Goal: Task Accomplishment & Management: Complete application form

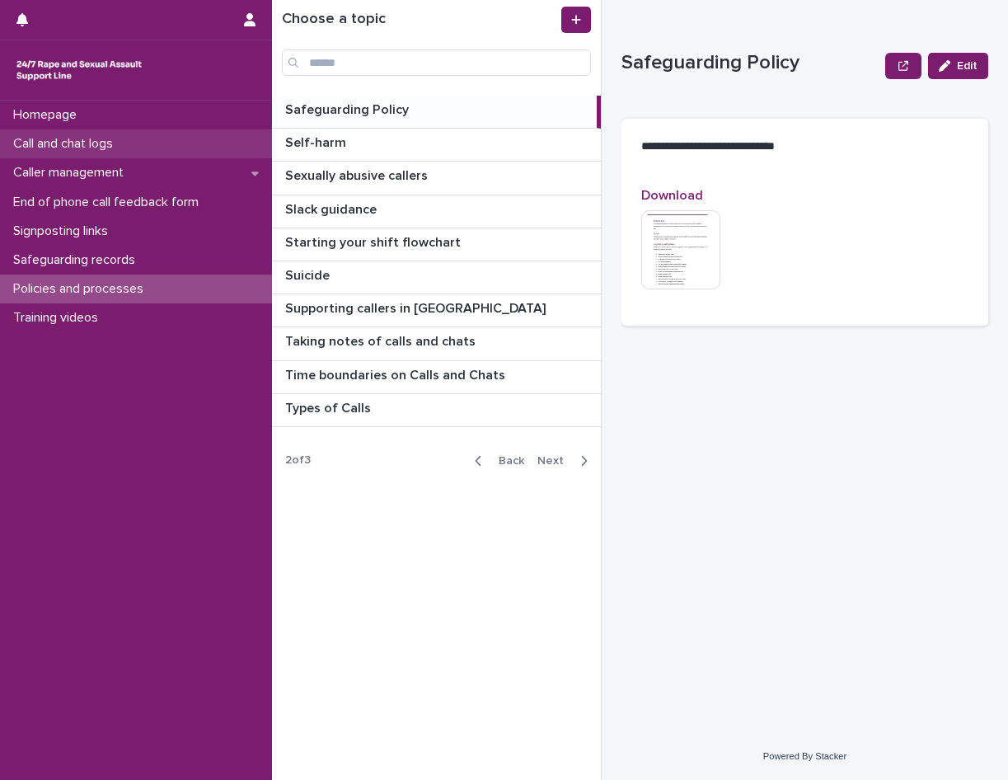
click at [103, 143] on p "Call and chat logs" at bounding box center [66, 144] width 119 height 16
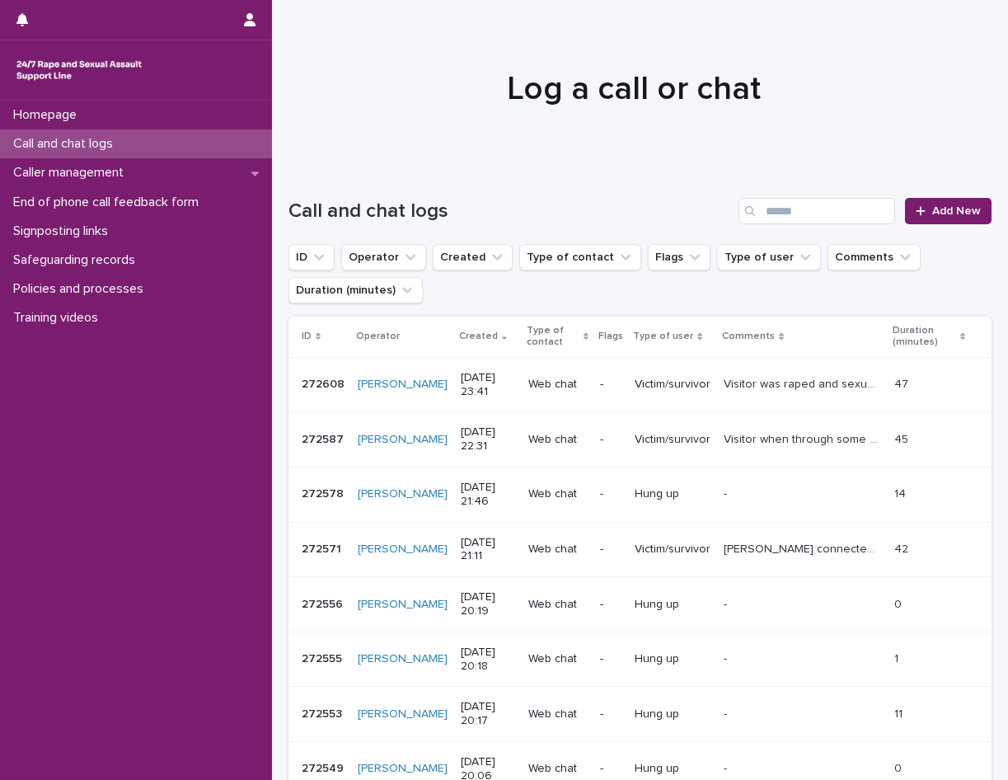
click at [951, 224] on div "Call and chat logs Add New" at bounding box center [639, 204] width 703 height 79
click at [948, 203] on link "Add New" at bounding box center [948, 211] width 87 height 26
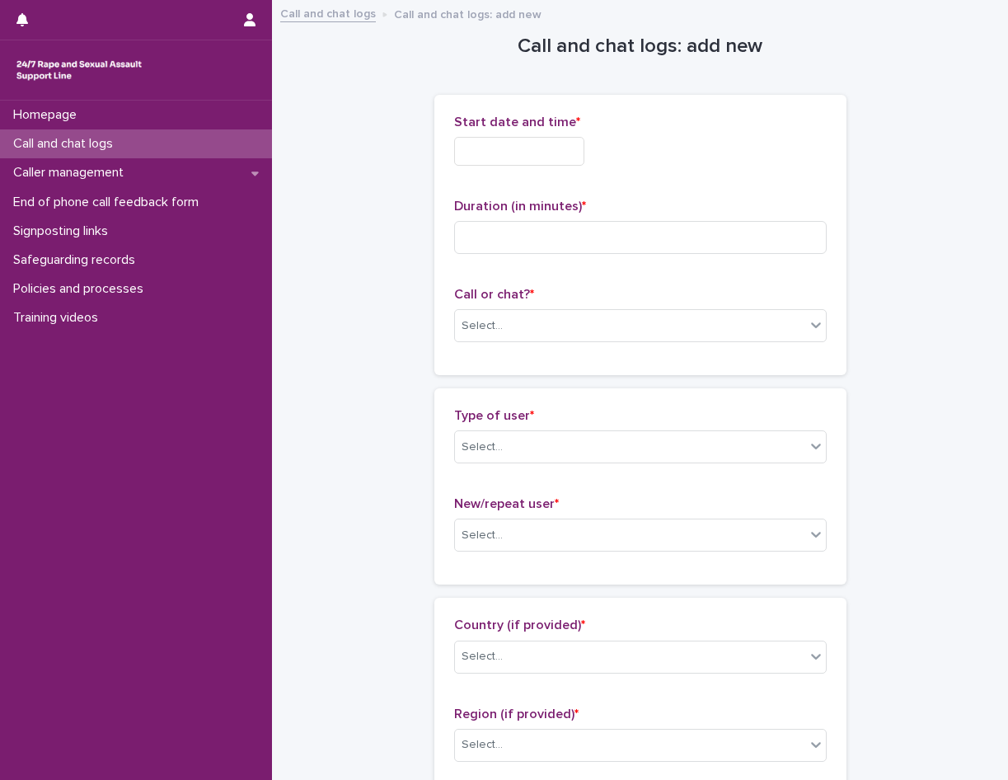
click at [539, 148] on input "text" at bounding box center [519, 151] width 130 height 29
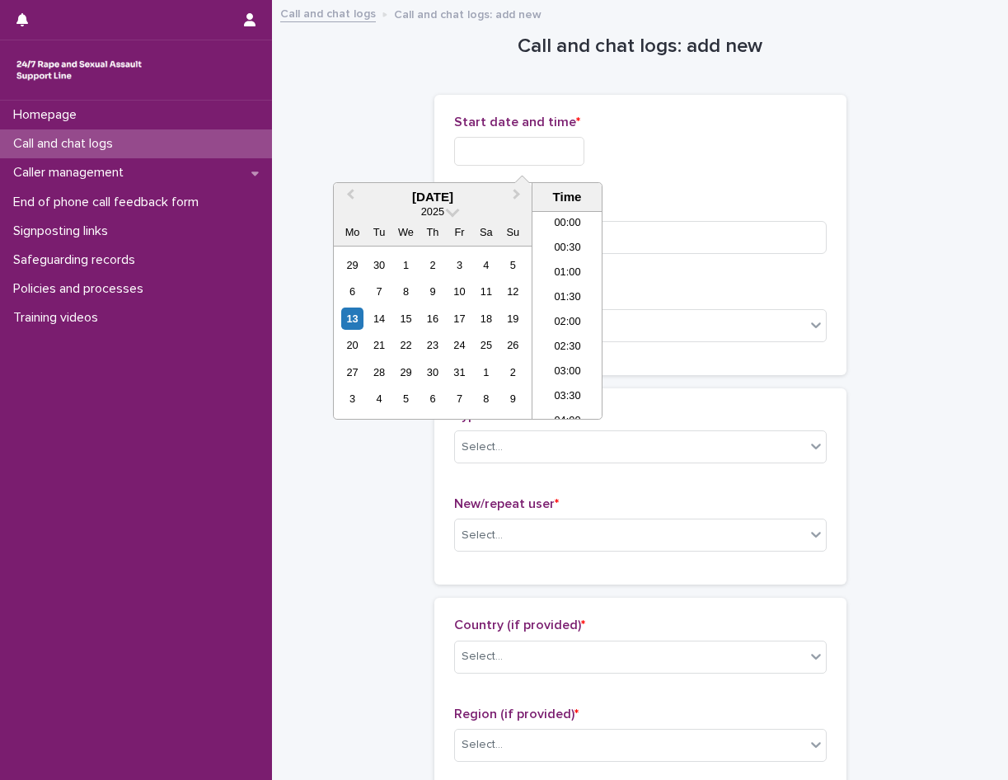
scroll to position [849, 0]
click at [575, 325] on li "19:00" at bounding box center [567, 314] width 70 height 25
click at [558, 152] on input "**********" at bounding box center [519, 151] width 130 height 29
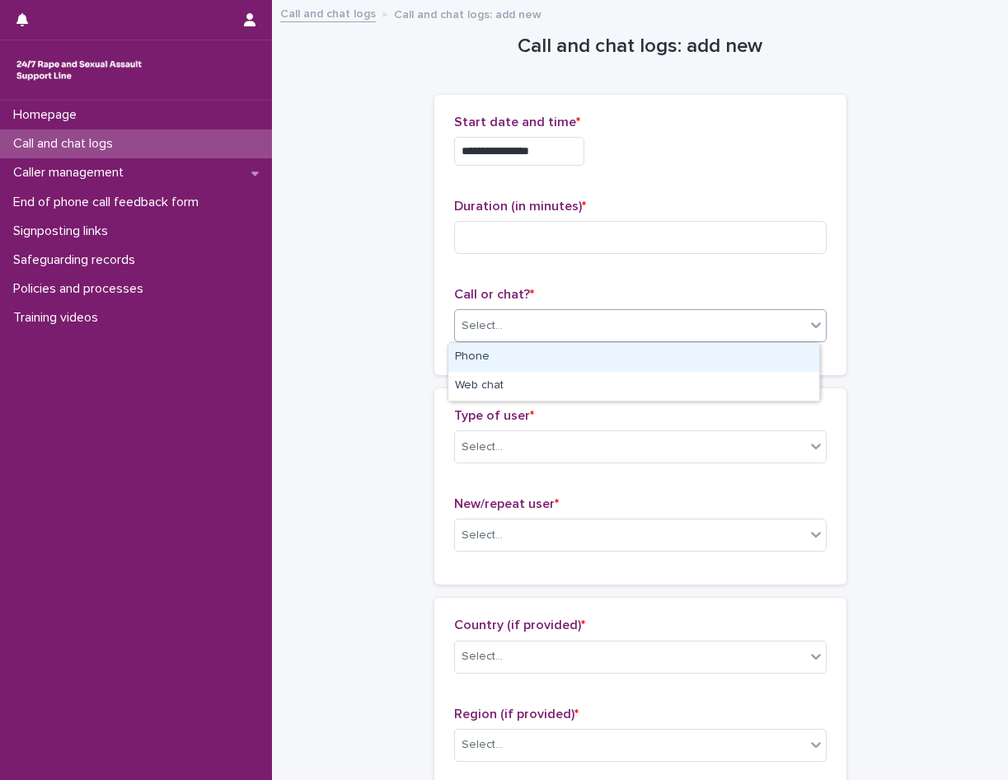
click at [630, 337] on div "Select..." at bounding box center [630, 325] width 350 height 27
click at [577, 350] on div "Phone" at bounding box center [633, 357] width 371 height 29
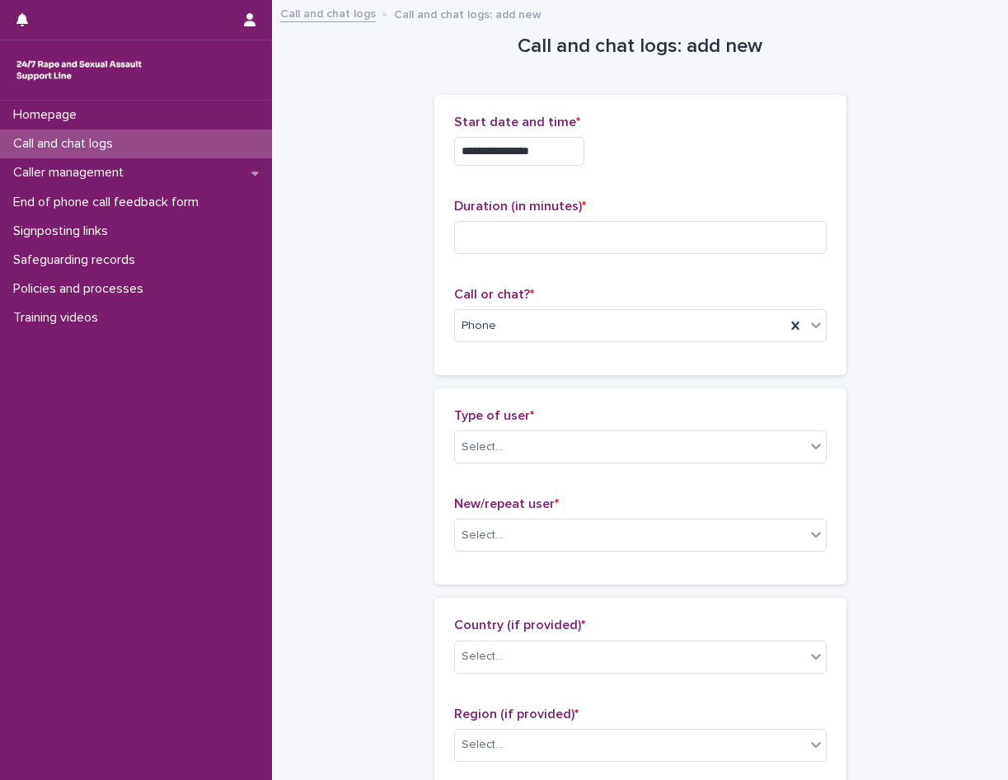
click at [565, 142] on input "**********" at bounding box center [519, 151] width 130 height 29
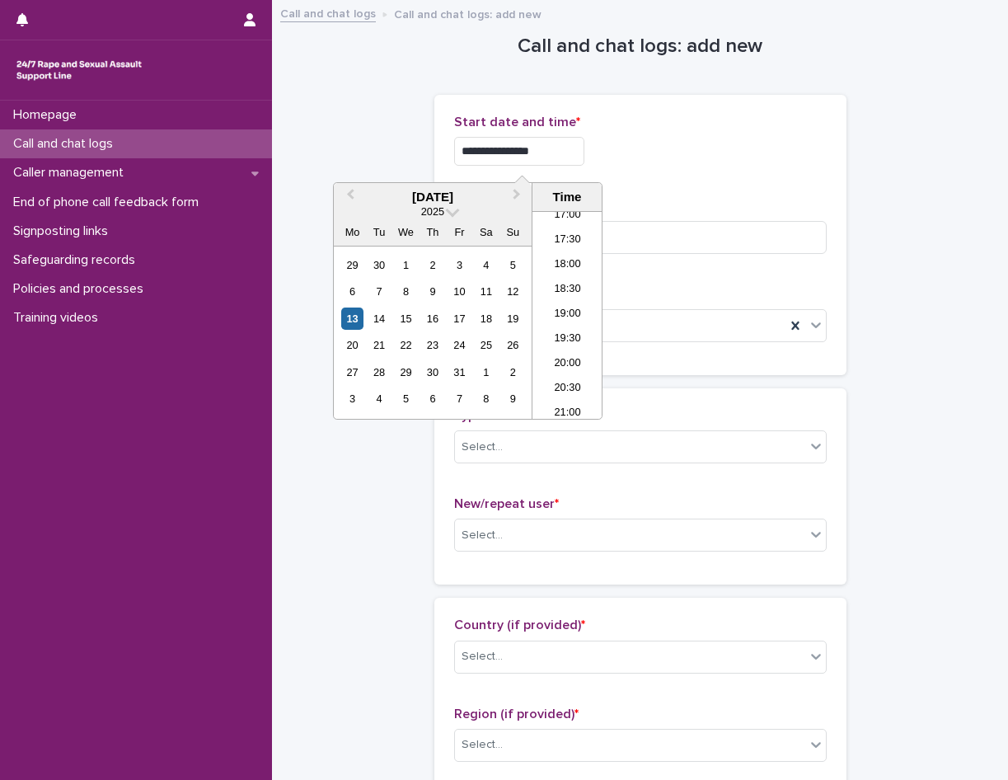
type input "**********"
click at [779, 137] on div "**********" at bounding box center [640, 151] width 373 height 29
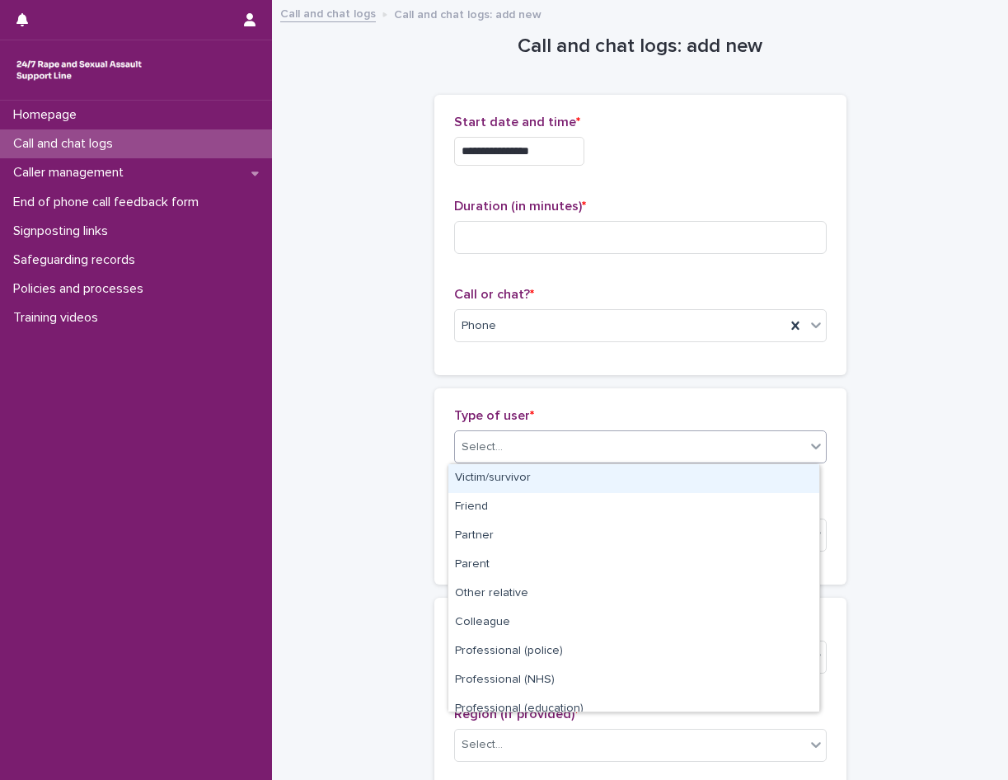
click at [551, 449] on div "Select..." at bounding box center [630, 446] width 350 height 27
click at [587, 374] on div "**********" at bounding box center [640, 235] width 412 height 280
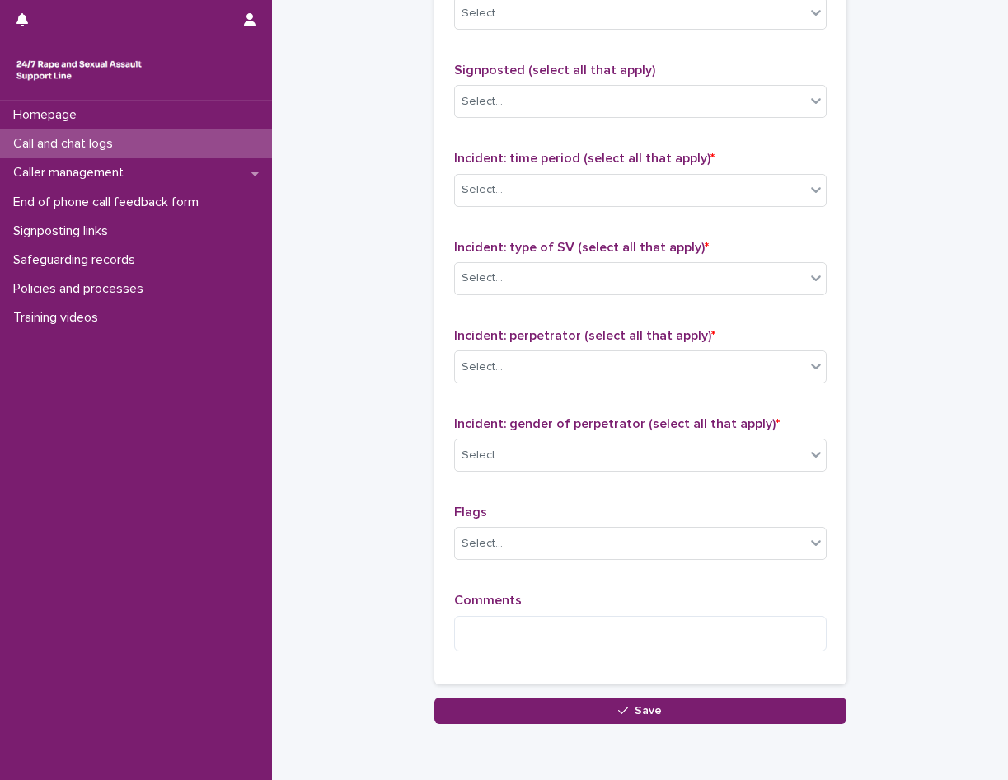
scroll to position [1135, 0]
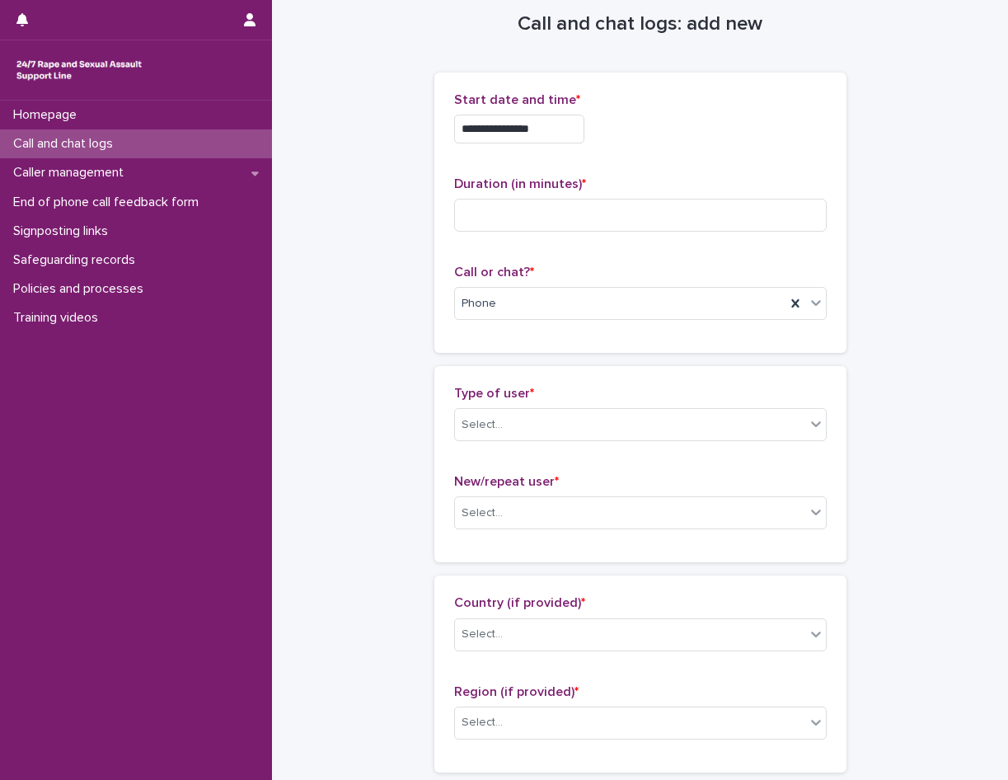
scroll to position [0, 0]
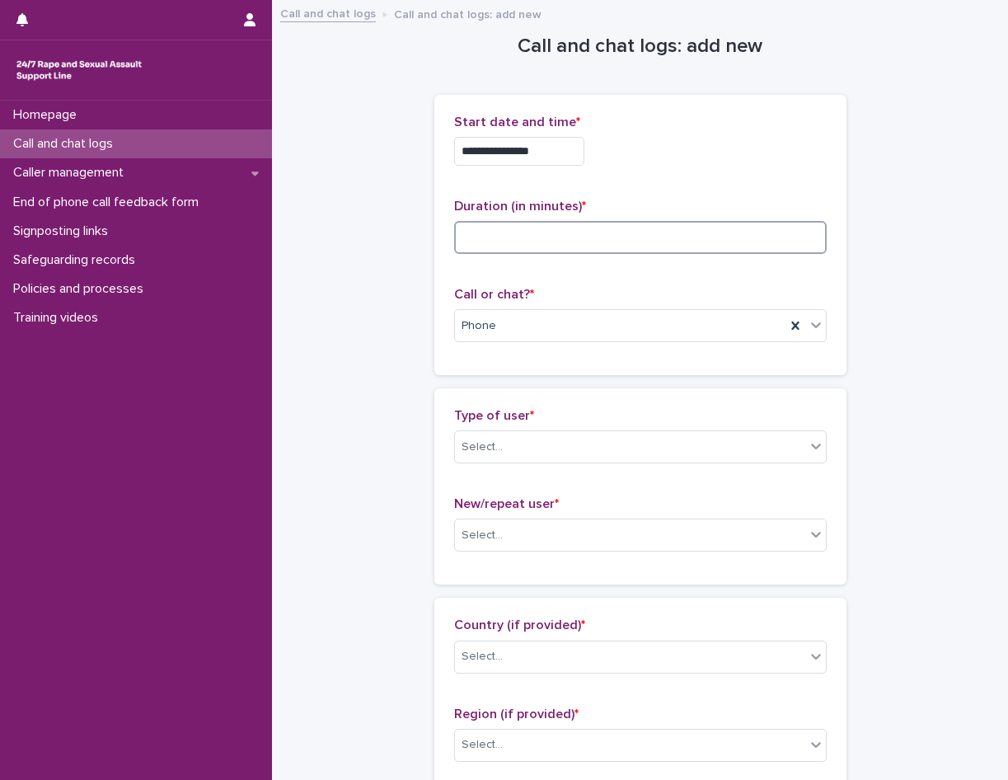
click at [480, 241] on input at bounding box center [640, 237] width 373 height 33
type input "*"
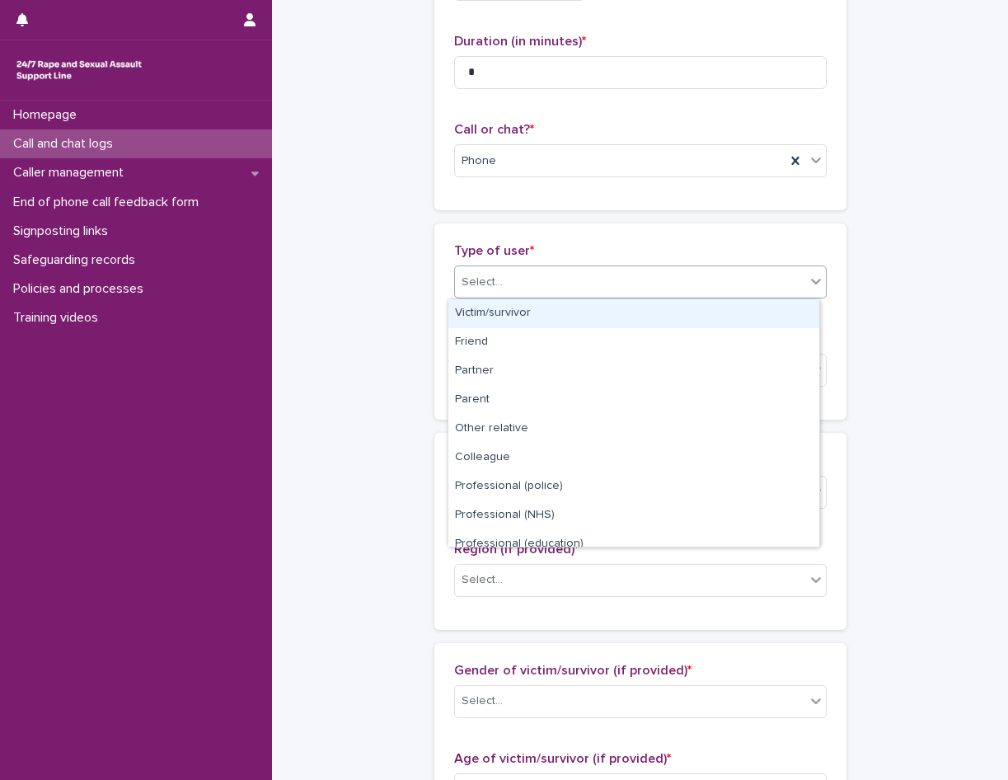
click at [542, 282] on div "Select..." at bounding box center [630, 282] width 350 height 27
click at [537, 312] on div "Victim/survivor" at bounding box center [633, 313] width 371 height 29
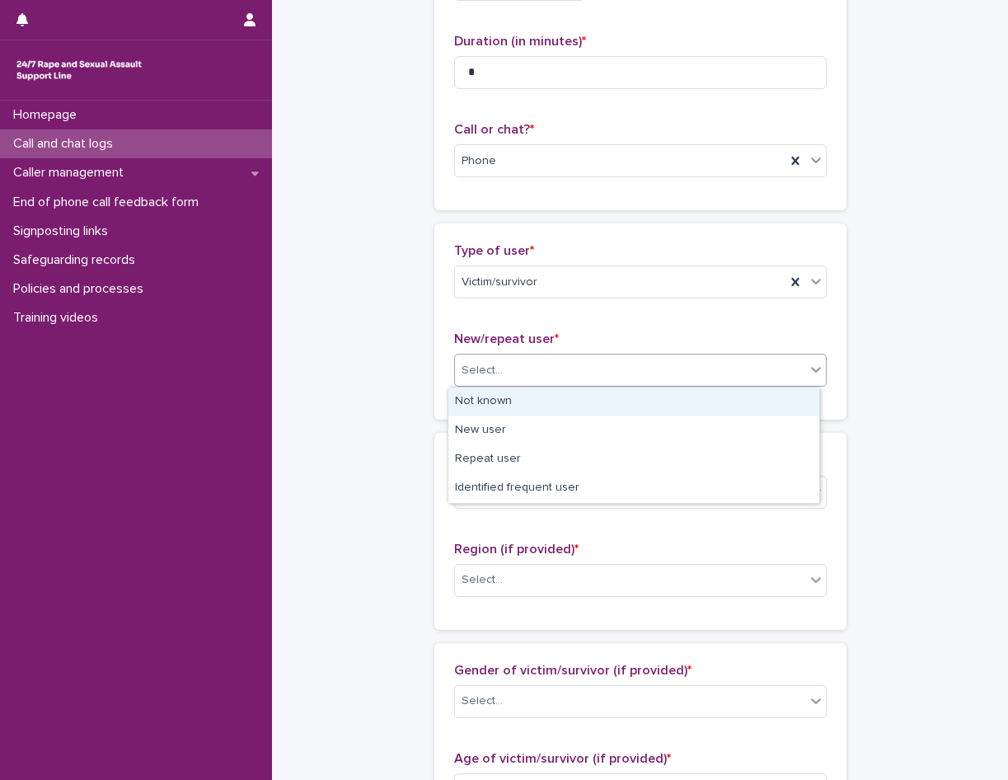
click at [529, 367] on div "Select..." at bounding box center [630, 370] width 350 height 27
click at [498, 401] on div "Not known" at bounding box center [633, 401] width 371 height 29
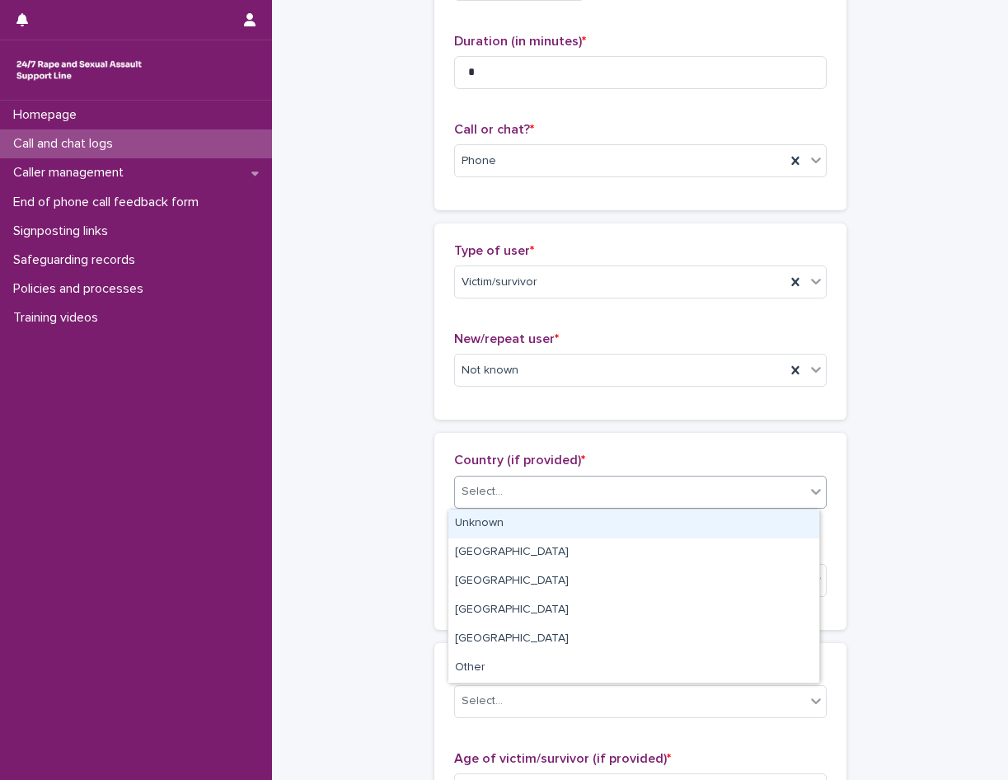
click at [504, 496] on div "Select..." at bounding box center [630, 491] width 350 height 27
click at [501, 530] on div "Unknown" at bounding box center [633, 523] width 371 height 29
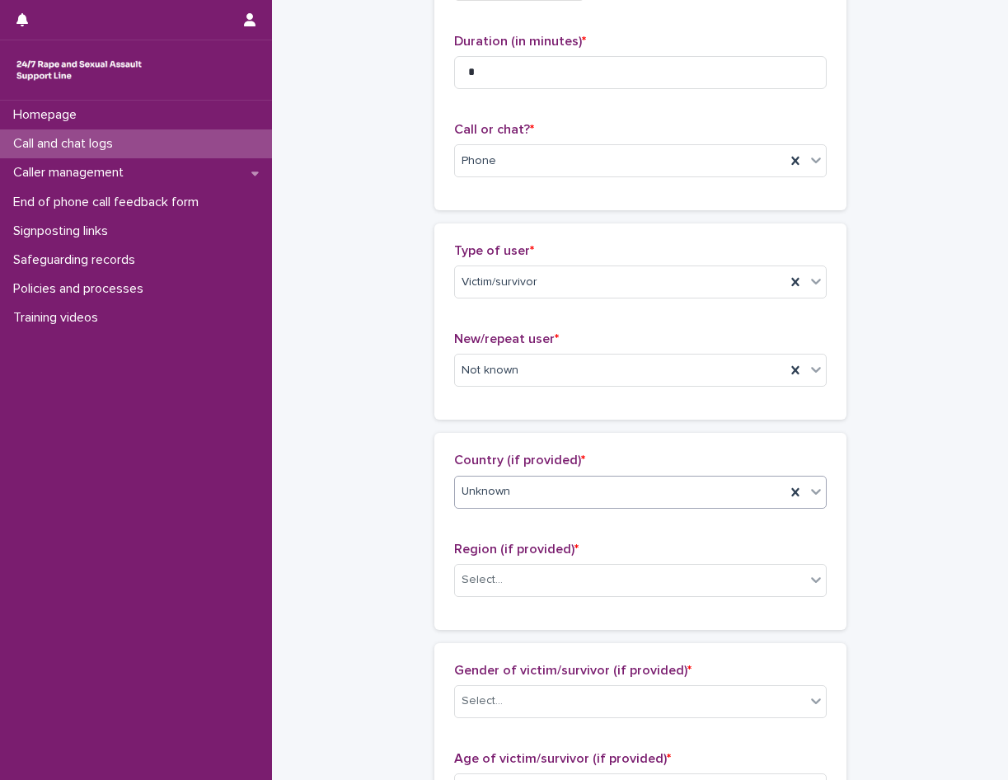
scroll to position [247, 0]
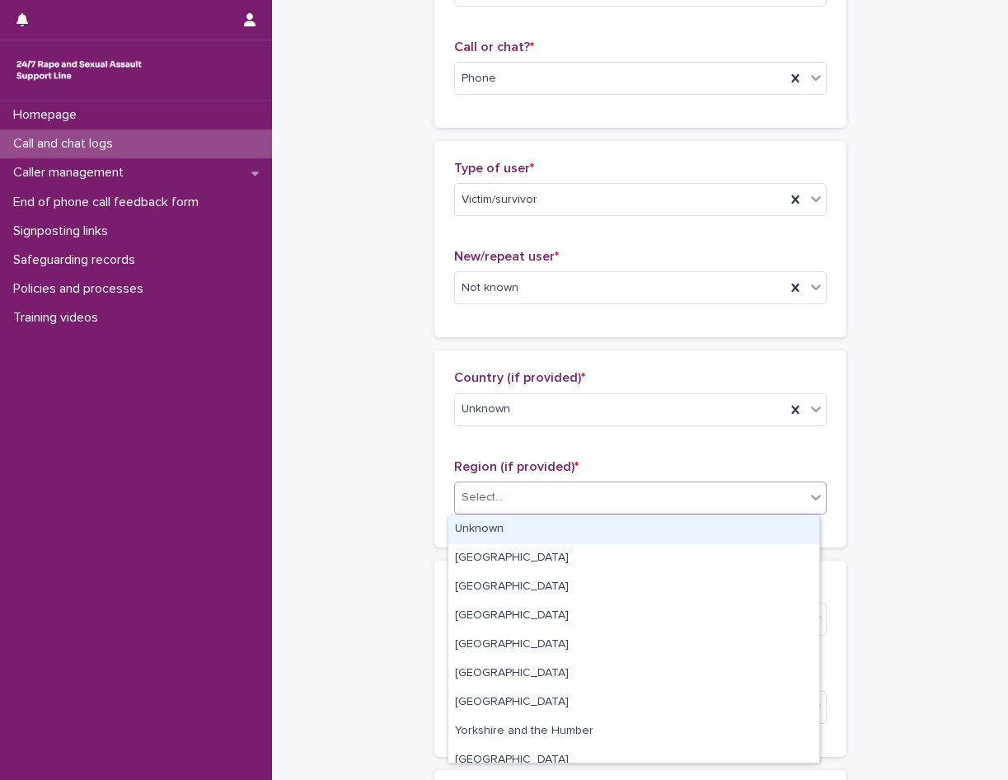
click at [517, 495] on div "Select..." at bounding box center [630, 497] width 350 height 27
click at [510, 525] on div "Unknown" at bounding box center [633, 529] width 371 height 29
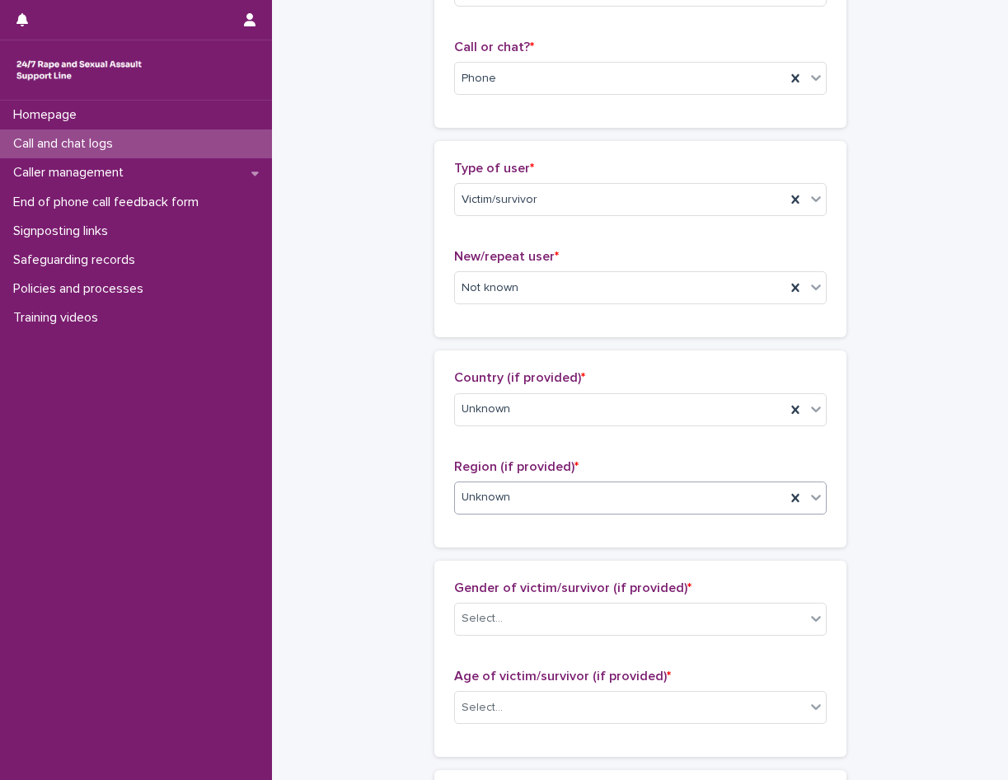
scroll to position [494, 0]
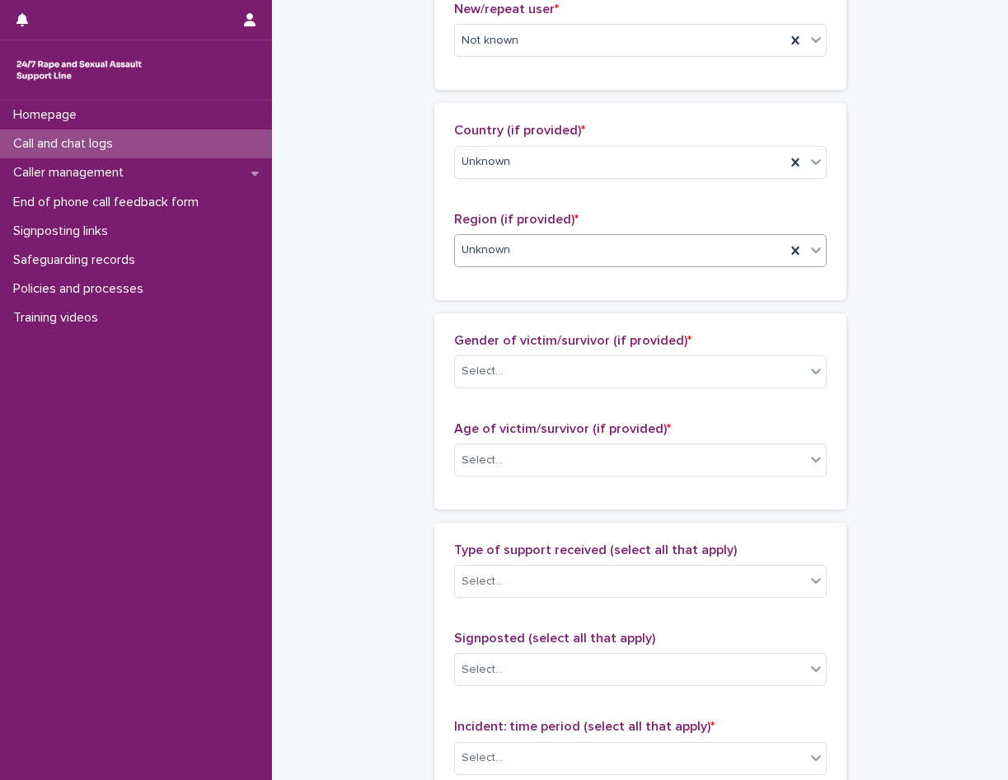
click at [529, 392] on div "Gender of victim/survivor (if provided) * Select..." at bounding box center [640, 367] width 373 height 68
drag, startPoint x: 535, startPoint y: 377, endPoint x: 536, endPoint y: 386, distance: 8.3
click at [536, 381] on div "Select..." at bounding box center [630, 371] width 350 height 27
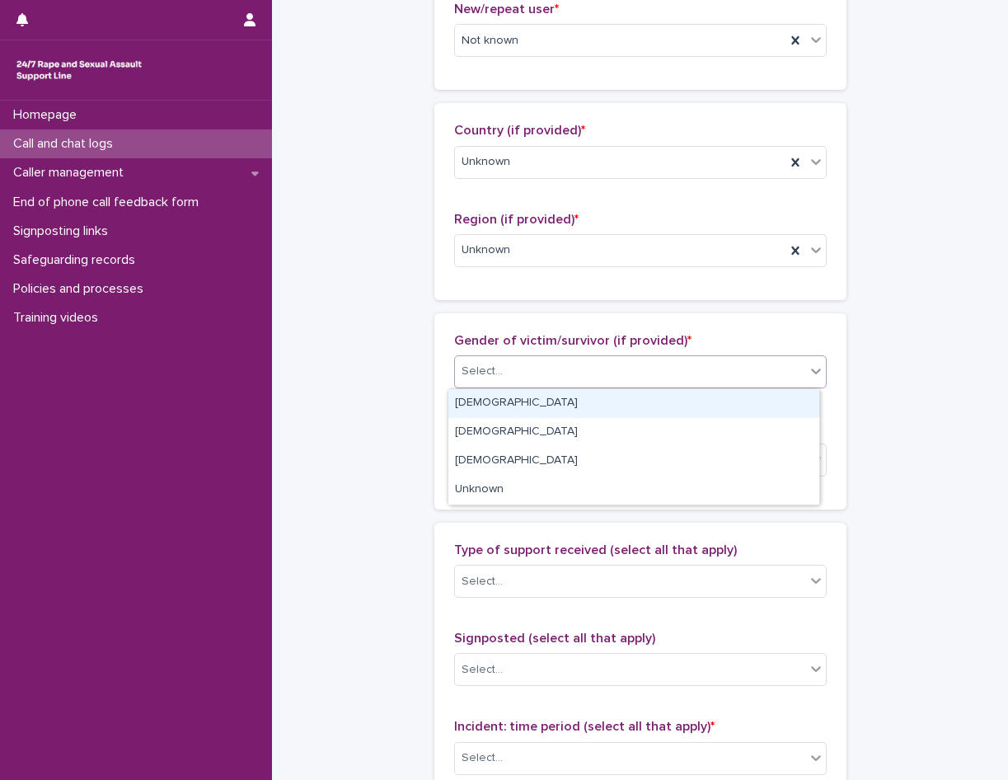
click at [518, 401] on div "Female" at bounding box center [633, 403] width 371 height 29
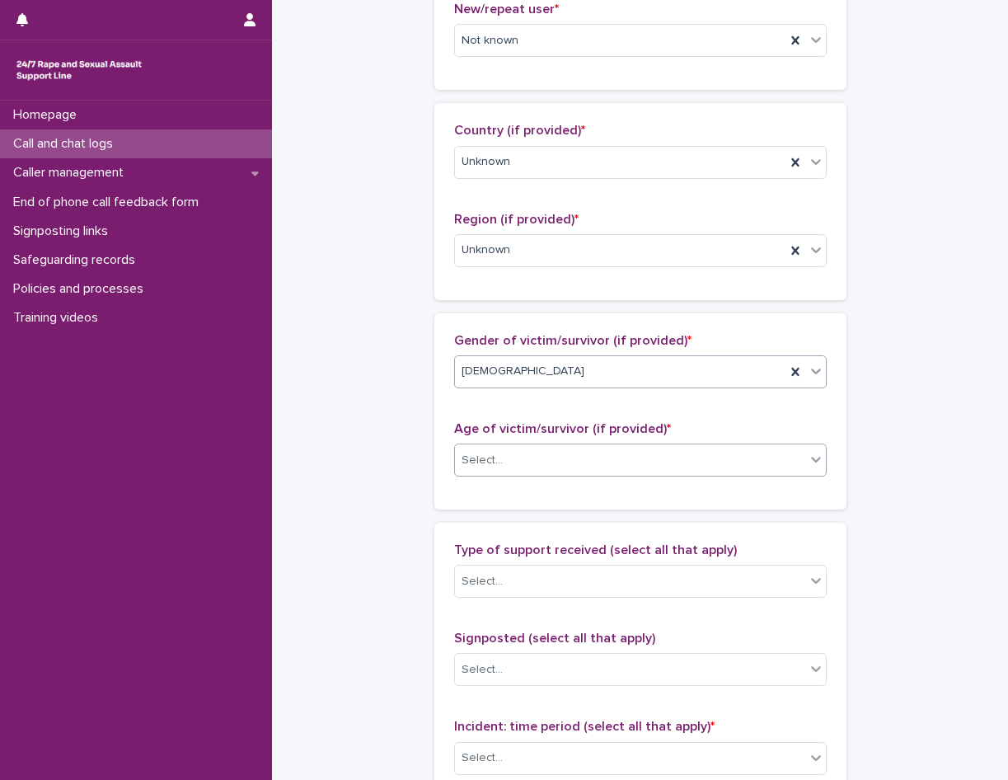
click at [522, 458] on div "Select..." at bounding box center [630, 460] width 350 height 27
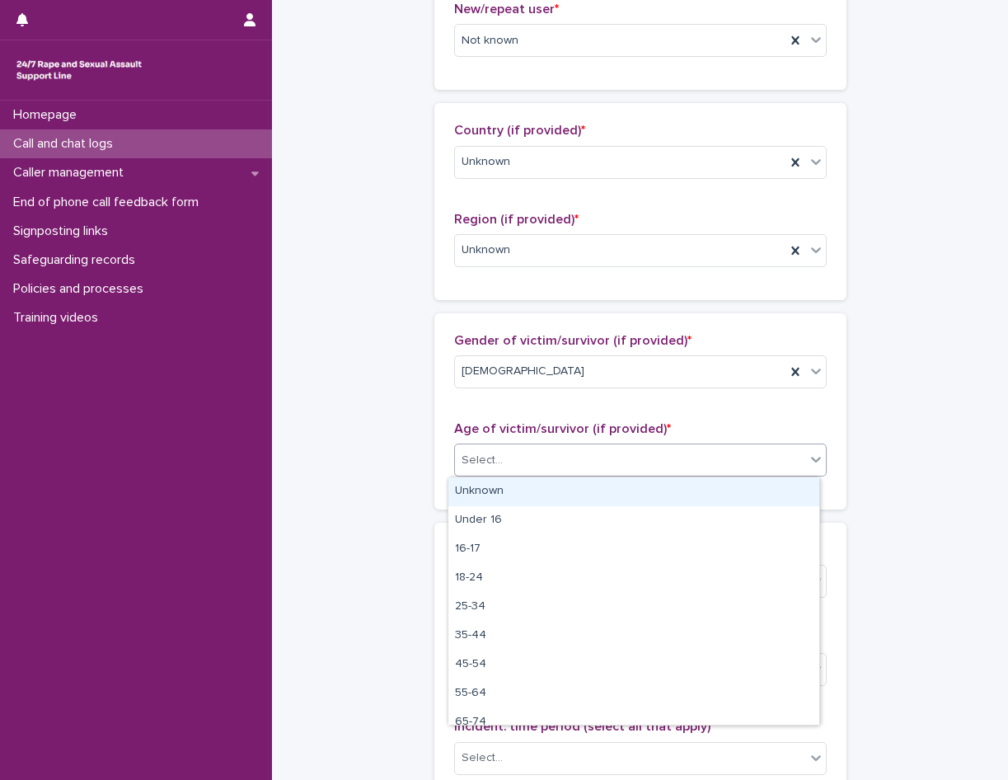
click at [508, 494] on div "Unknown" at bounding box center [633, 491] width 371 height 29
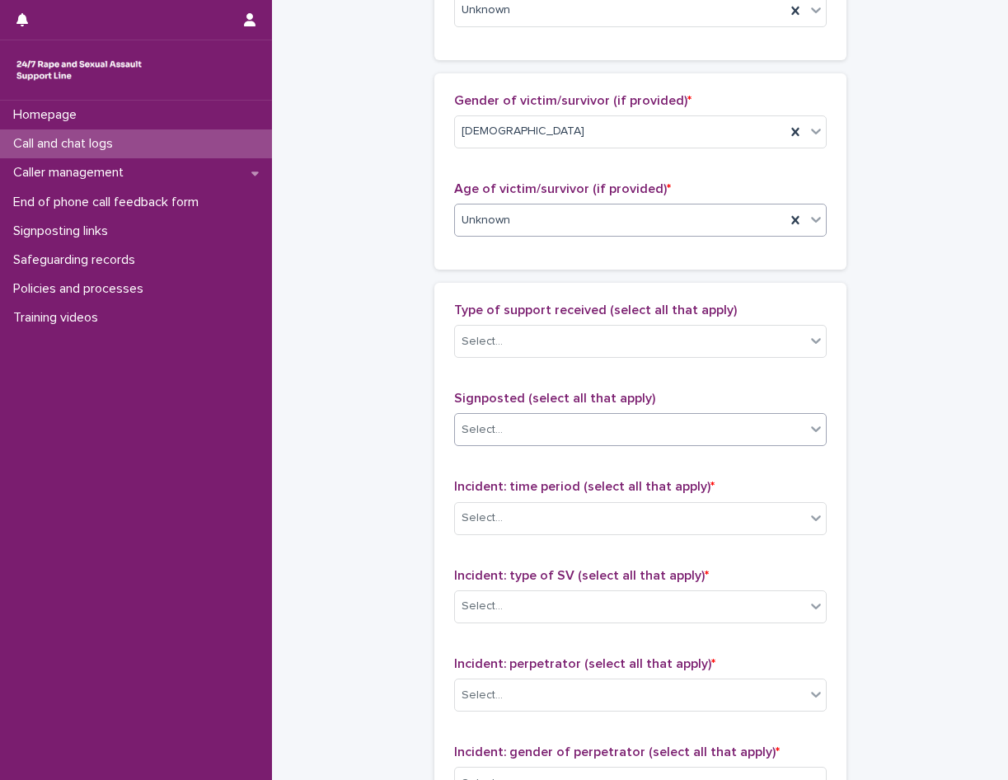
scroll to position [742, 0]
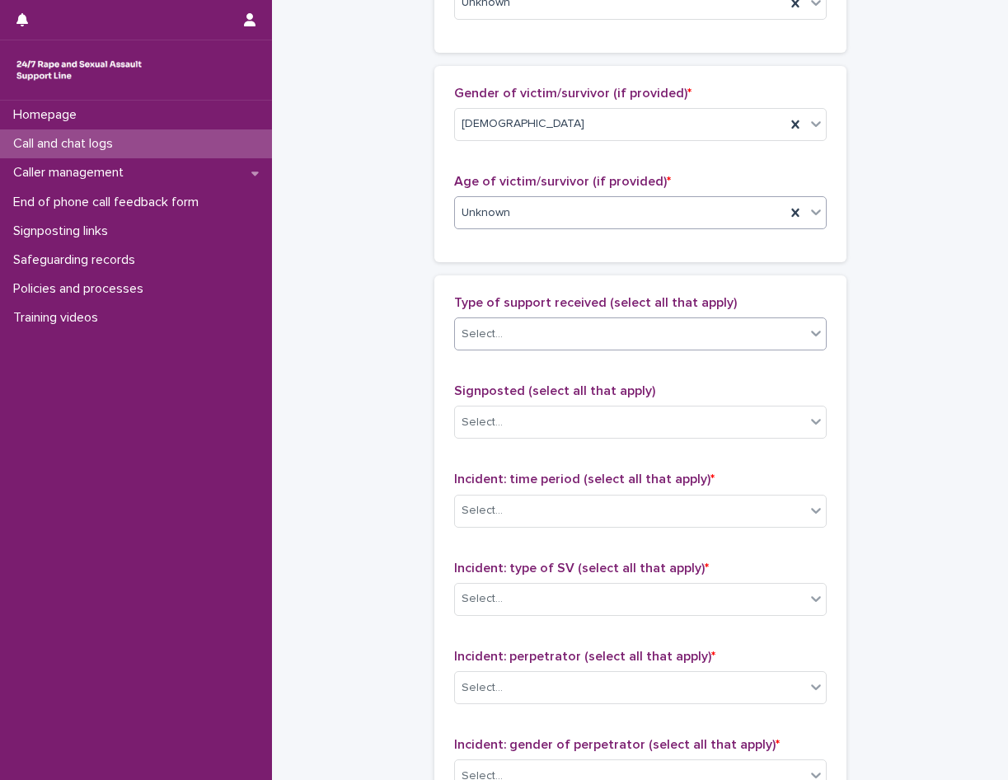
click at [530, 332] on div "Select..." at bounding box center [630, 334] width 350 height 27
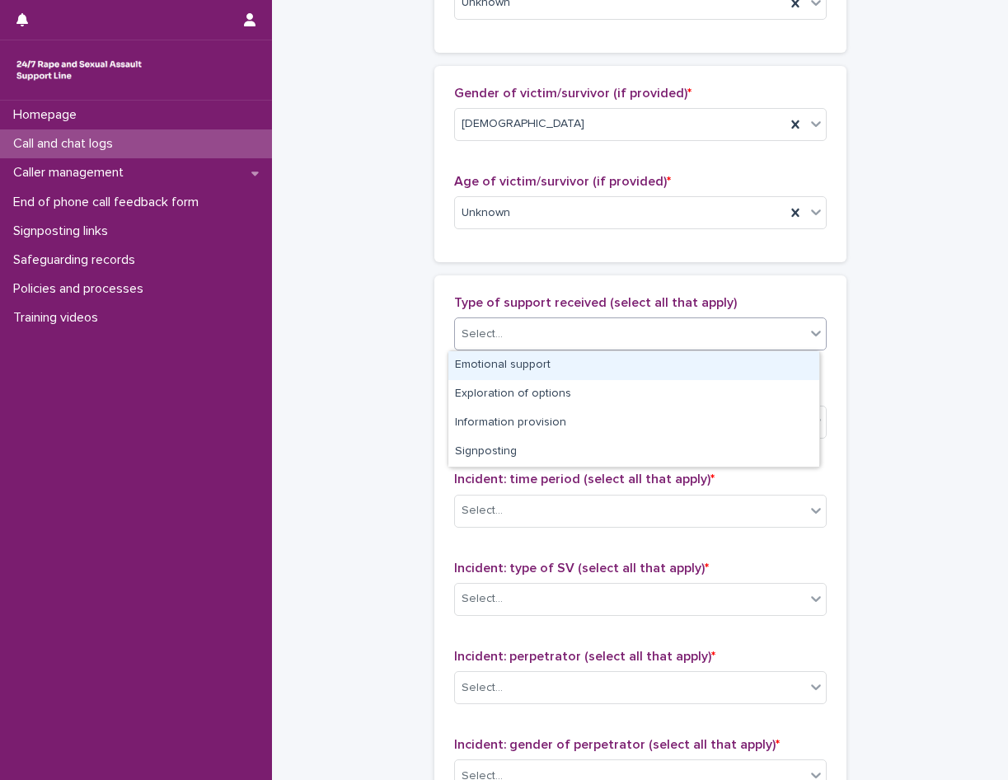
click at [527, 368] on div "Emotional support" at bounding box center [633, 365] width 371 height 29
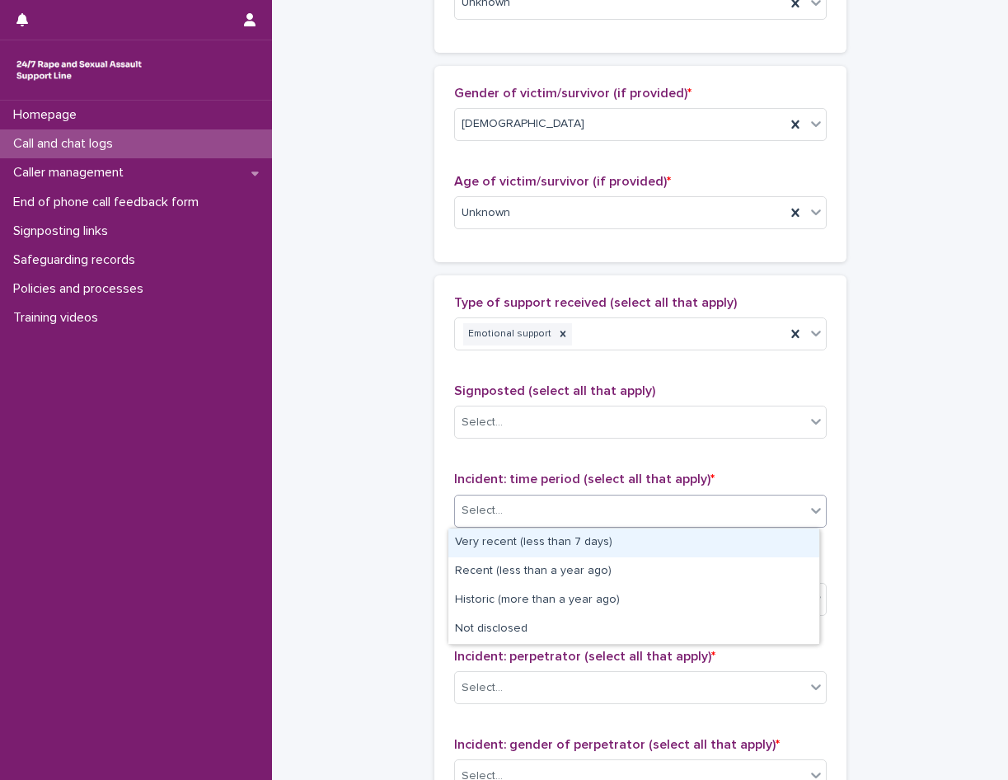
click at [514, 509] on div "Select..." at bounding box center [630, 510] width 350 height 27
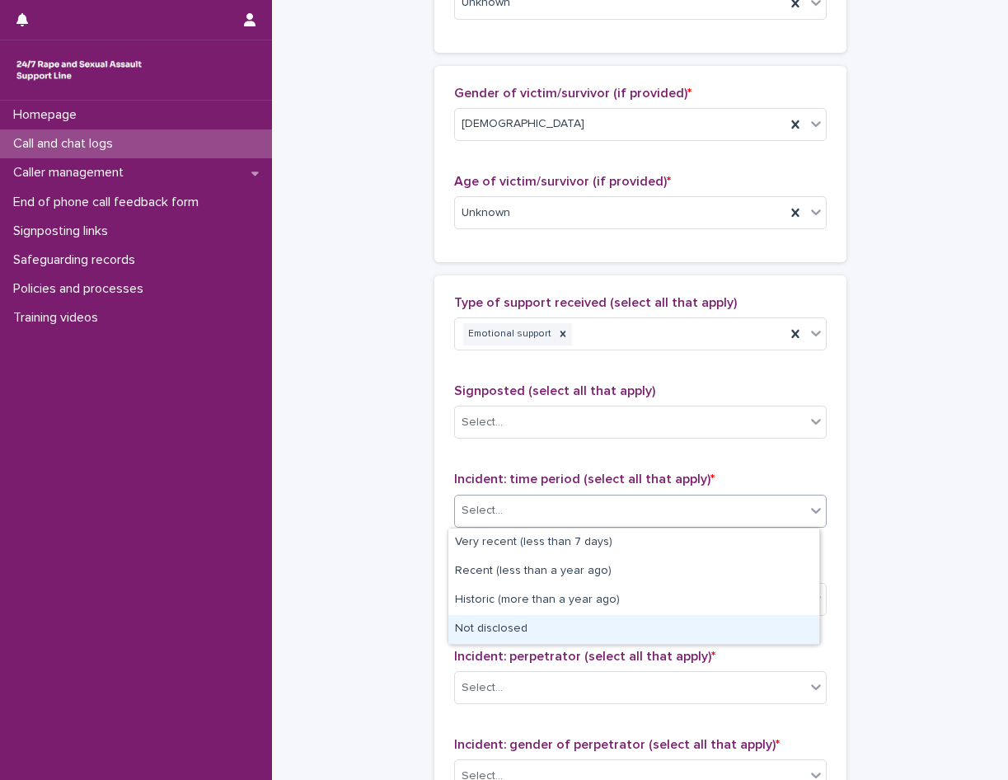
click at [503, 633] on div "Not disclosed" at bounding box center [633, 629] width 371 height 29
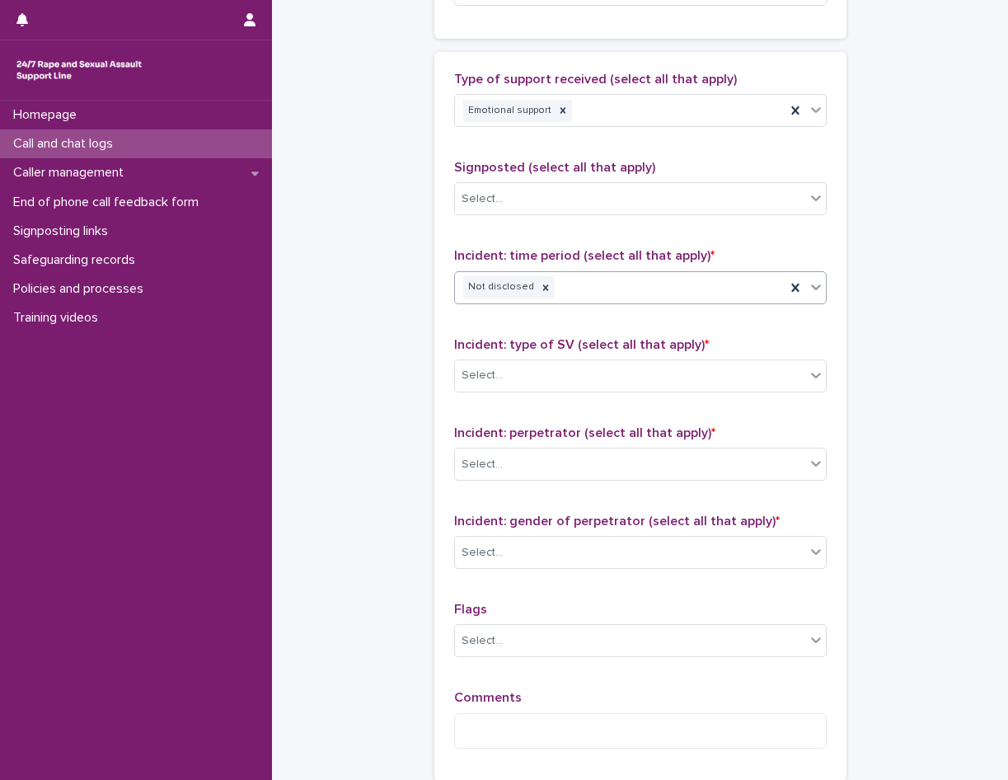
scroll to position [989, 0]
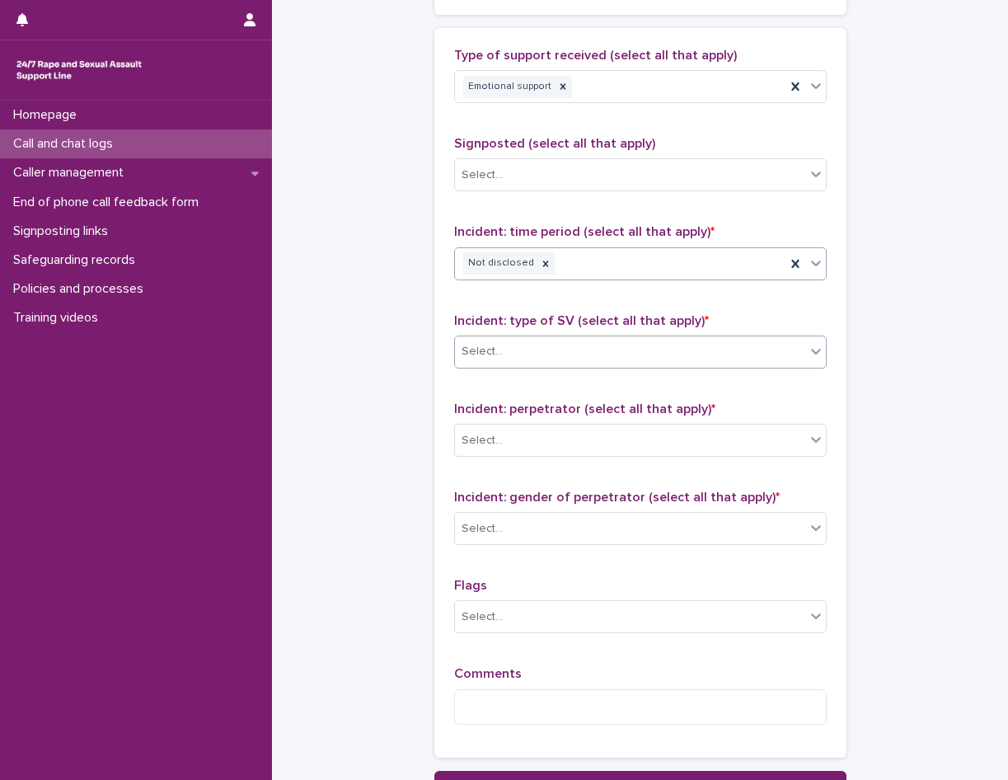
click at [535, 350] on div "Select..." at bounding box center [630, 351] width 350 height 27
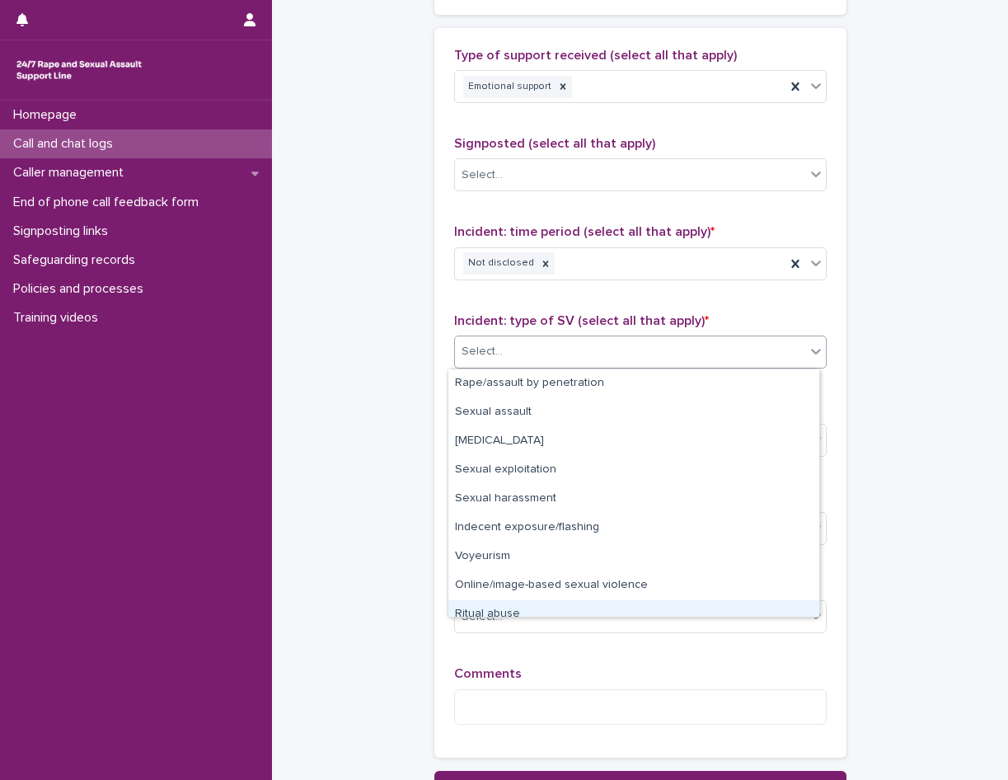
scroll to position [41, 0]
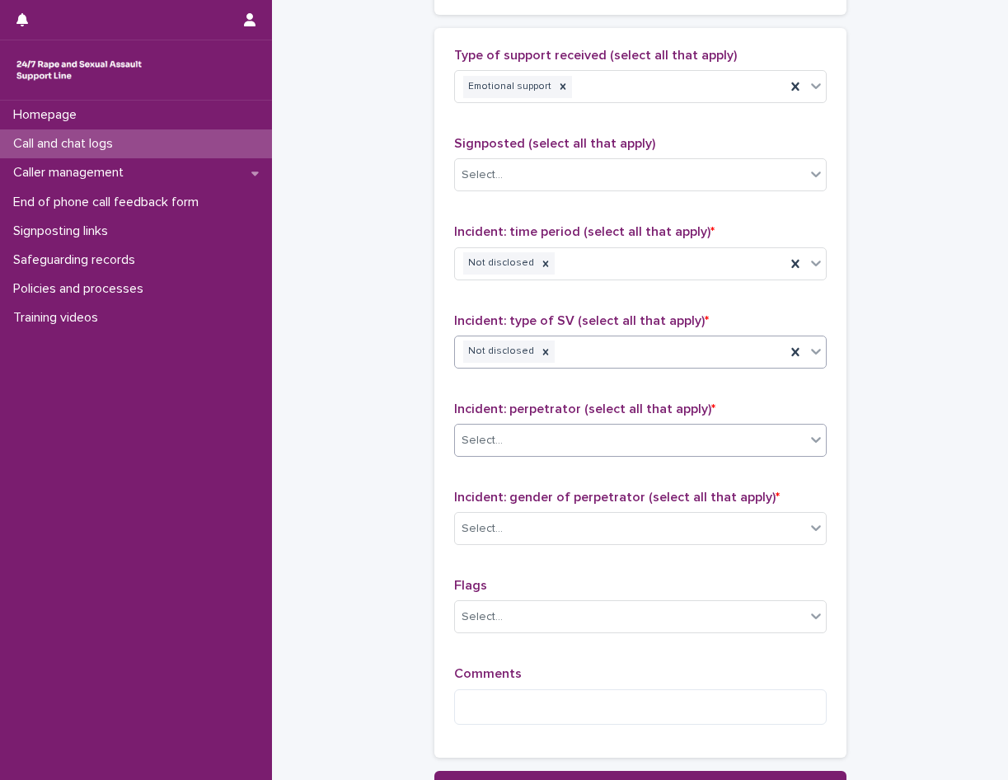
click at [534, 437] on div "Select..." at bounding box center [630, 440] width 350 height 27
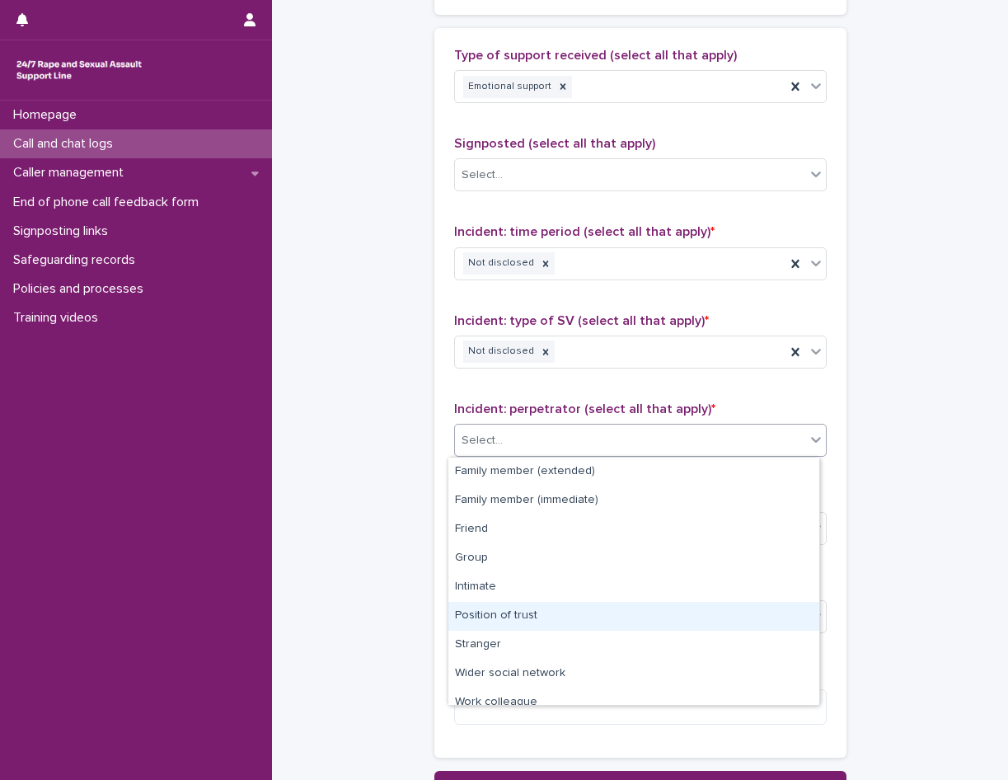
scroll to position [70, 0]
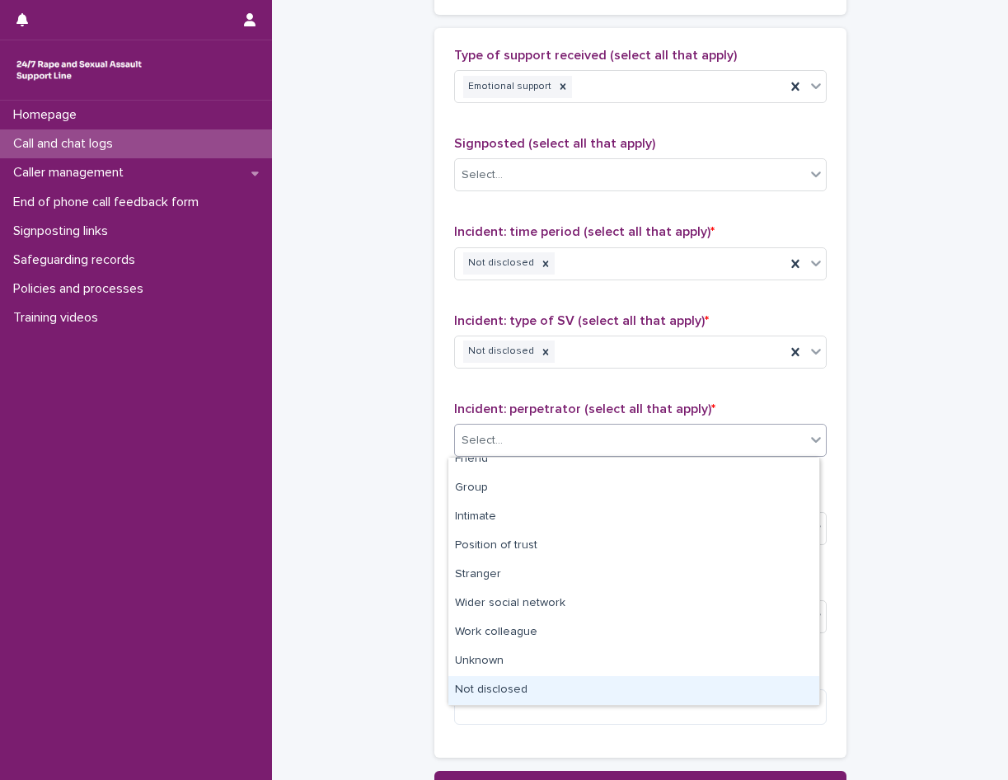
click at [518, 682] on div "Not disclosed" at bounding box center [633, 690] width 371 height 29
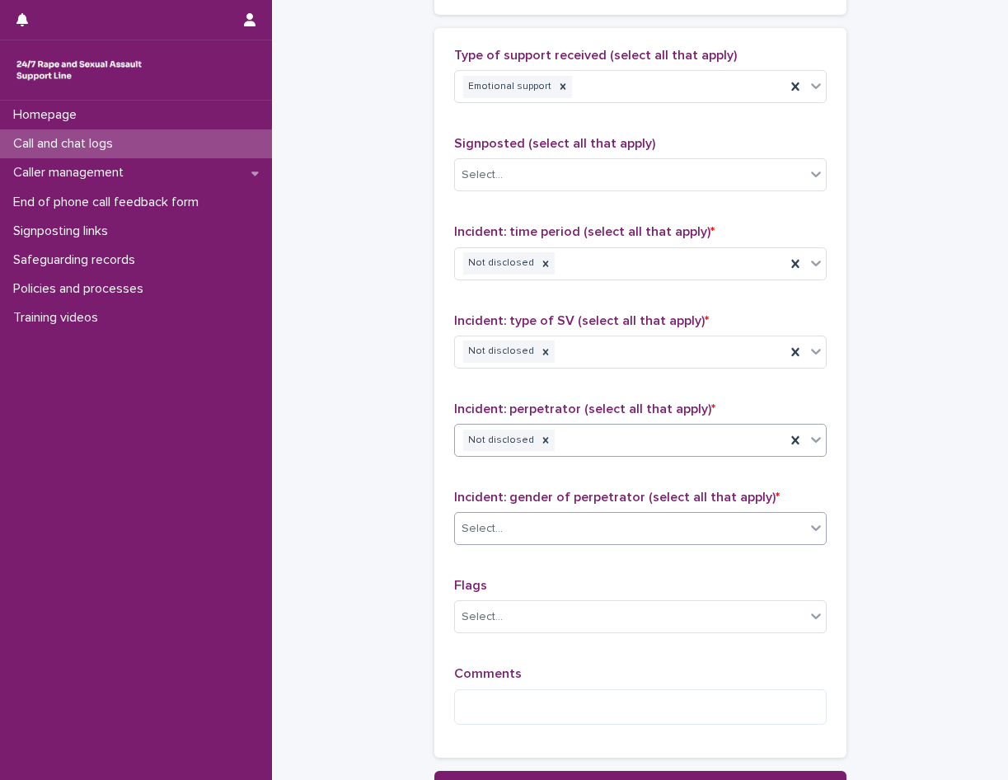
click at [526, 528] on div "Select..." at bounding box center [630, 528] width 350 height 27
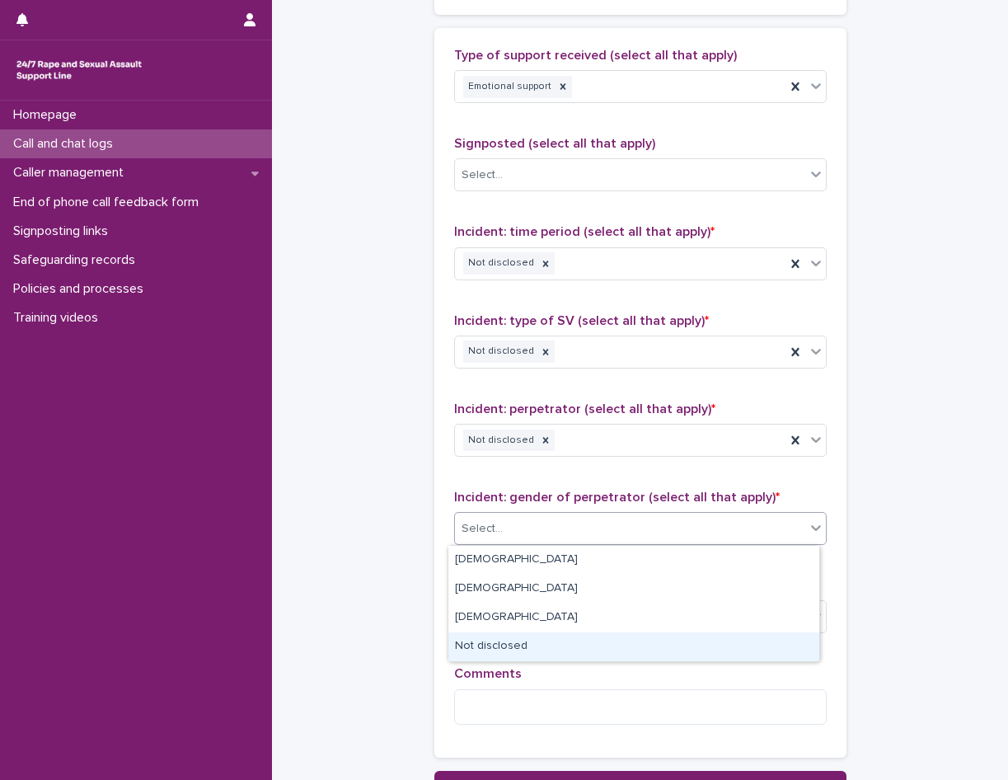
drag, startPoint x: 532, startPoint y: 651, endPoint x: 534, endPoint y: 672, distance: 21.6
click at [532, 651] on div "Not disclosed" at bounding box center [633, 646] width 371 height 29
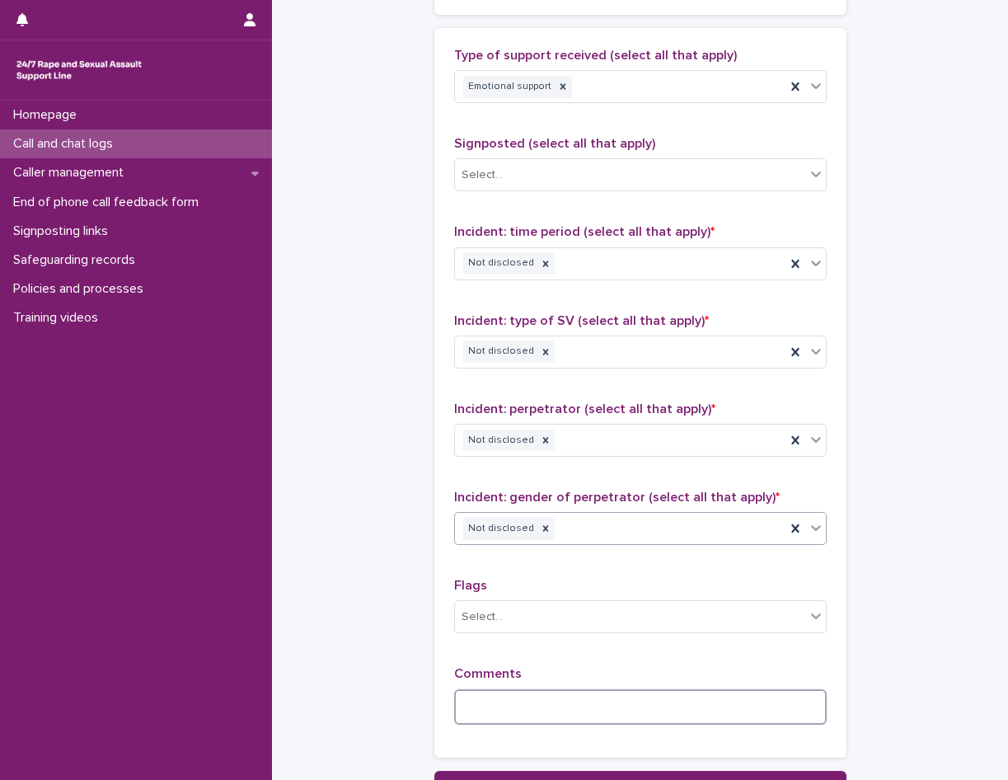
click at [528, 689] on textarea at bounding box center [640, 706] width 373 height 35
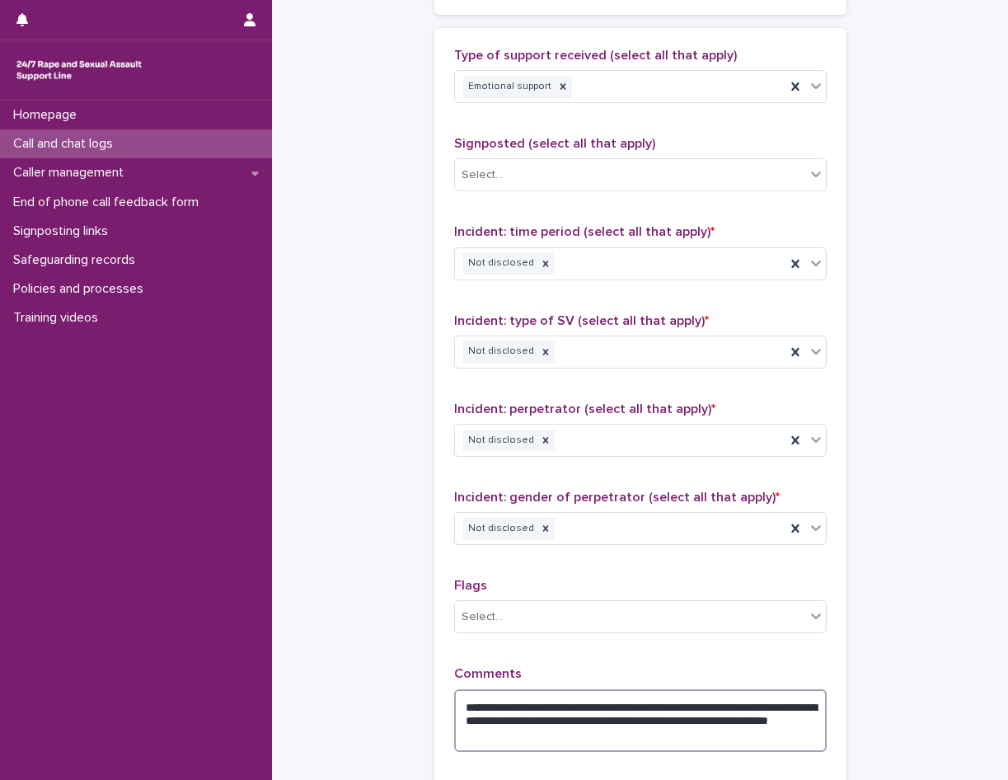
scroll to position [1071, 0]
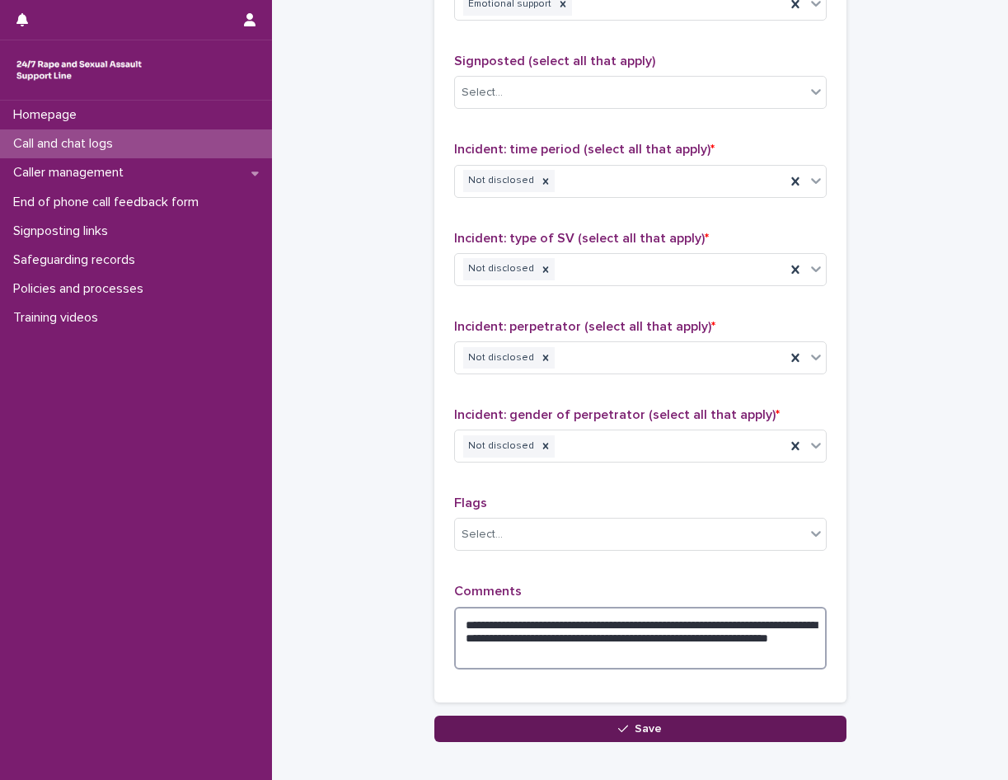
type textarea "**********"
click at [555, 731] on button "Save" at bounding box center [640, 728] width 412 height 26
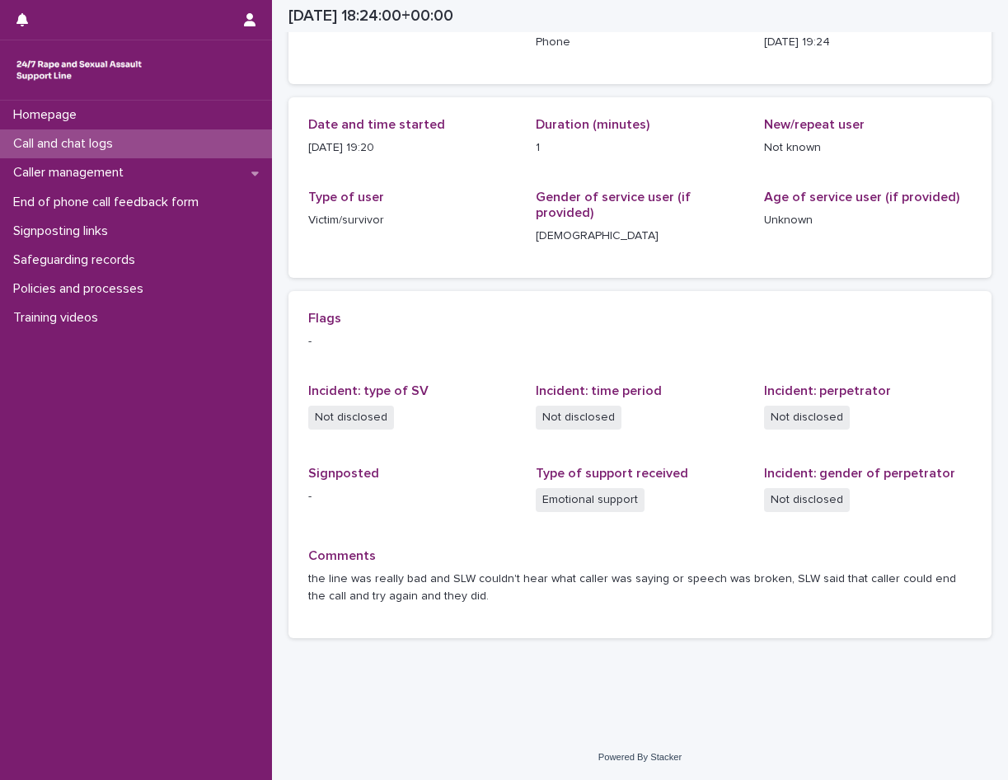
scroll to position [129, 0]
click at [164, 143] on div "Call and chat logs" at bounding box center [136, 143] width 272 height 29
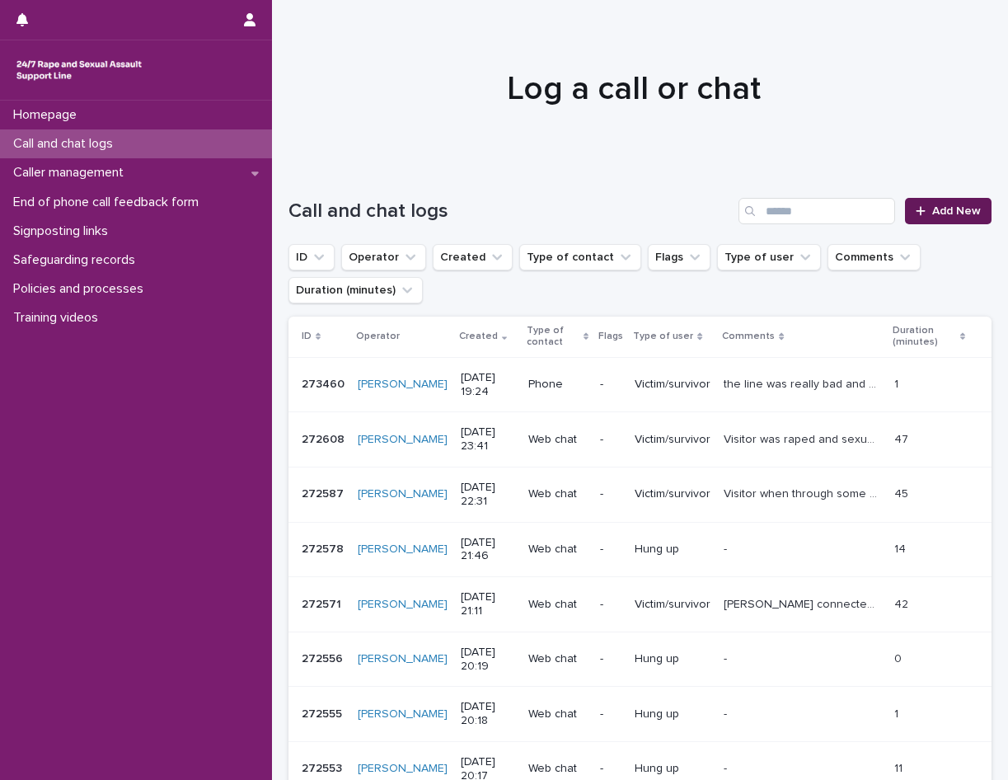
click at [944, 210] on span "Add New" at bounding box center [956, 211] width 49 height 12
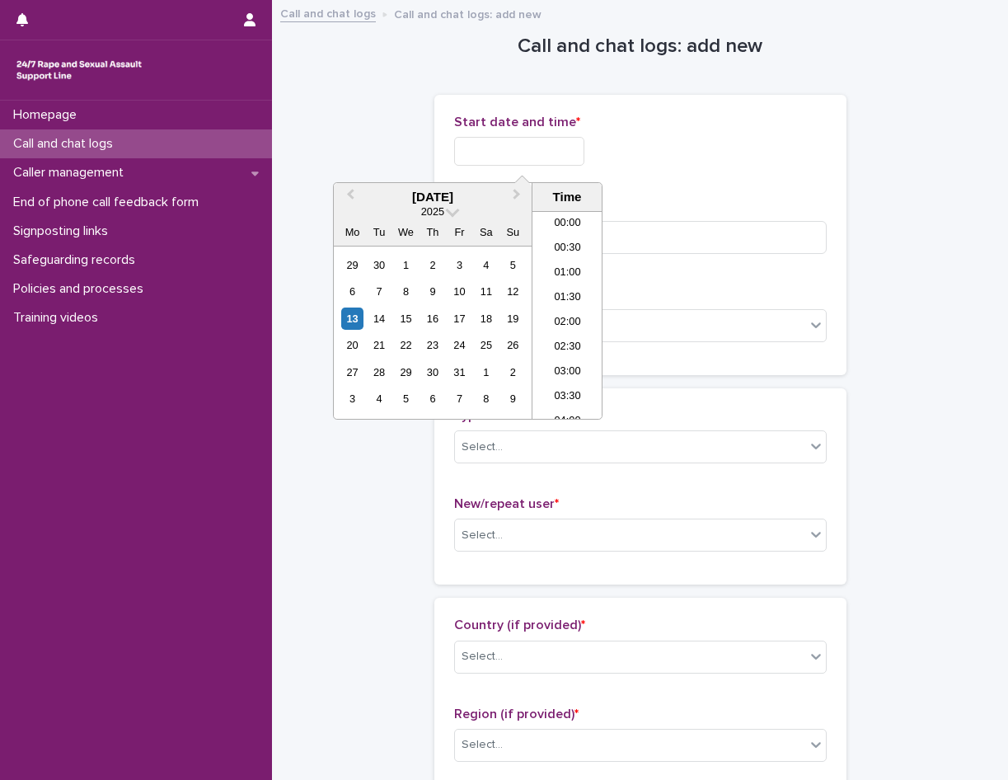
click at [529, 162] on input "text" at bounding box center [519, 151] width 130 height 29
click at [573, 305] on li "19:00" at bounding box center [567, 314] width 70 height 25
click at [572, 138] on input "**********" at bounding box center [519, 151] width 130 height 29
type input "**********"
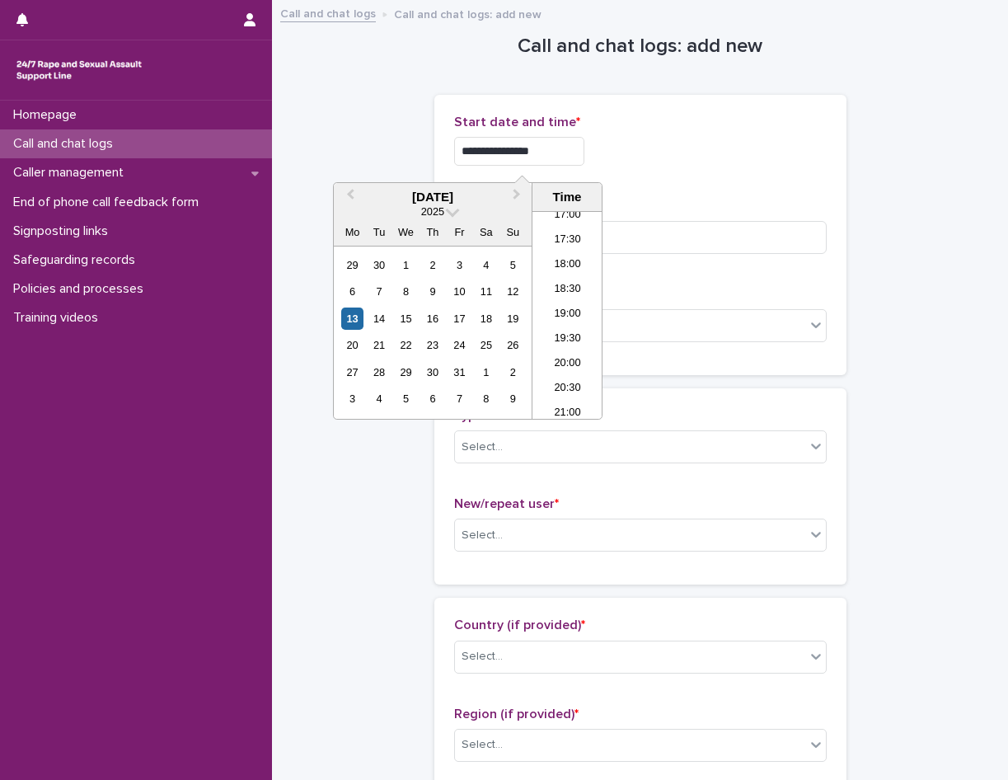
click at [747, 152] on div "**********" at bounding box center [640, 151] width 373 height 29
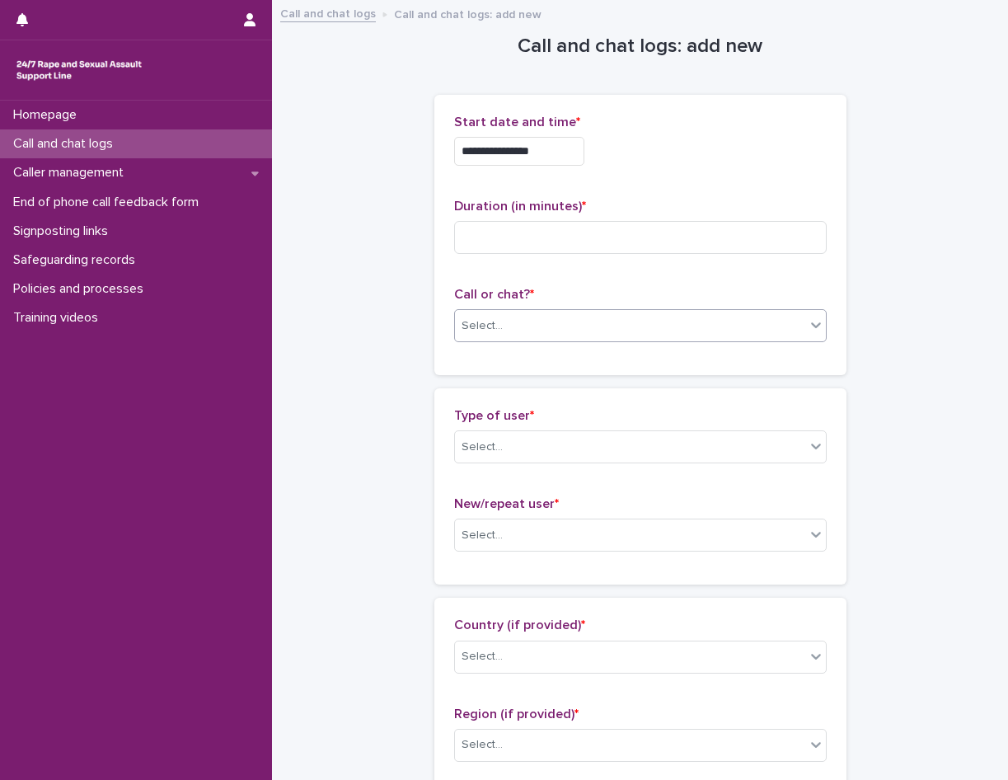
click at [696, 323] on div "Select..." at bounding box center [630, 325] width 350 height 27
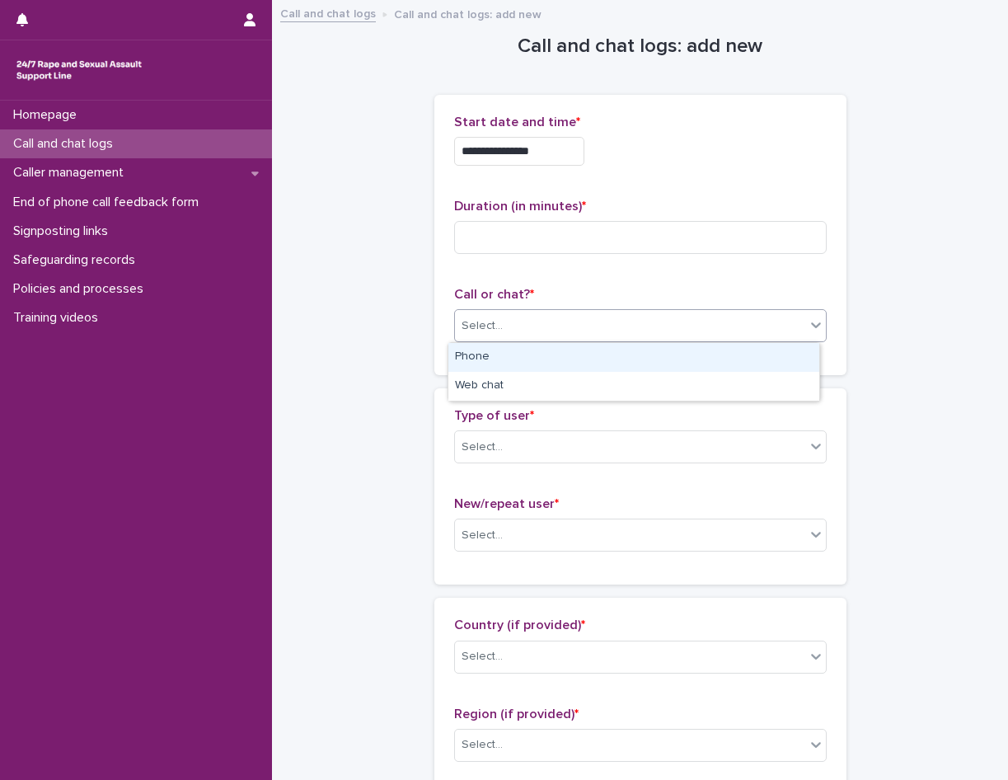
drag, startPoint x: 484, startPoint y: 338, endPoint x: 518, endPoint y: 368, distance: 46.1
click at [518, 368] on div "Phone" at bounding box center [633, 357] width 371 height 29
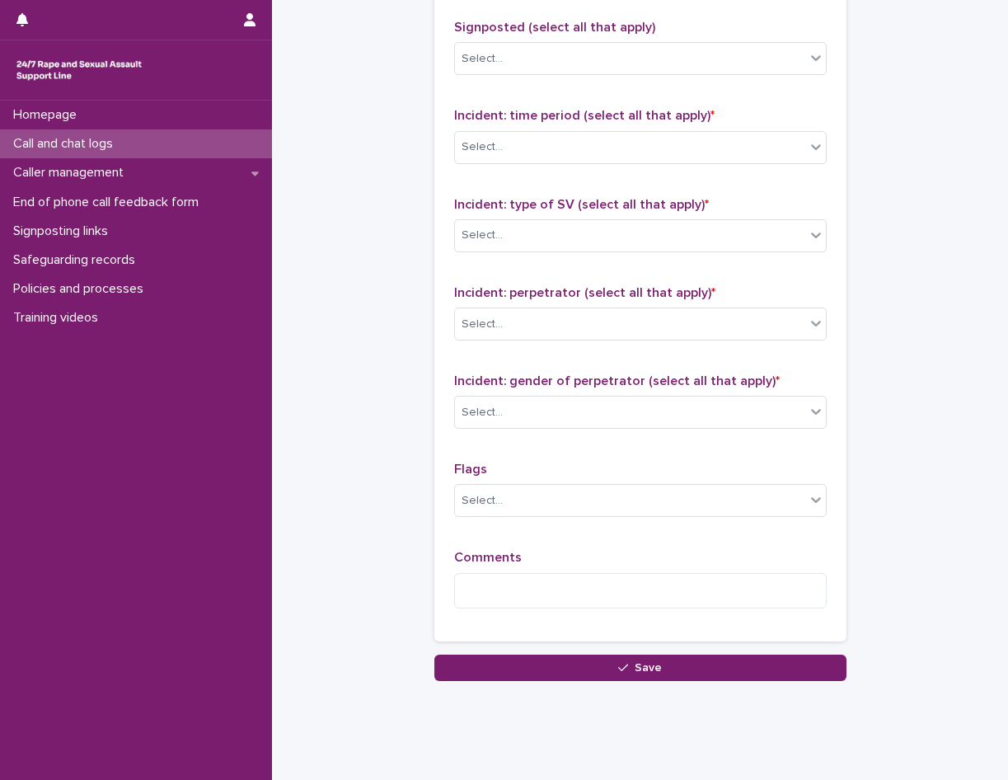
scroll to position [1135, 0]
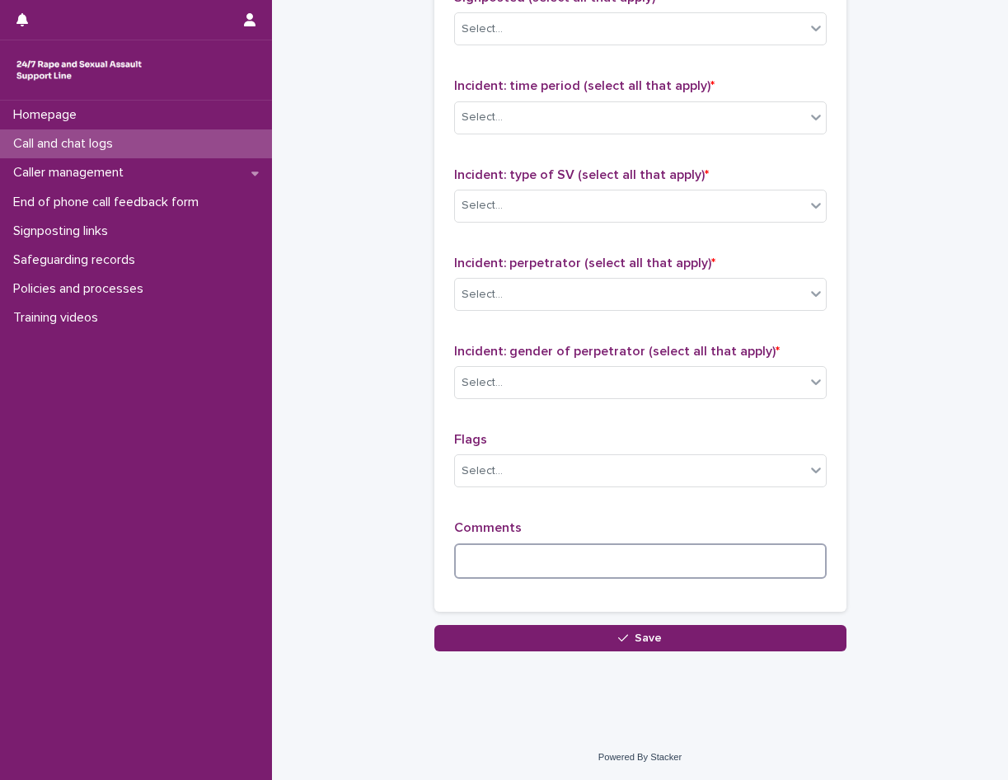
click at [546, 556] on textarea at bounding box center [640, 560] width 373 height 35
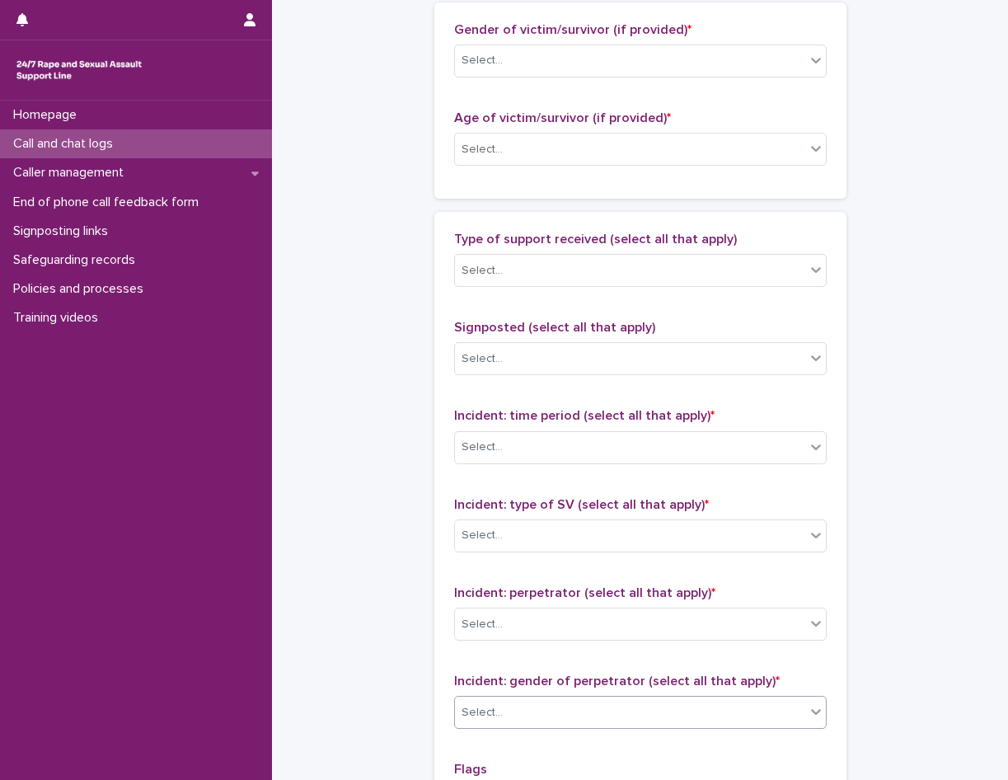
scroll to position [640, 0]
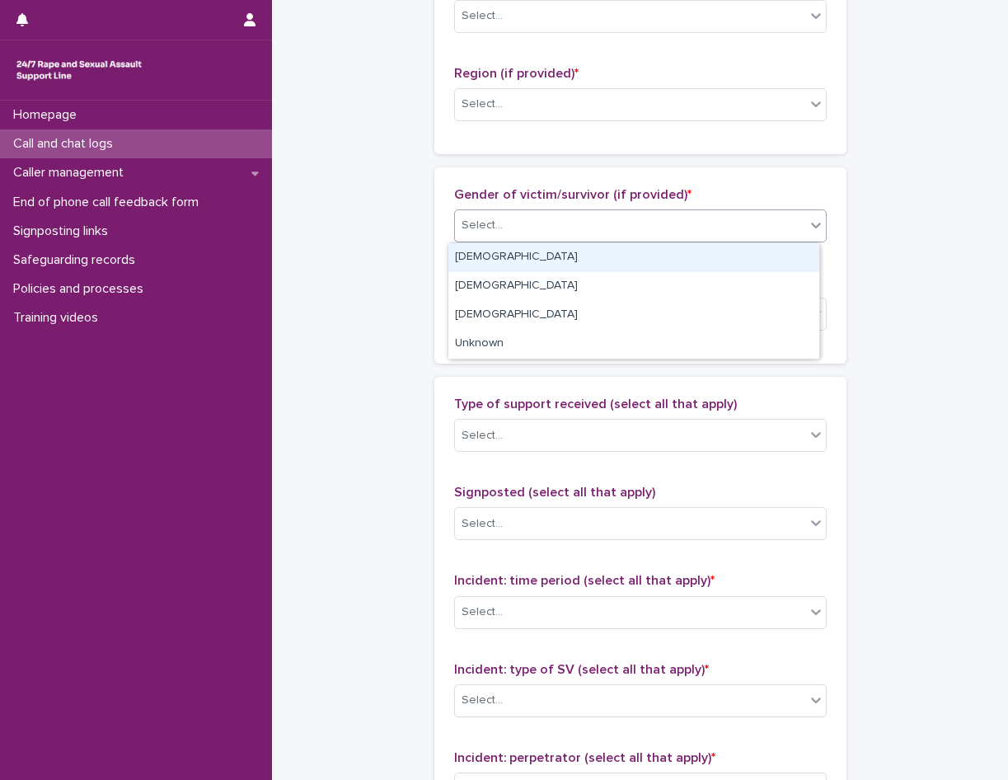
click at [546, 209] on div "Select..." at bounding box center [640, 225] width 373 height 33
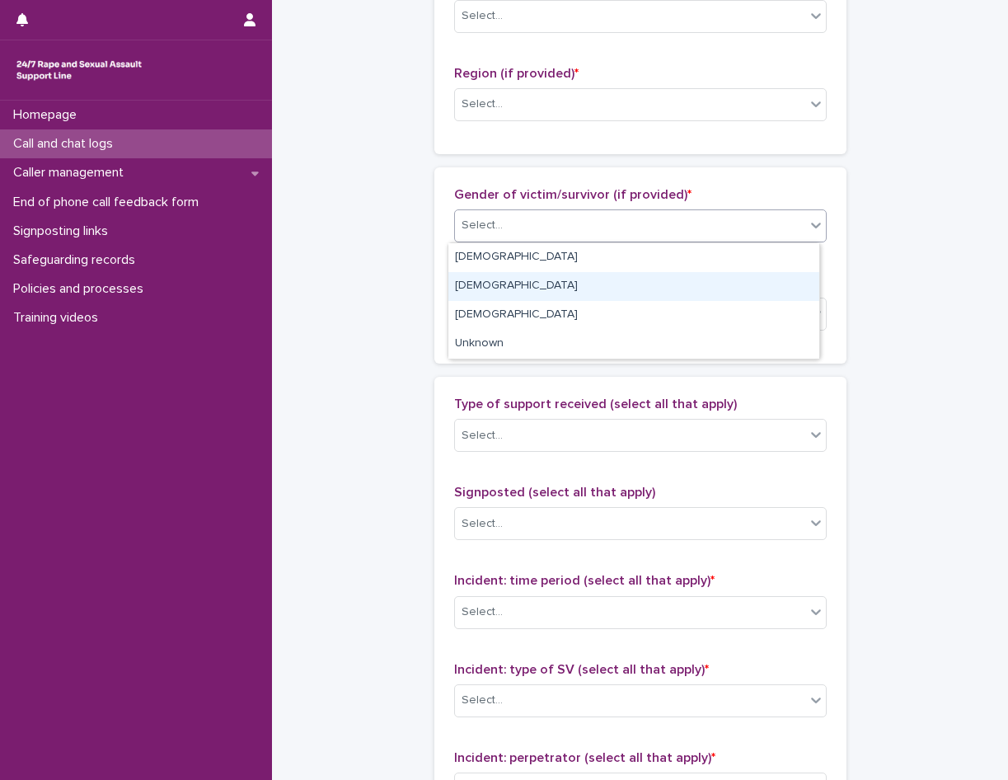
click at [541, 298] on div "Male" at bounding box center [633, 286] width 371 height 29
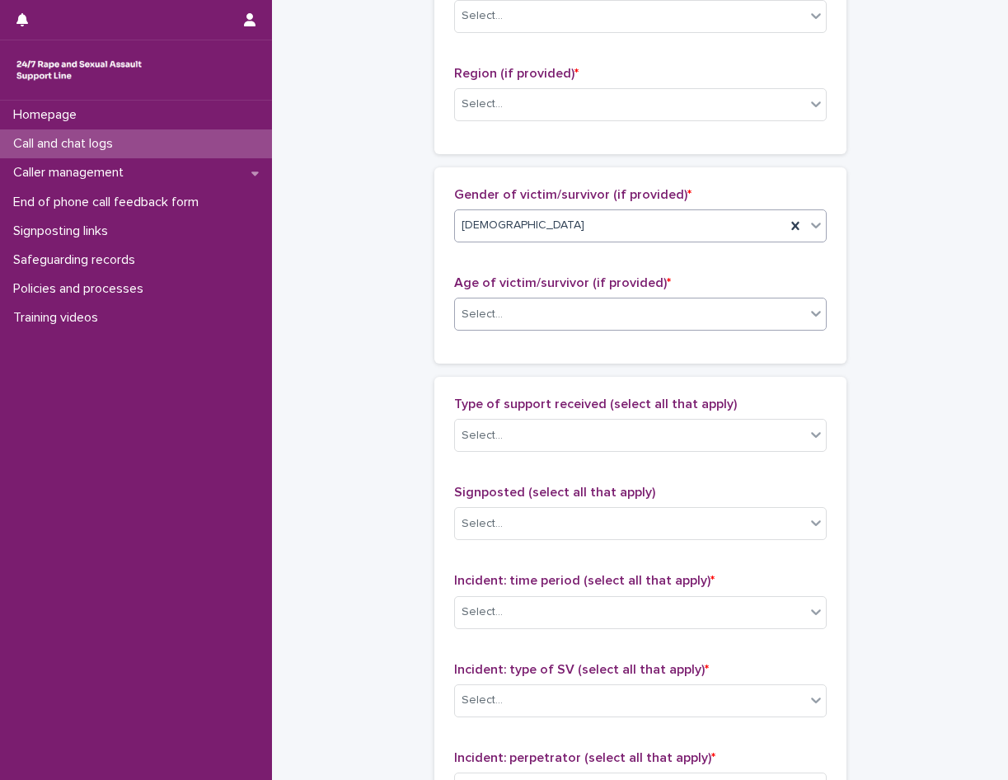
click at [495, 326] on div "Select..." at bounding box center [630, 314] width 350 height 27
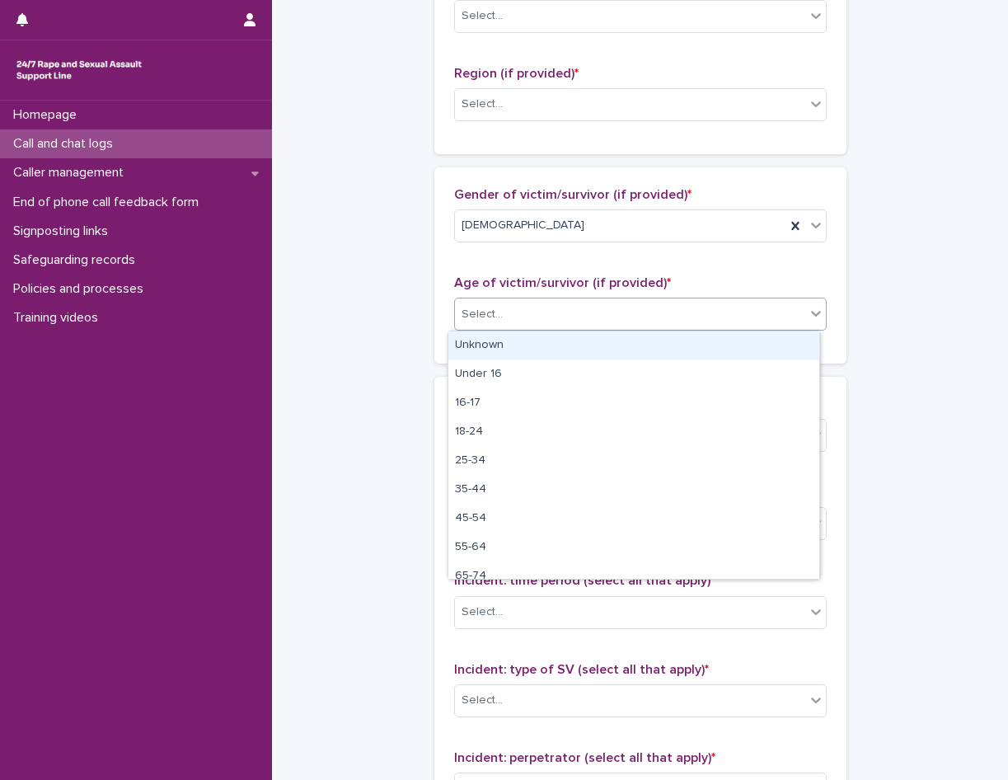
click at [513, 340] on div "Unknown" at bounding box center [633, 345] width 371 height 29
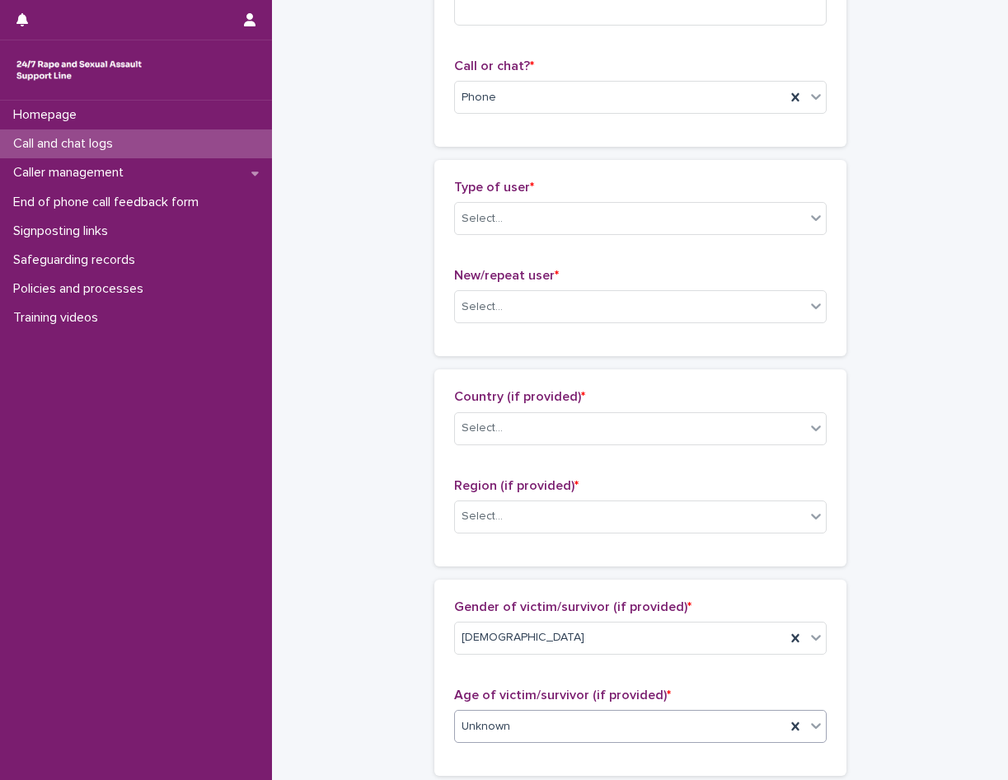
scroll to position [63, 0]
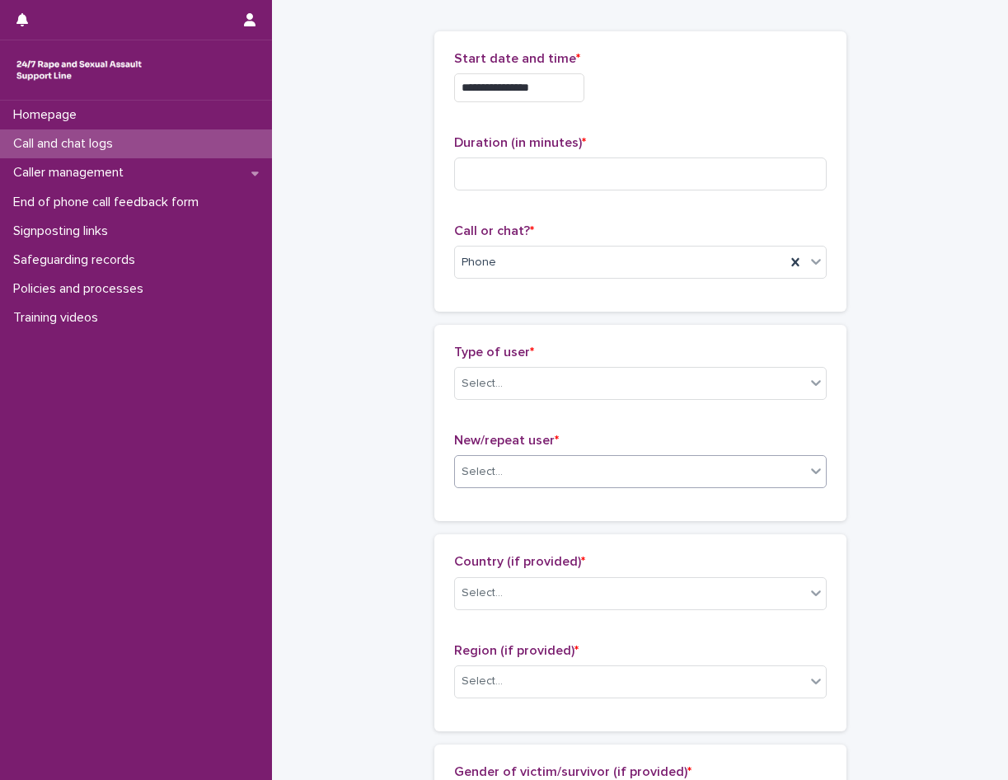
click at [494, 472] on div "Select..." at bounding box center [630, 471] width 350 height 27
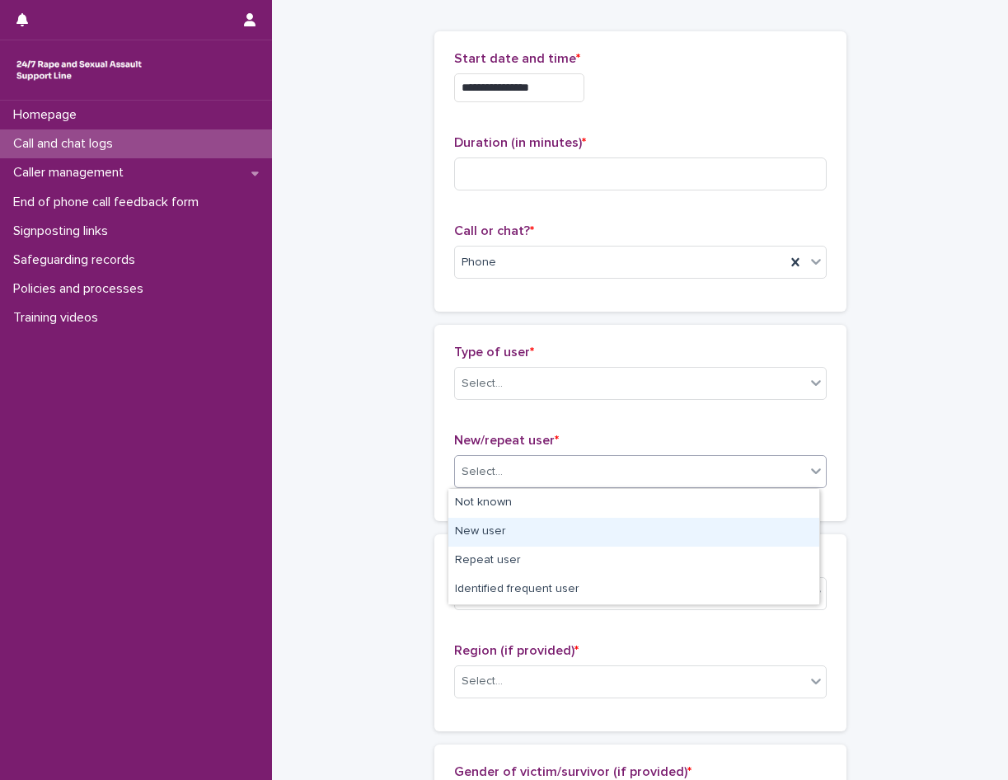
click at [513, 545] on div "New user" at bounding box center [633, 532] width 371 height 29
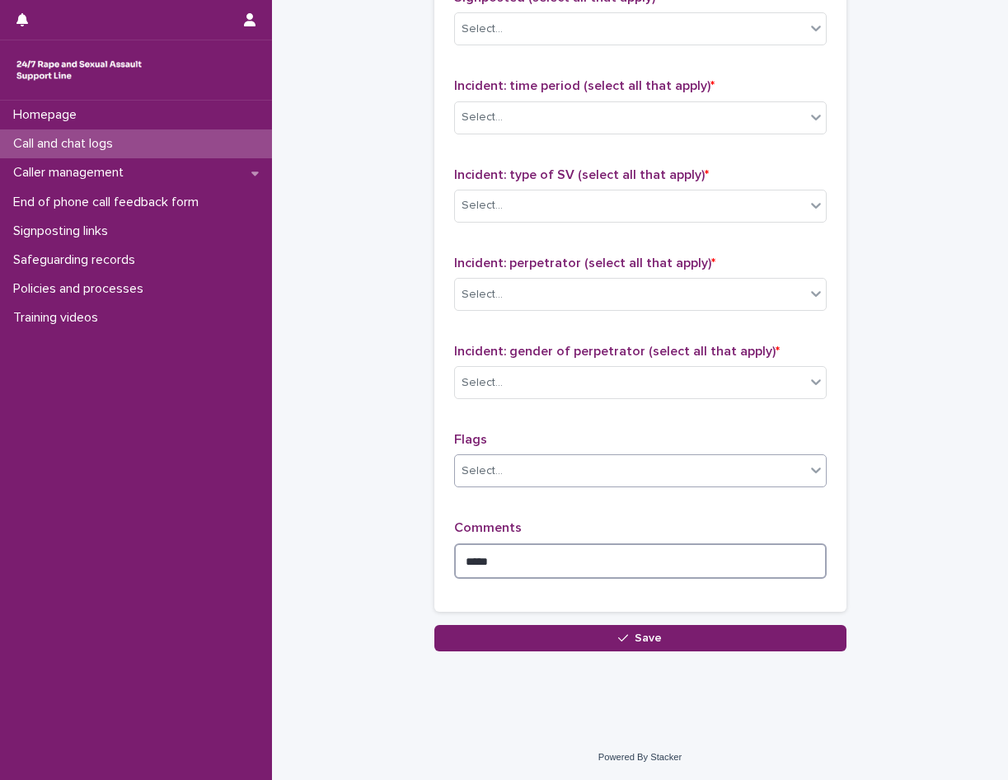
scroll to position [1052, 0]
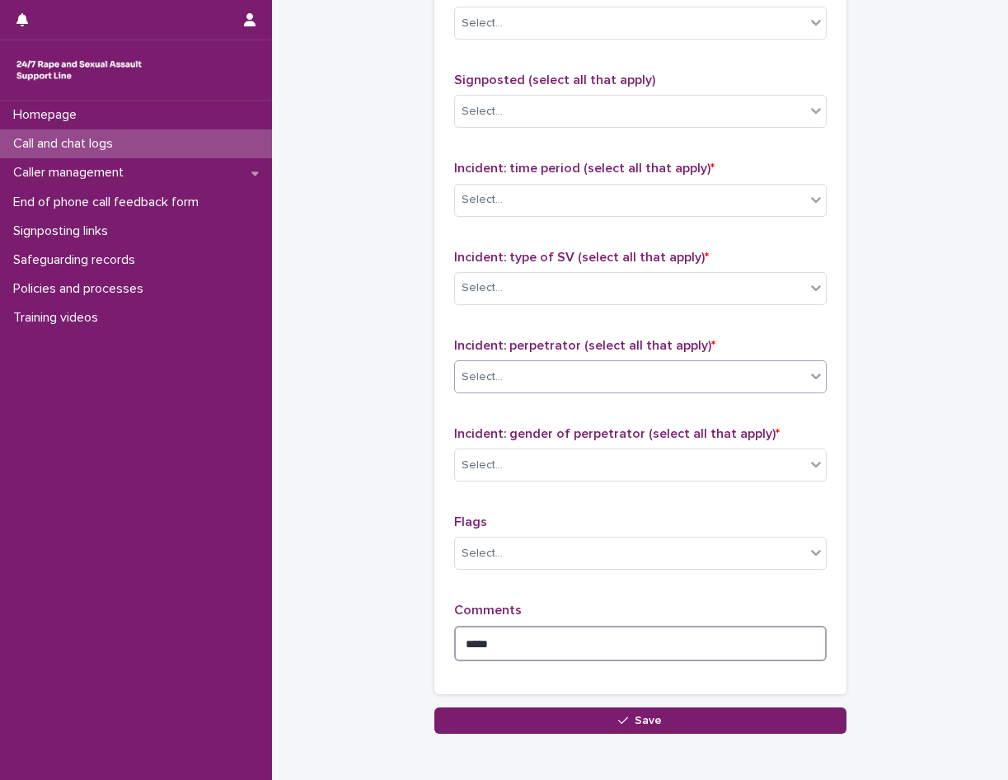
type textarea "*****"
click at [586, 376] on div "Select..." at bounding box center [630, 376] width 350 height 27
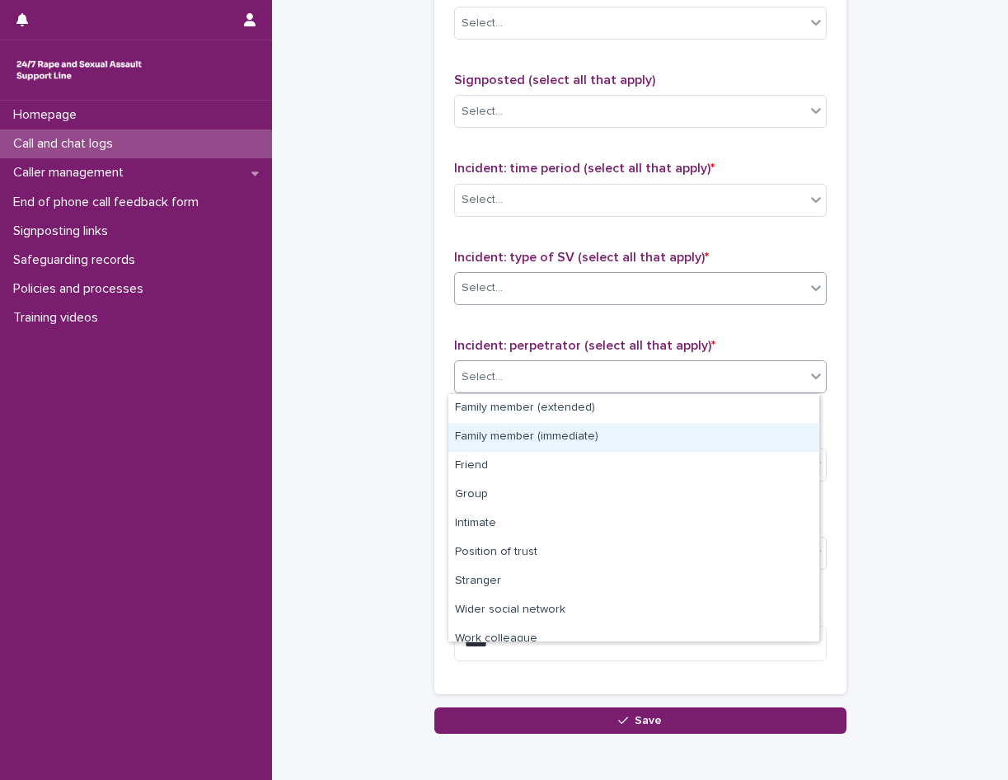
click at [597, 304] on body "**********" at bounding box center [504, 390] width 1008 height 780
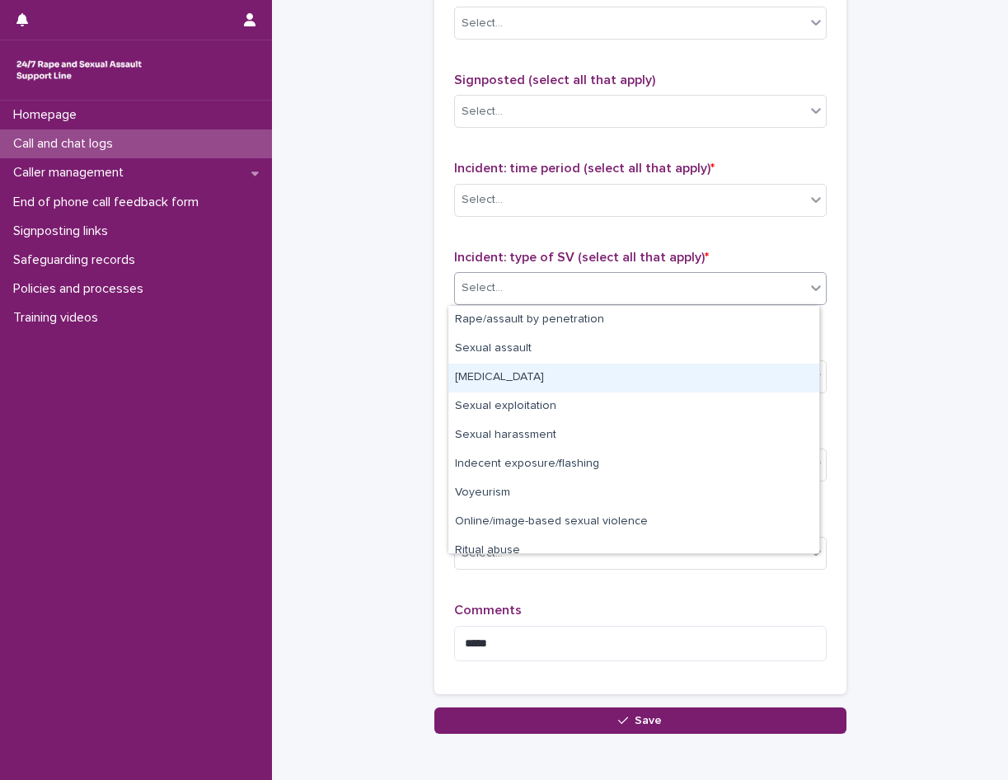
drag, startPoint x: 595, startPoint y: 304, endPoint x: 553, endPoint y: 360, distance: 70.1
click at [548, 373] on div "Child sexual abuse" at bounding box center [633, 377] width 371 height 29
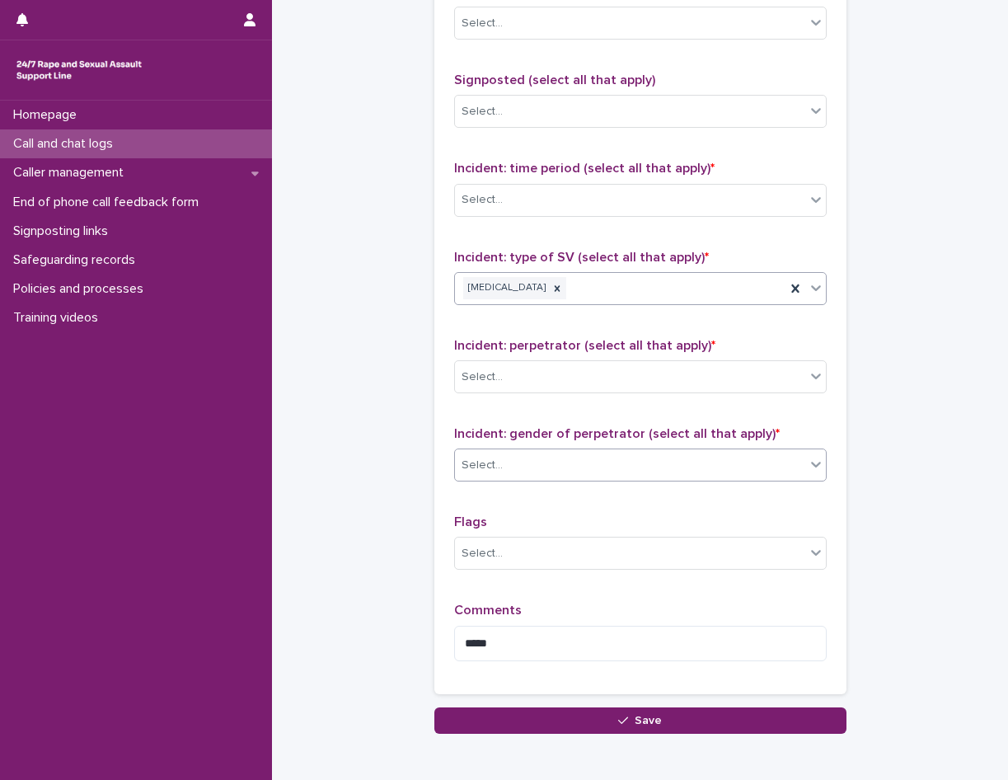
click at [545, 469] on div "Select..." at bounding box center [630, 465] width 350 height 27
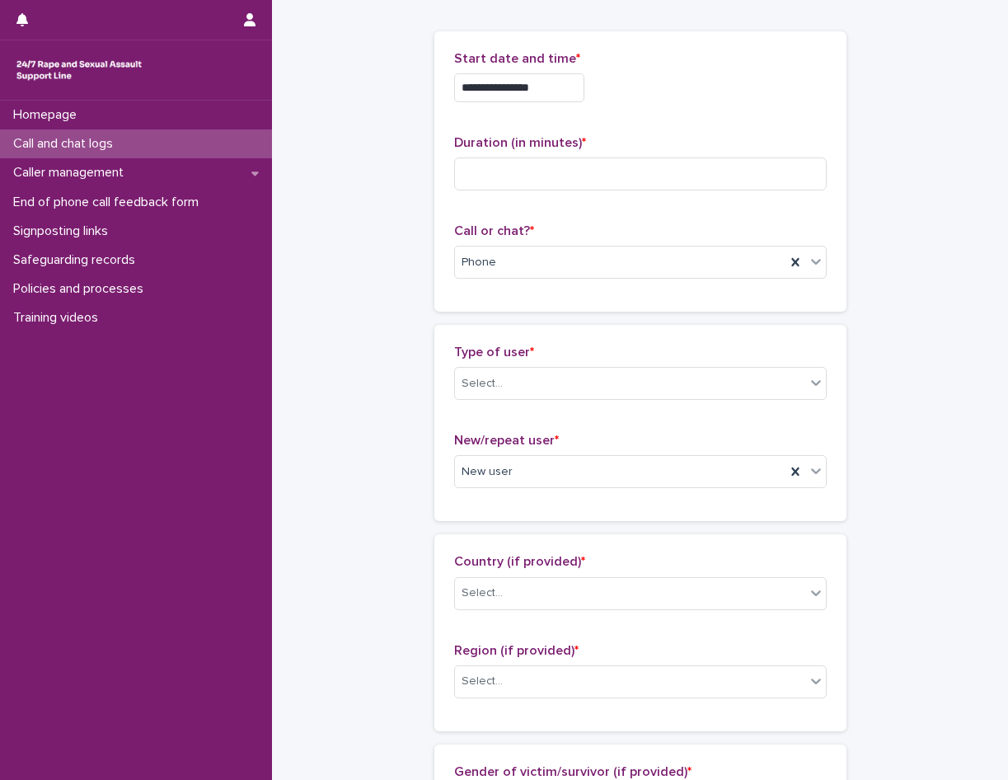
scroll to position [0, 0]
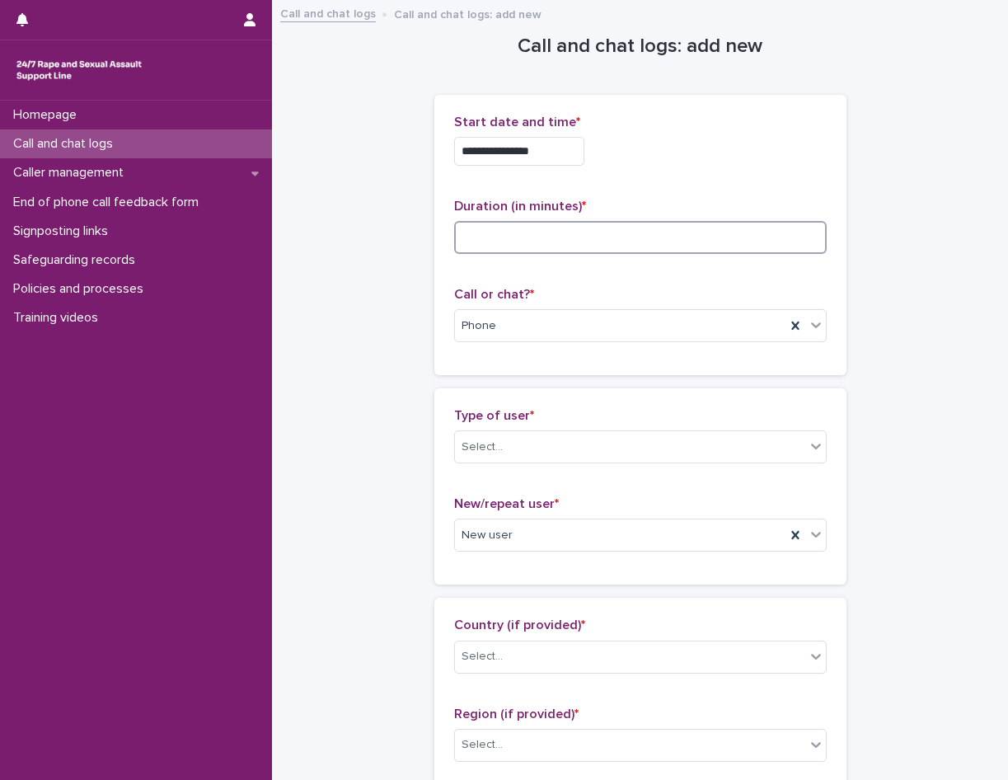
click at [562, 247] on input at bounding box center [640, 237] width 373 height 33
click at [604, 238] on input at bounding box center [640, 237] width 373 height 33
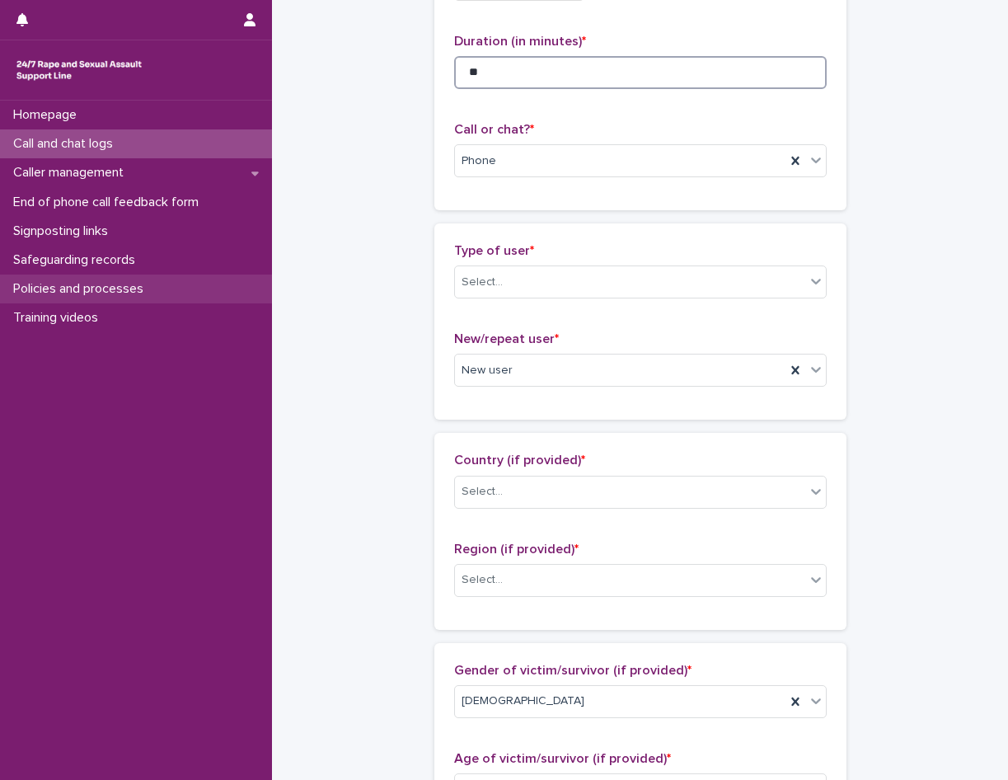
type input "**"
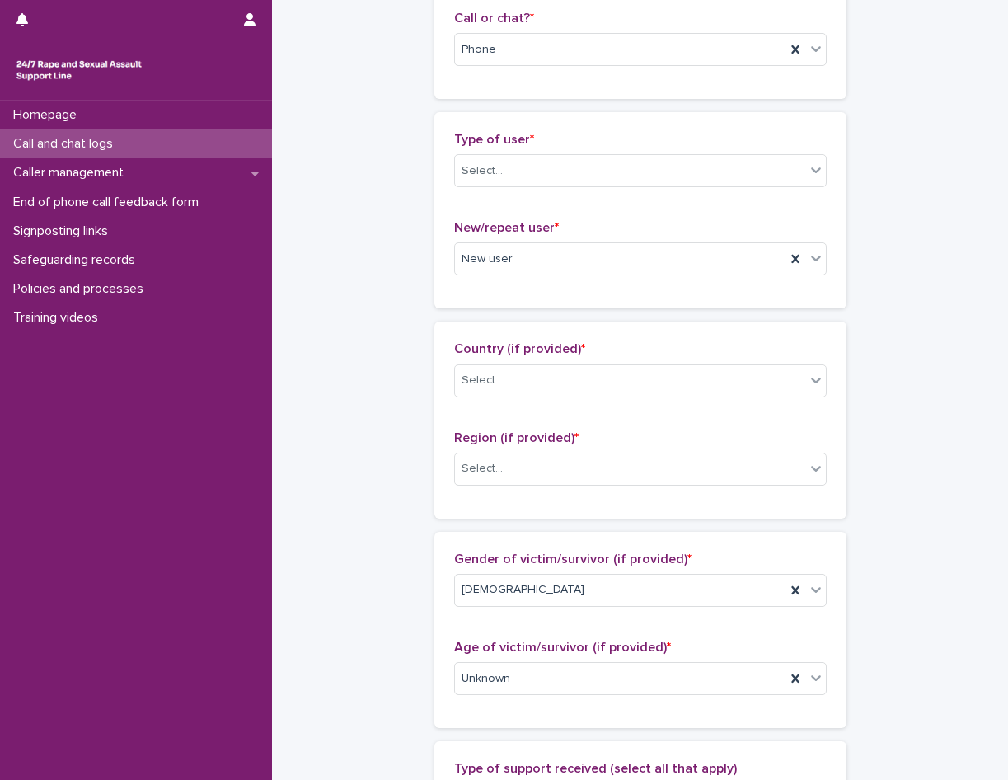
scroll to position [412, 0]
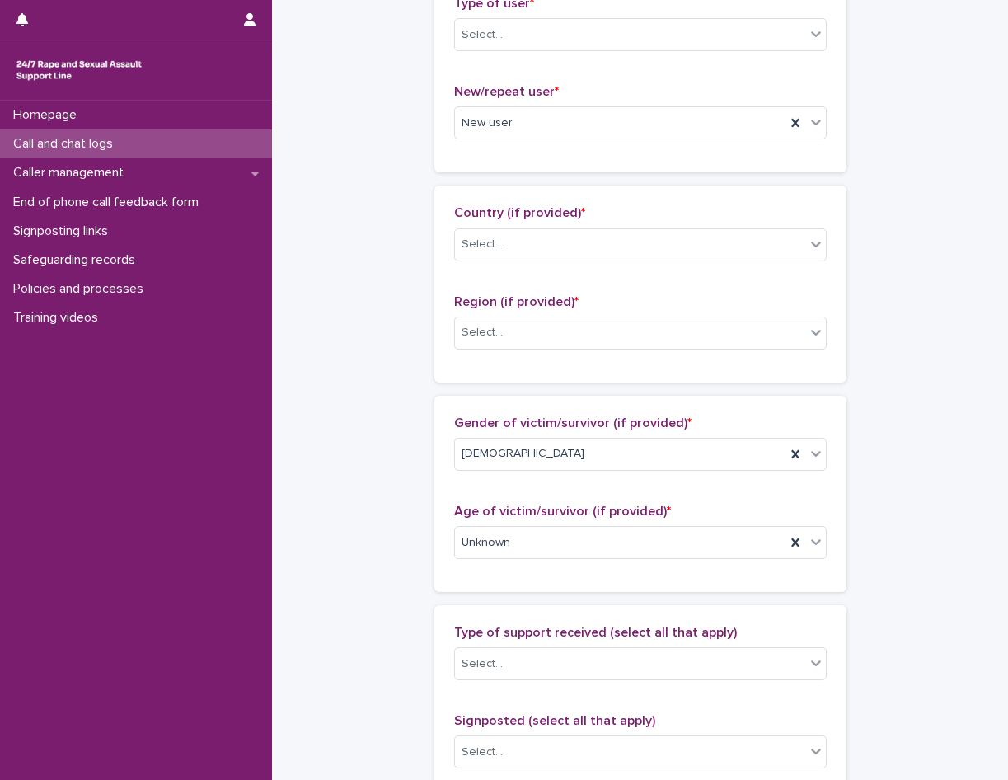
click at [533, 52] on div "Type of user * Select..." at bounding box center [640, 30] width 373 height 68
click at [533, 45] on div "Select..." at bounding box center [630, 34] width 350 height 27
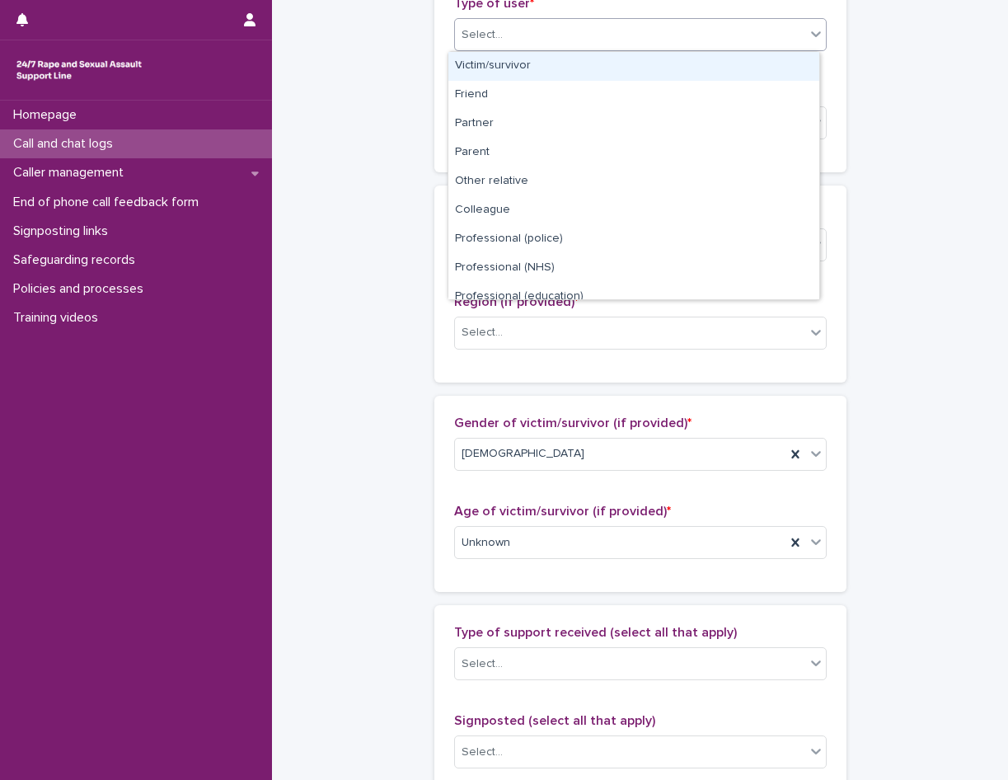
click at [512, 71] on div "Victim/survivor" at bounding box center [633, 66] width 371 height 29
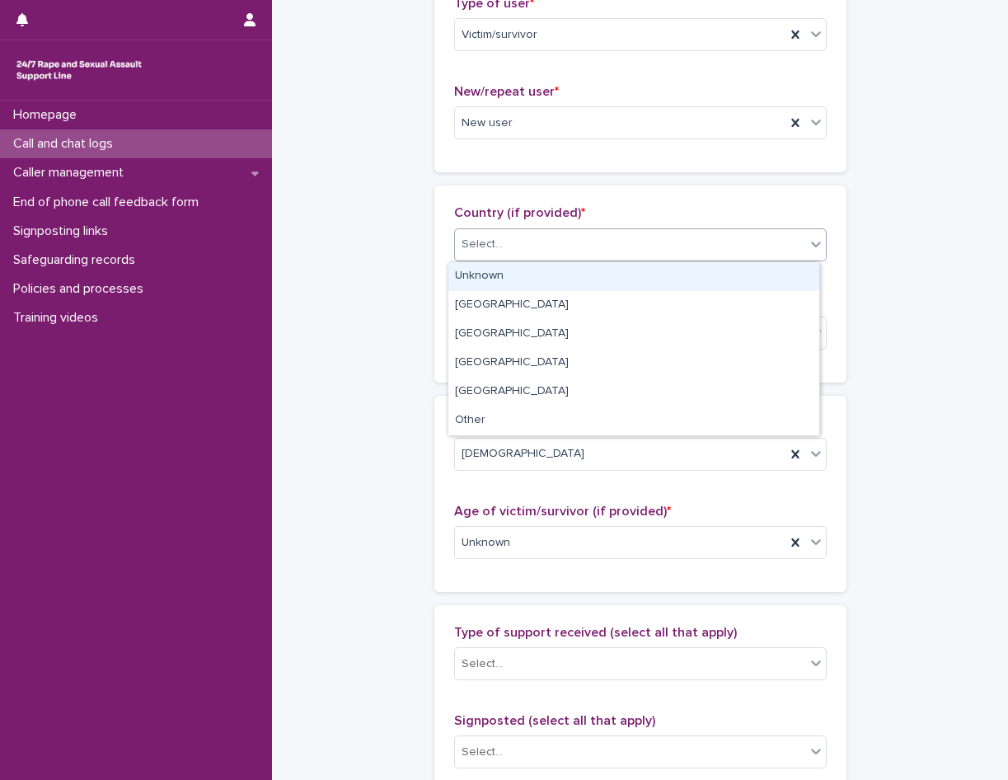
click at [580, 228] on div "Select..." at bounding box center [640, 244] width 373 height 33
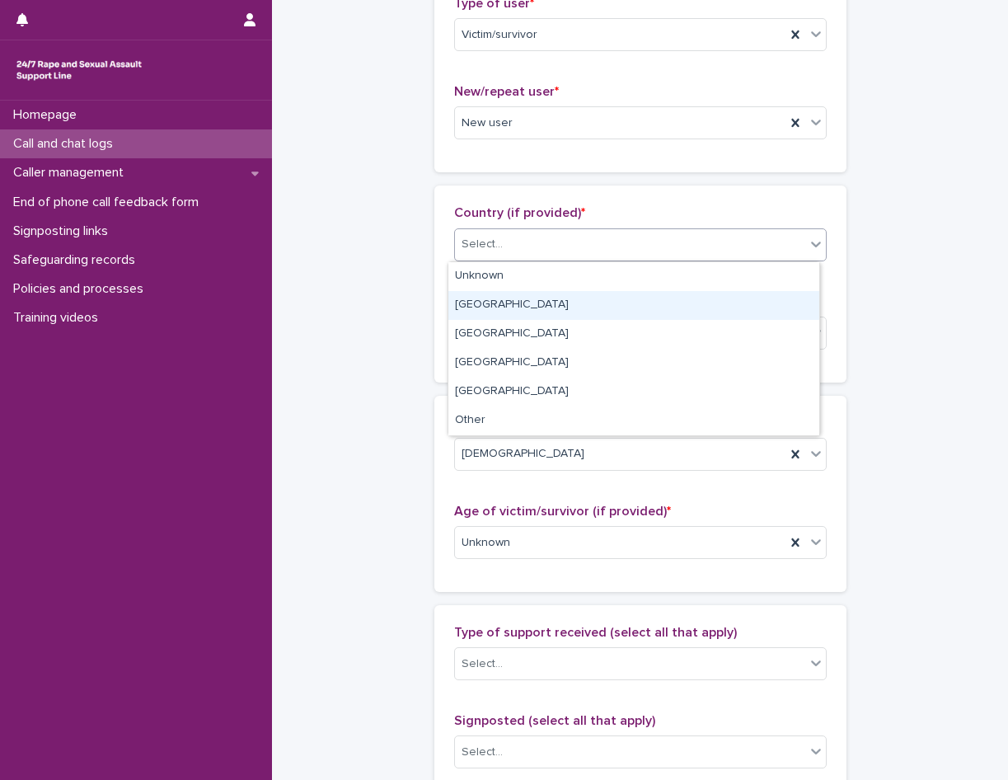
click at [542, 299] on div "England" at bounding box center [633, 305] width 371 height 29
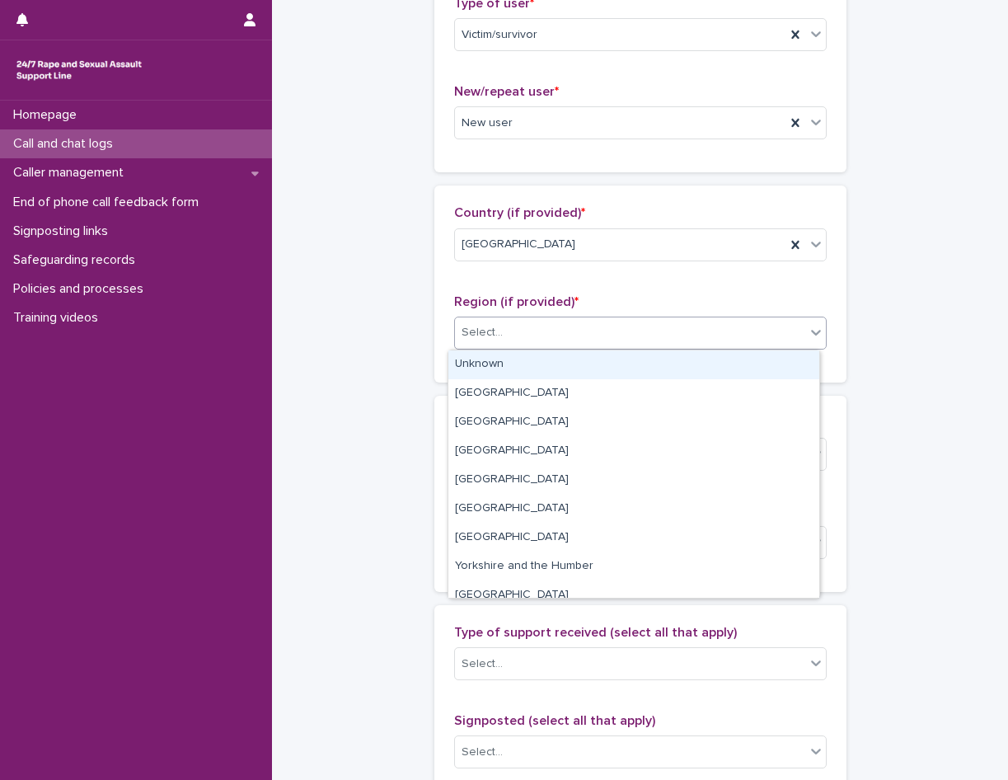
click at [530, 338] on div "Select..." at bounding box center [630, 332] width 350 height 27
click at [532, 363] on div "Unknown" at bounding box center [633, 364] width 371 height 29
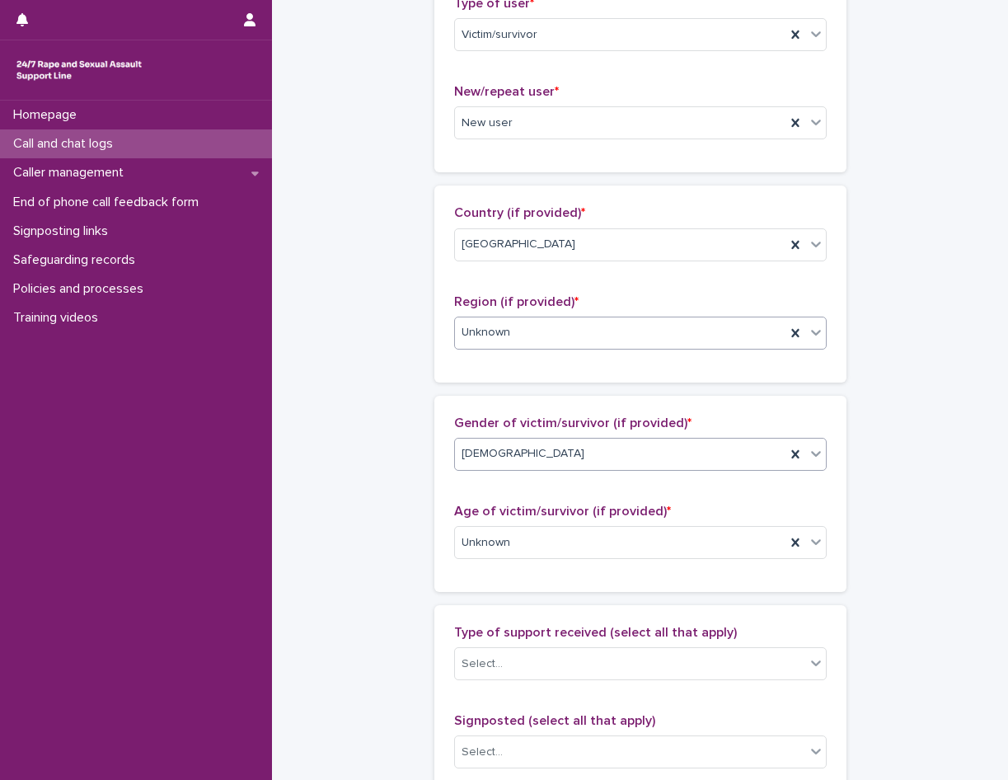
click at [504, 453] on div "Male" at bounding box center [620, 453] width 330 height 27
click at [434, 436] on div "Gender of victim/survivor (if provided) * Male Age of victim/survivor (if provi…" at bounding box center [640, 494] width 412 height 196
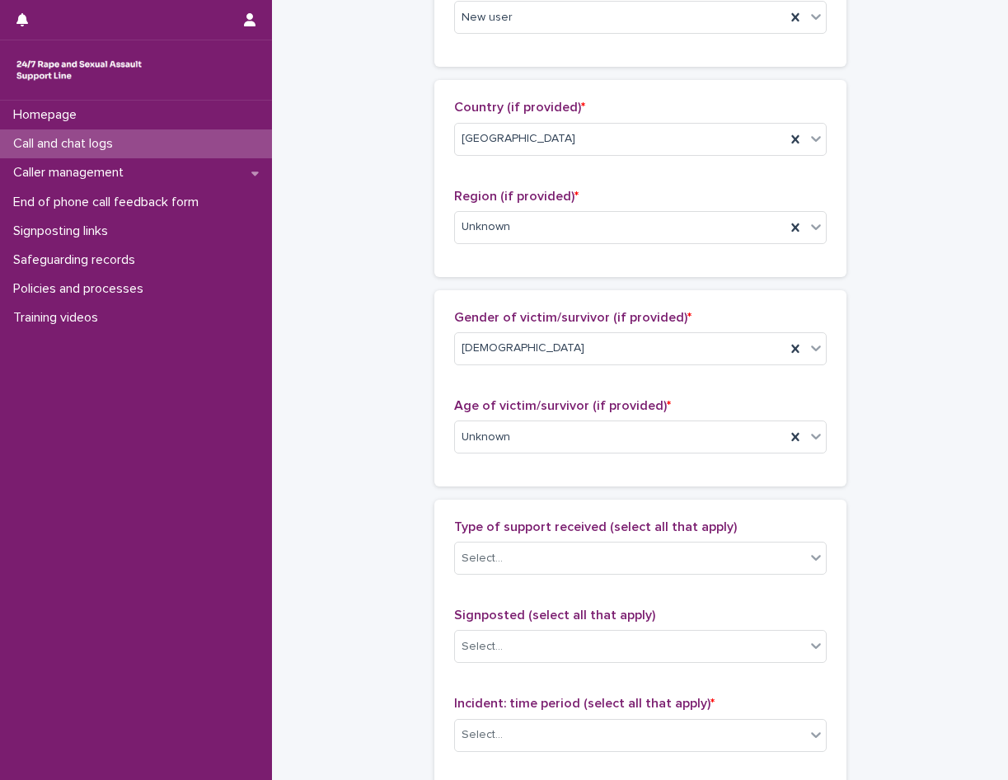
scroll to position [659, 0]
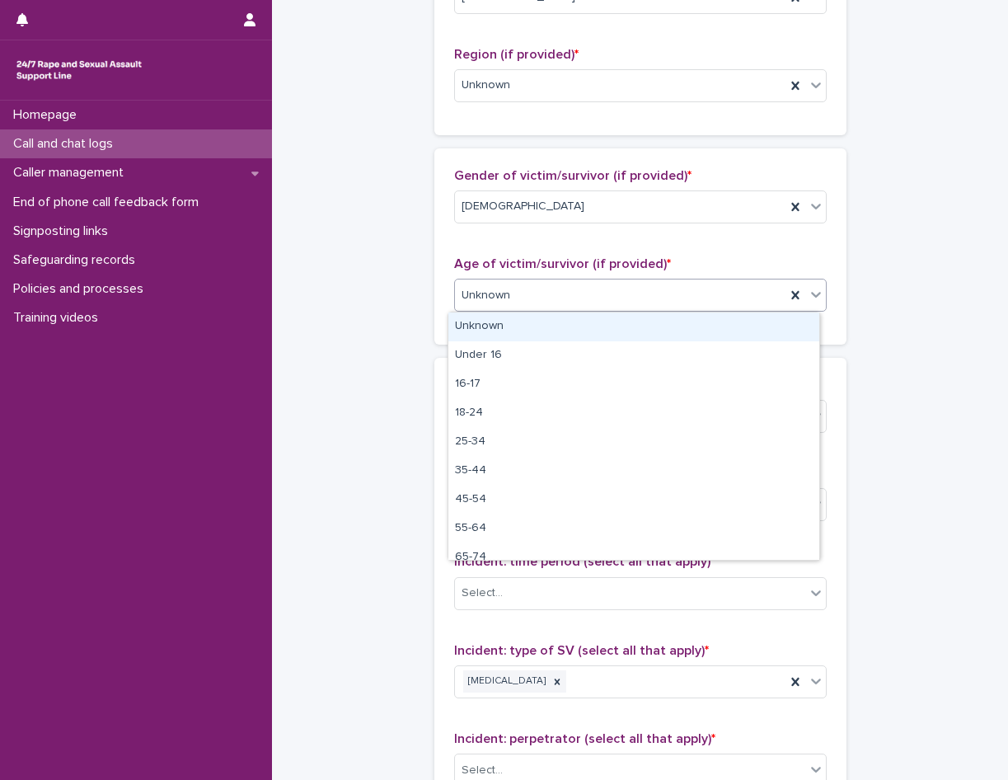
click at [422, 296] on div "**********" at bounding box center [639, 234] width 703 height 1784
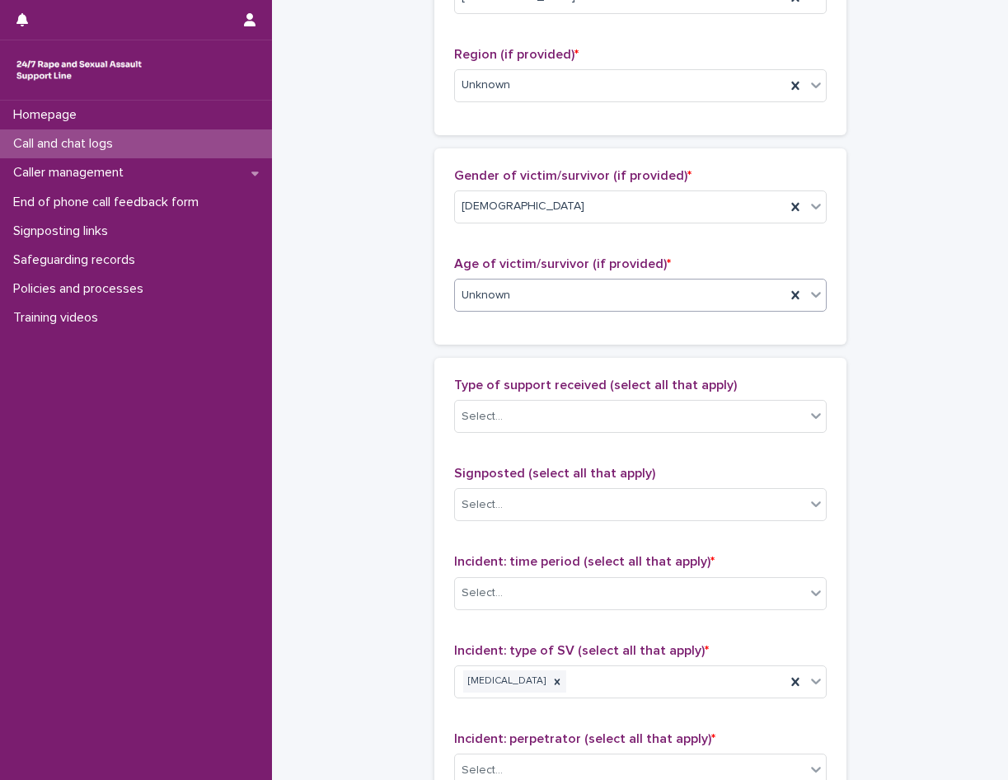
scroll to position [824, 0]
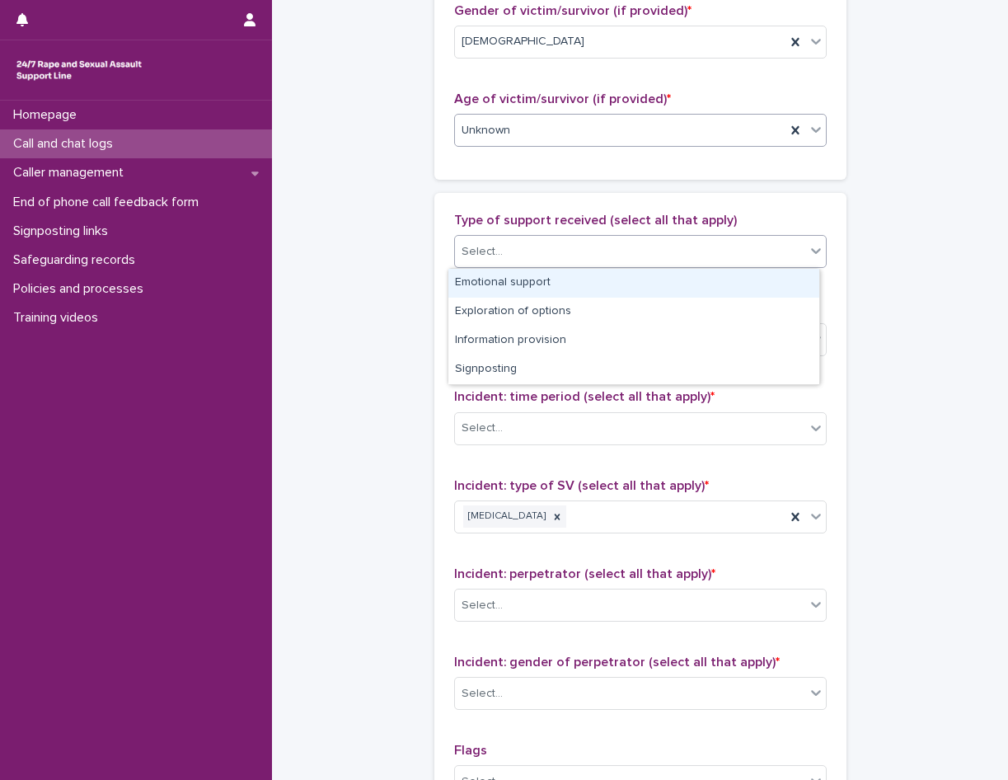
click at [491, 252] on div "Select..." at bounding box center [482, 251] width 41 height 17
drag, startPoint x: 513, startPoint y: 278, endPoint x: 513, endPoint y: 294, distance: 16.5
click at [513, 278] on div "Emotional support" at bounding box center [633, 283] width 371 height 29
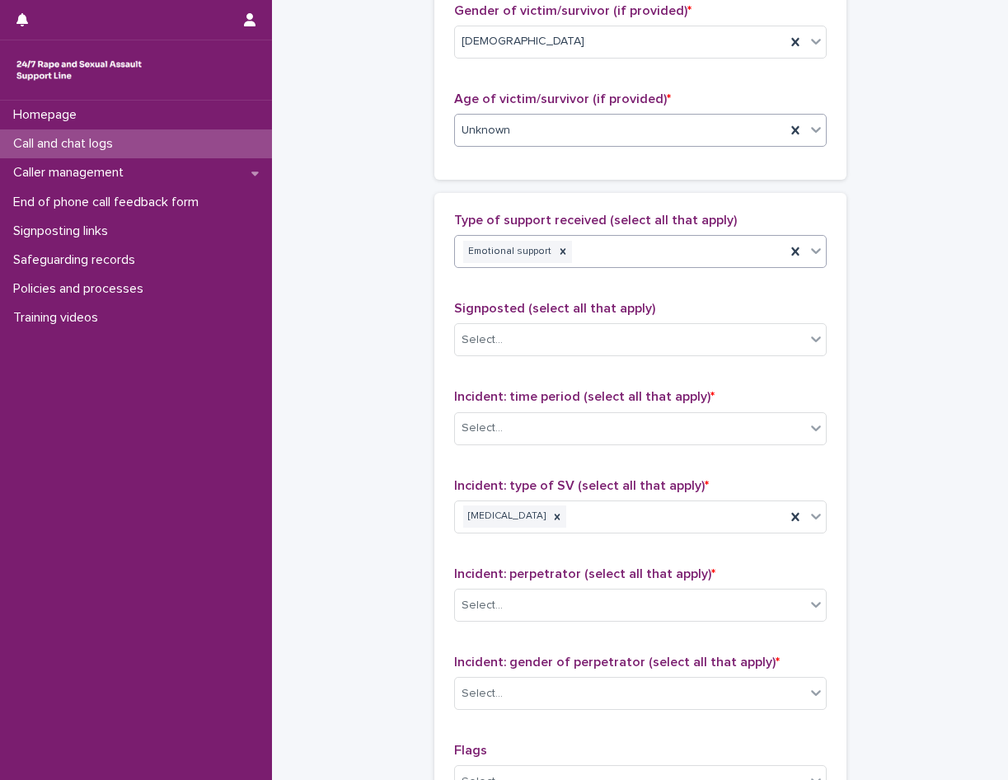
scroll to position [1071, 0]
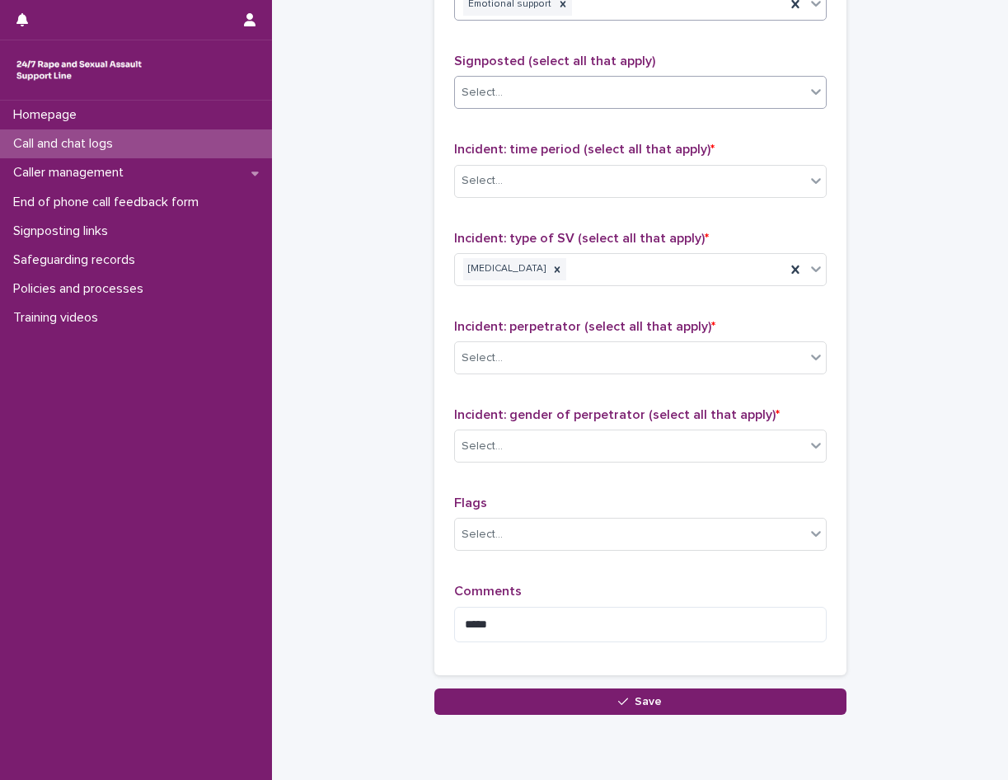
click at [532, 76] on div "Select..." at bounding box center [640, 92] width 373 height 33
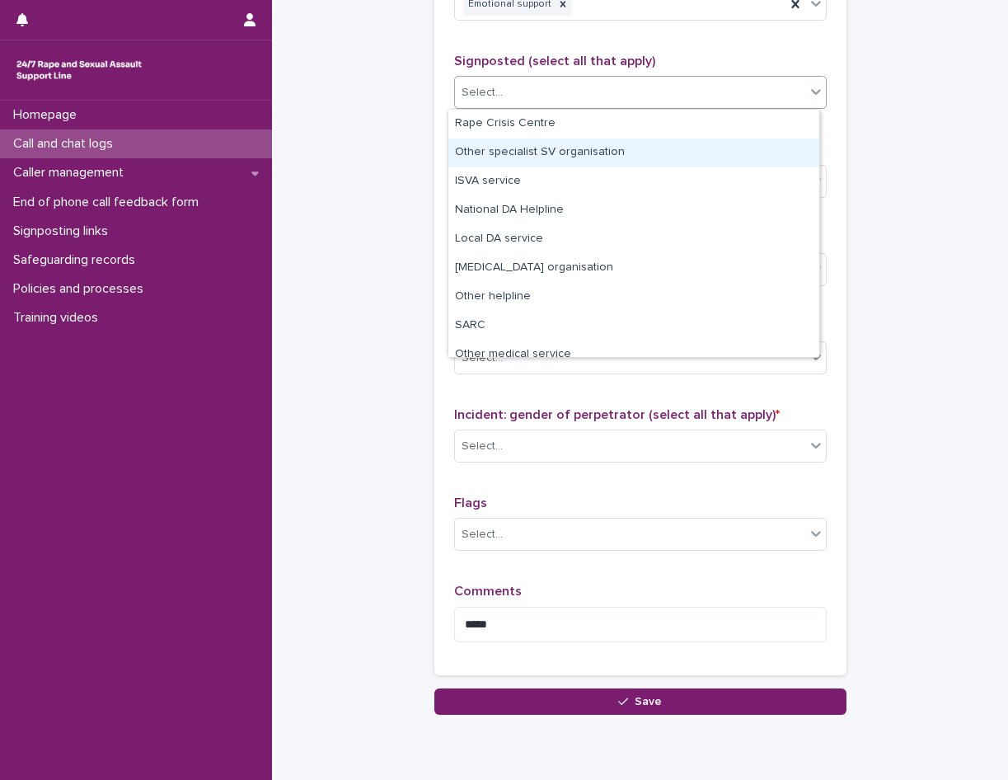
click at [508, 147] on div "Other specialist SV organisation" at bounding box center [633, 152] width 371 height 29
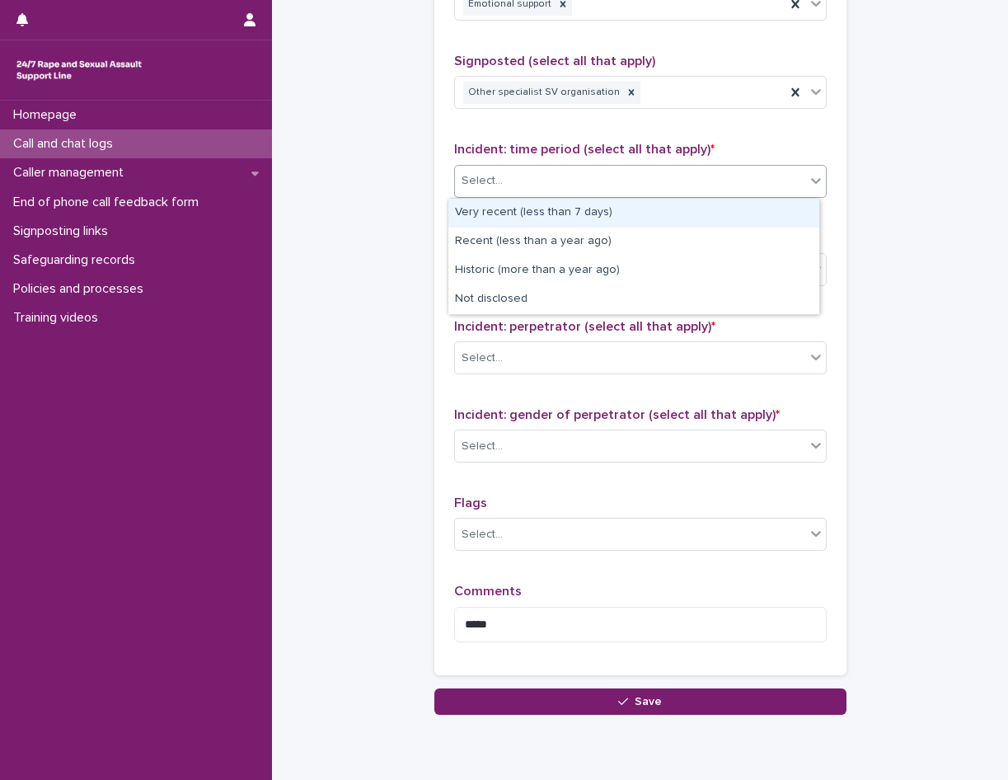
click at [503, 183] on div "Select..." at bounding box center [630, 180] width 350 height 27
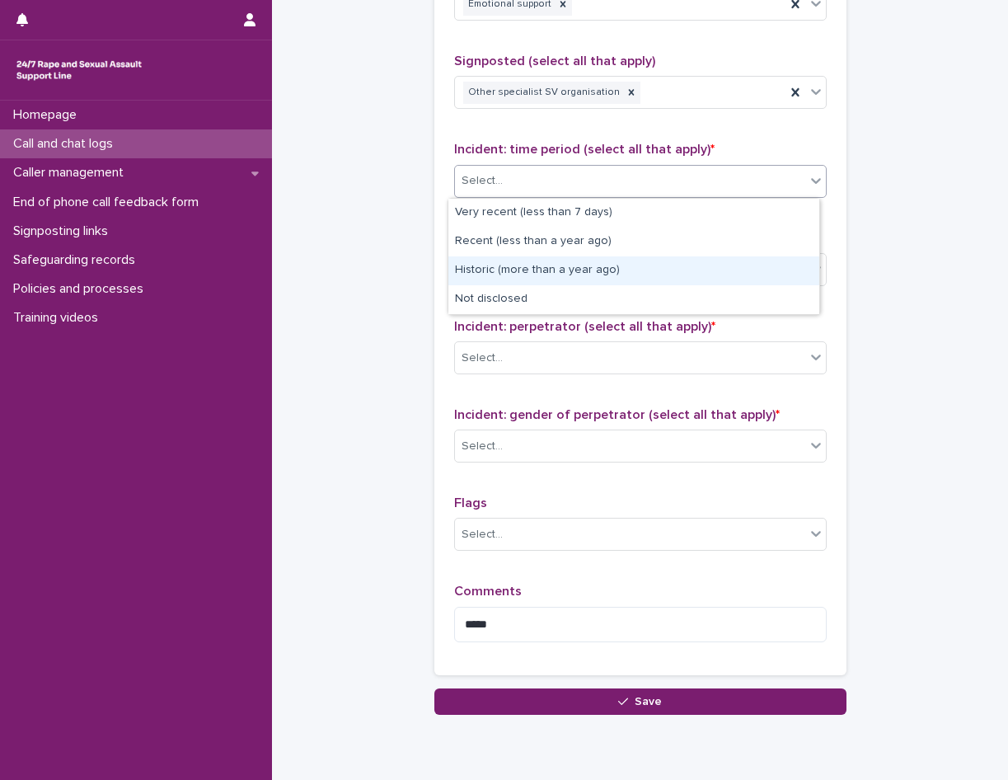
click at [514, 274] on div "Historic (more than a year ago)" at bounding box center [633, 270] width 371 height 29
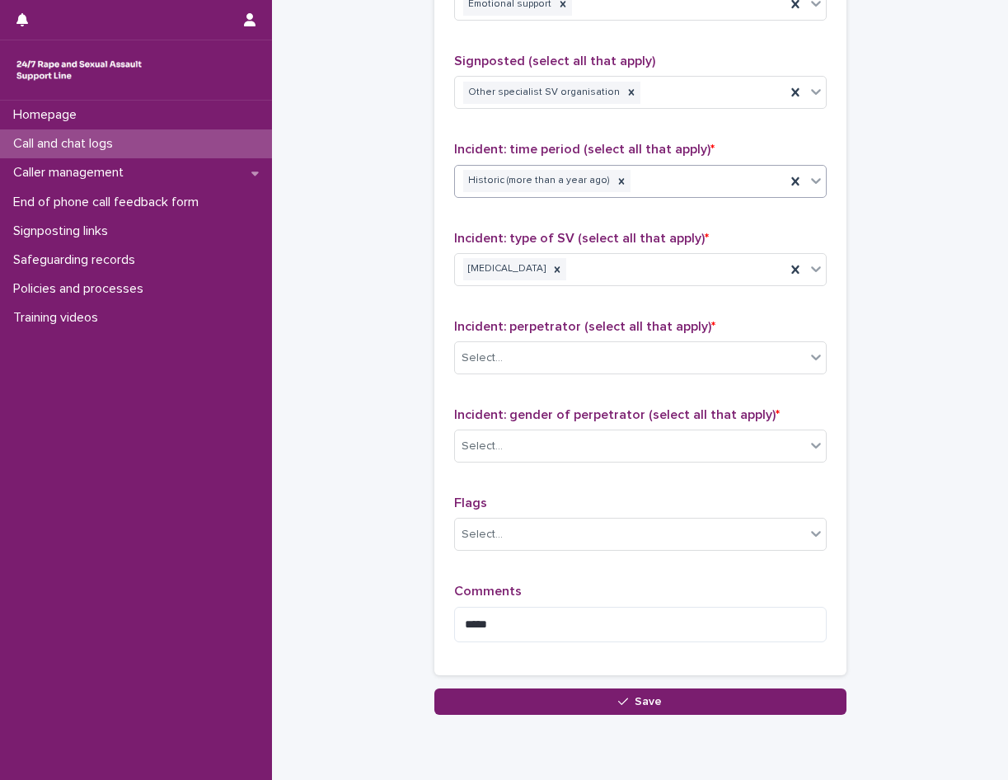
click at [531, 339] on div "Incident: perpetrator (select all that apply) * Select..." at bounding box center [640, 353] width 373 height 68
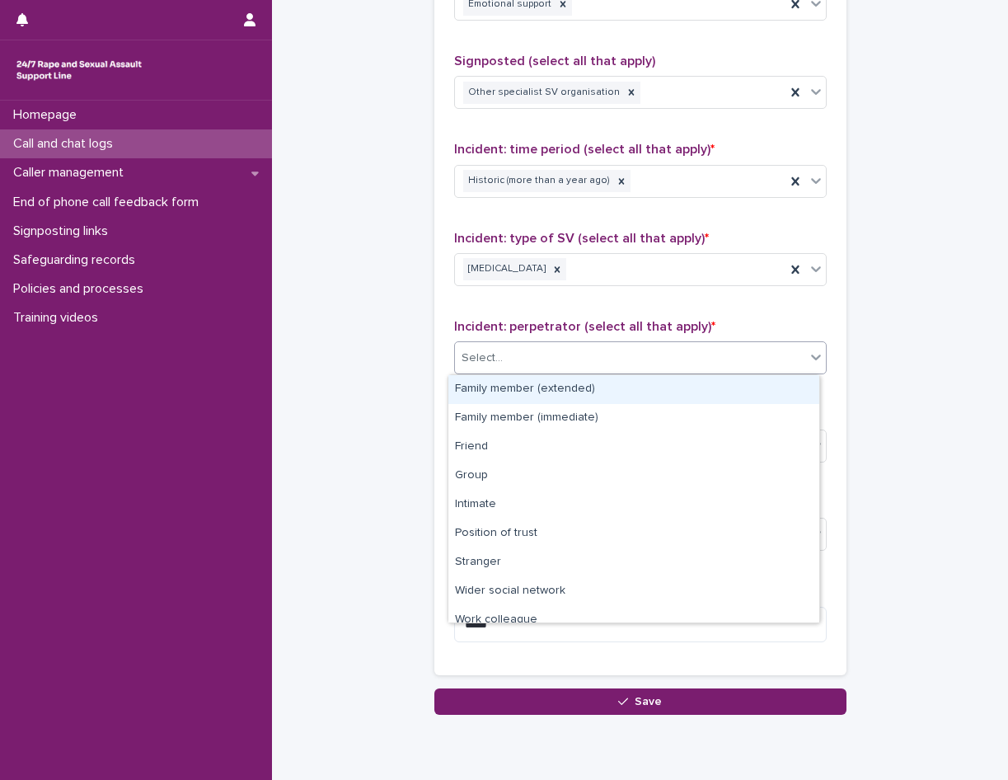
click at [527, 359] on div "Select..." at bounding box center [630, 357] width 350 height 27
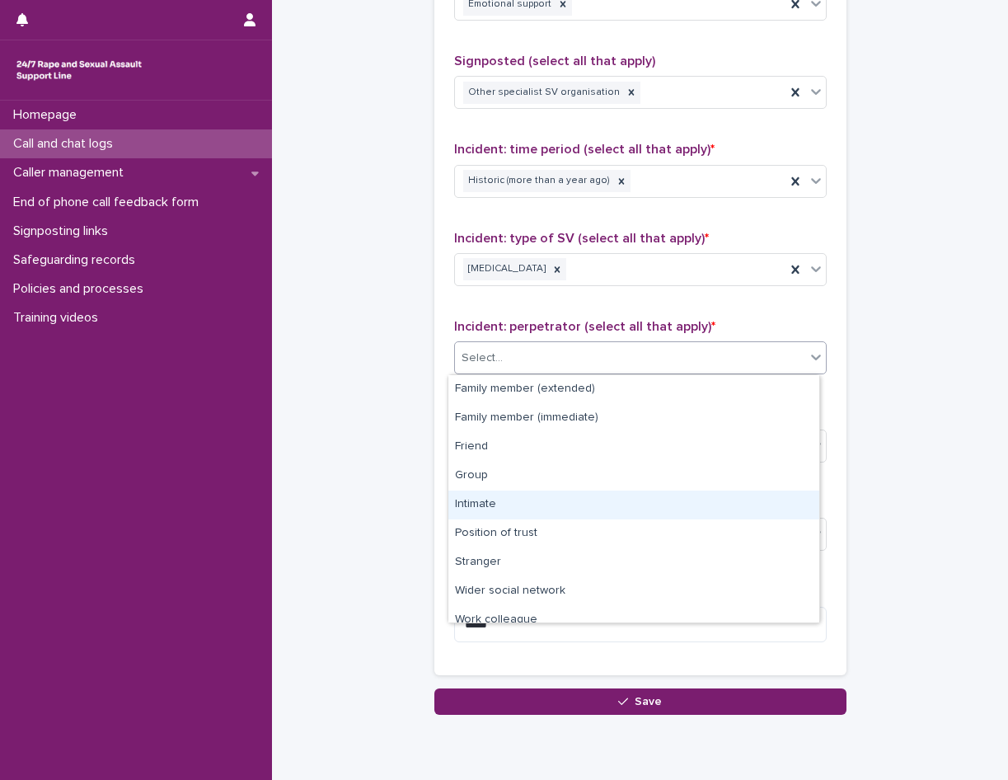
scroll to position [70, 0]
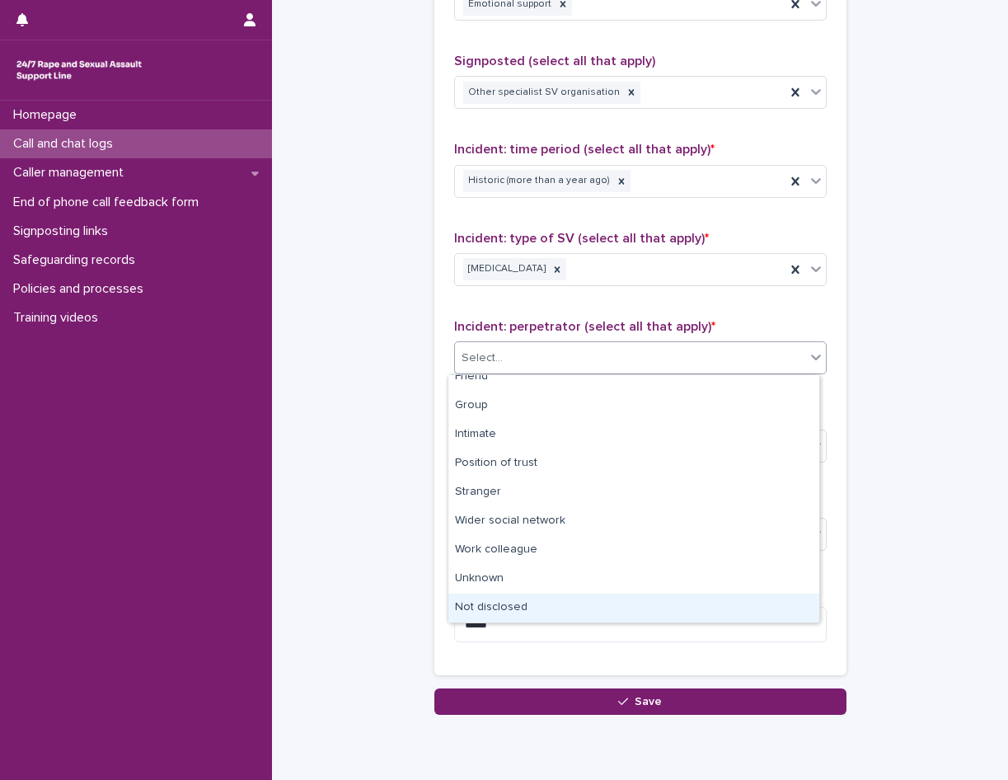
drag, startPoint x: 512, startPoint y: 602, endPoint x: 527, endPoint y: 586, distance: 22.2
click at [513, 602] on div "Not disclosed" at bounding box center [633, 607] width 371 height 29
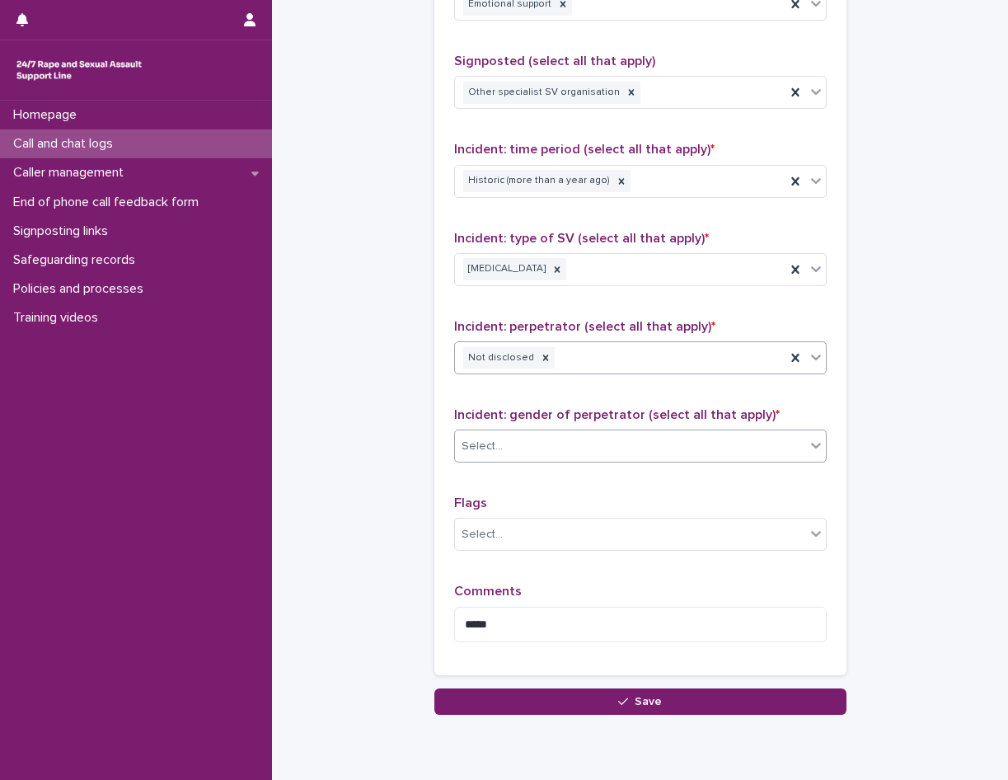
click at [541, 455] on div "Select..." at bounding box center [630, 446] width 350 height 27
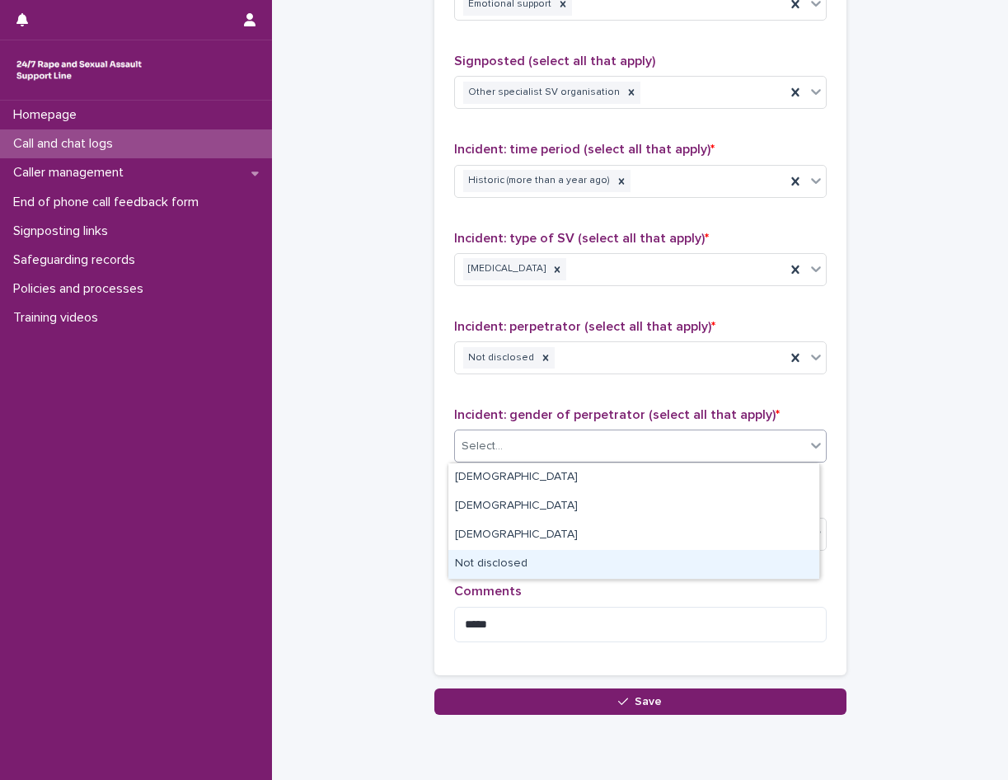
click at [514, 562] on div "Not disclosed" at bounding box center [633, 564] width 371 height 29
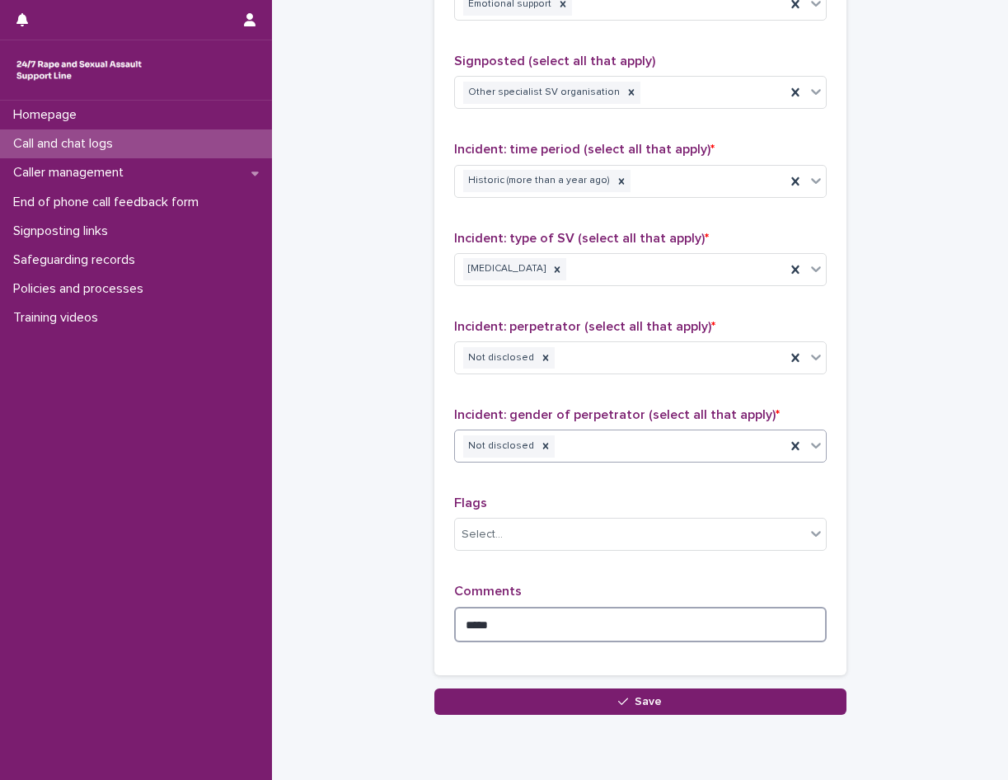
click at [506, 619] on textarea "*****" at bounding box center [640, 624] width 373 height 35
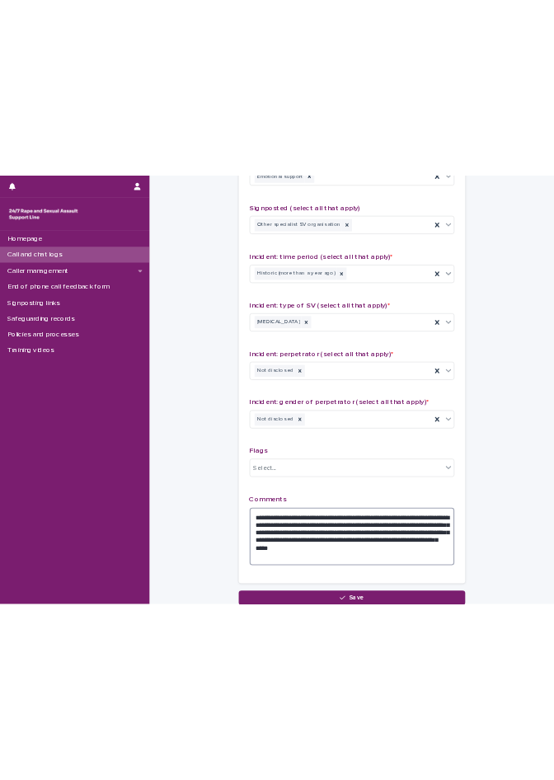
scroll to position [1204, 0]
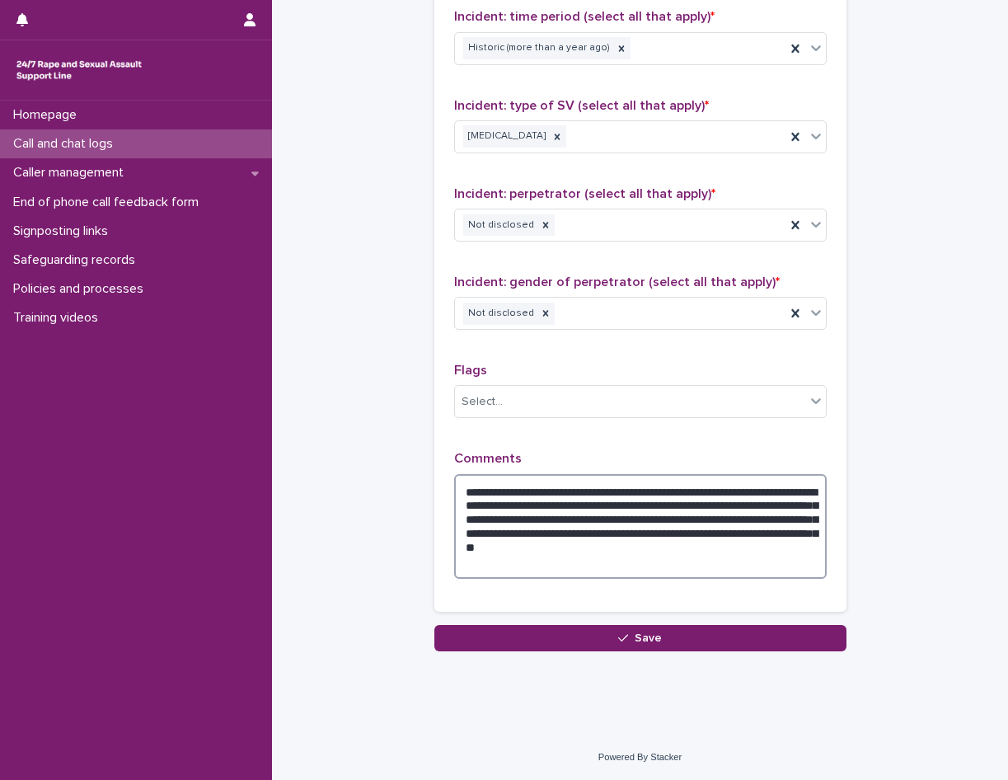
click at [715, 487] on textarea "**********" at bounding box center [640, 526] width 373 height 105
drag, startPoint x: 706, startPoint y: 527, endPoint x: 685, endPoint y: 517, distance: 23.6
click at [685, 517] on textarea "**********" at bounding box center [640, 526] width 373 height 105
drag, startPoint x: 696, startPoint y: 540, endPoint x: 695, endPoint y: 560, distance: 19.8
click at [695, 560] on textarea "**********" at bounding box center [640, 526] width 373 height 105
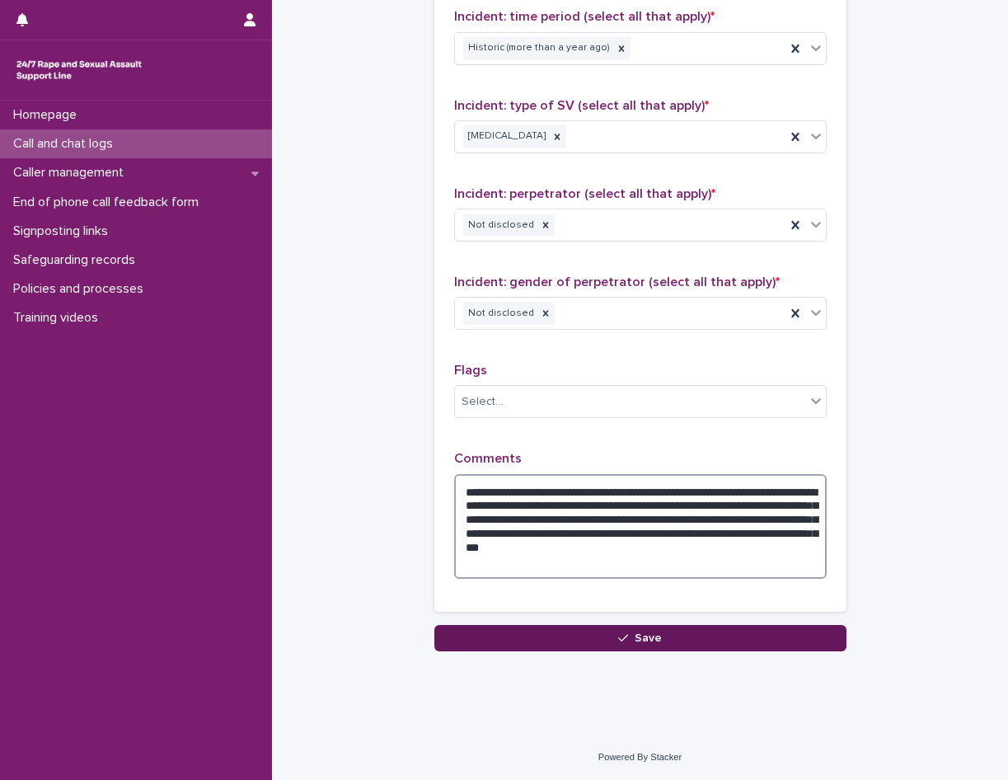
type textarea "**********"
click at [560, 628] on button "Save" at bounding box center [640, 638] width 412 height 26
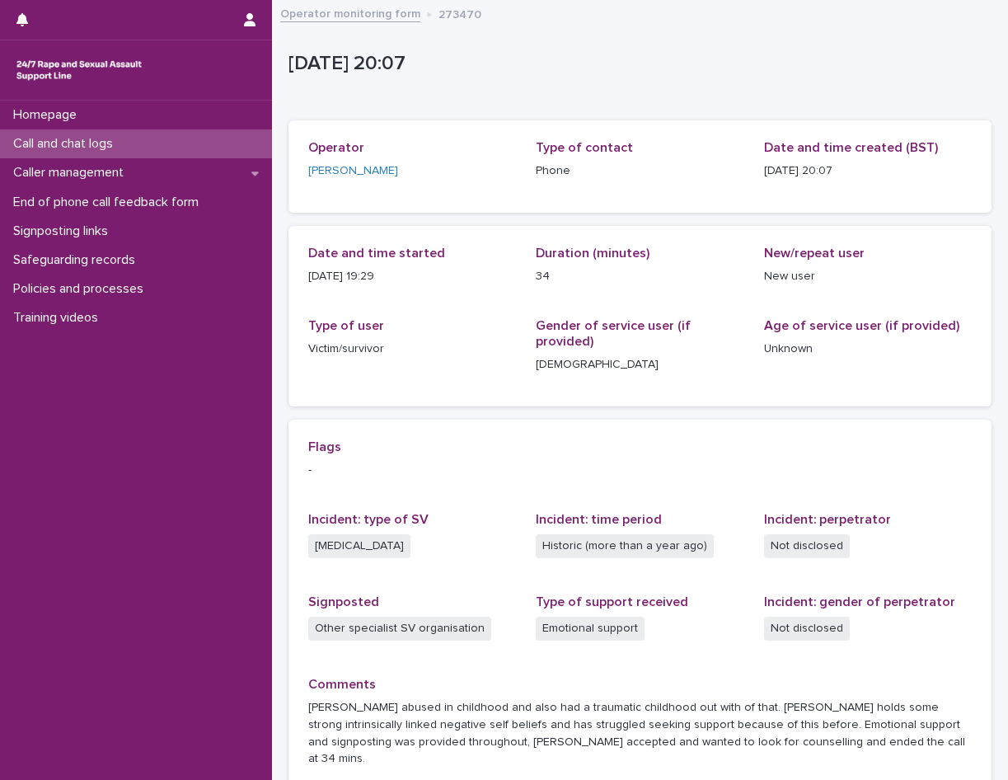
click at [152, 147] on div "Call and chat logs" at bounding box center [136, 143] width 272 height 29
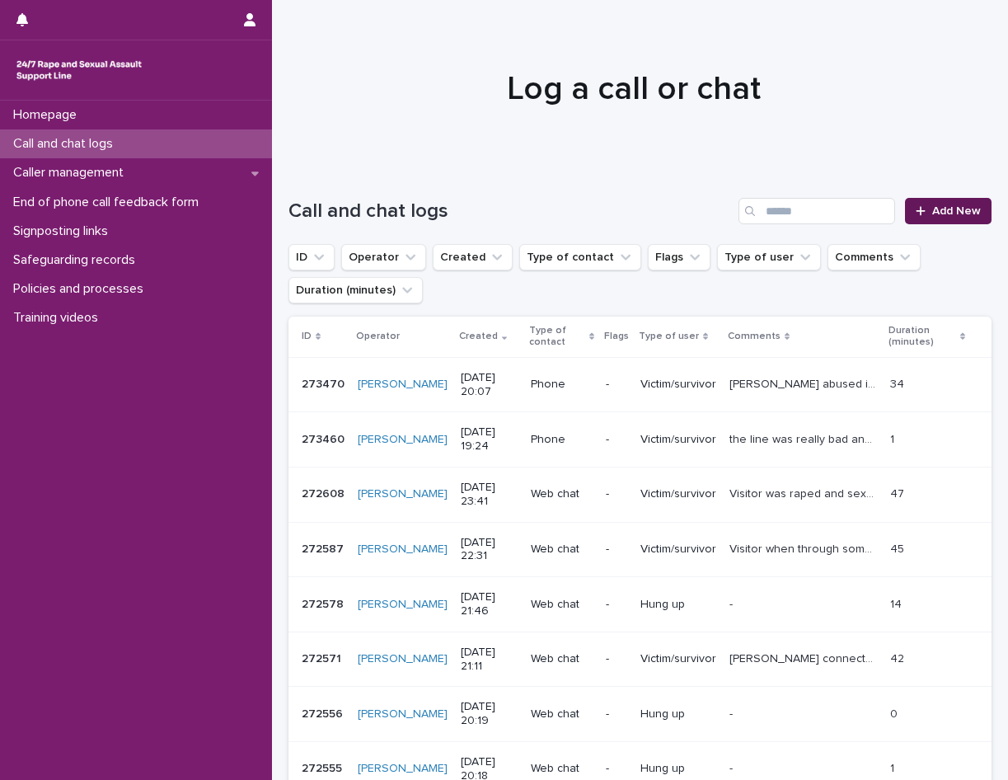
click at [916, 212] on icon at bounding box center [921, 211] width 10 height 12
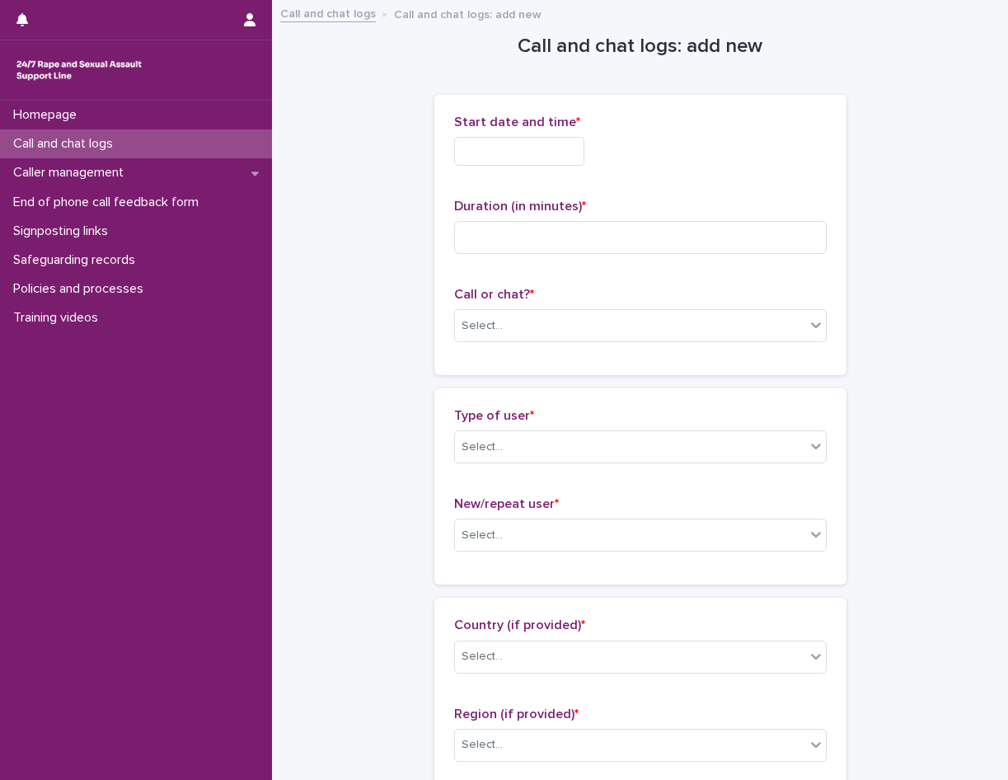
click at [530, 153] on input "text" at bounding box center [519, 151] width 130 height 29
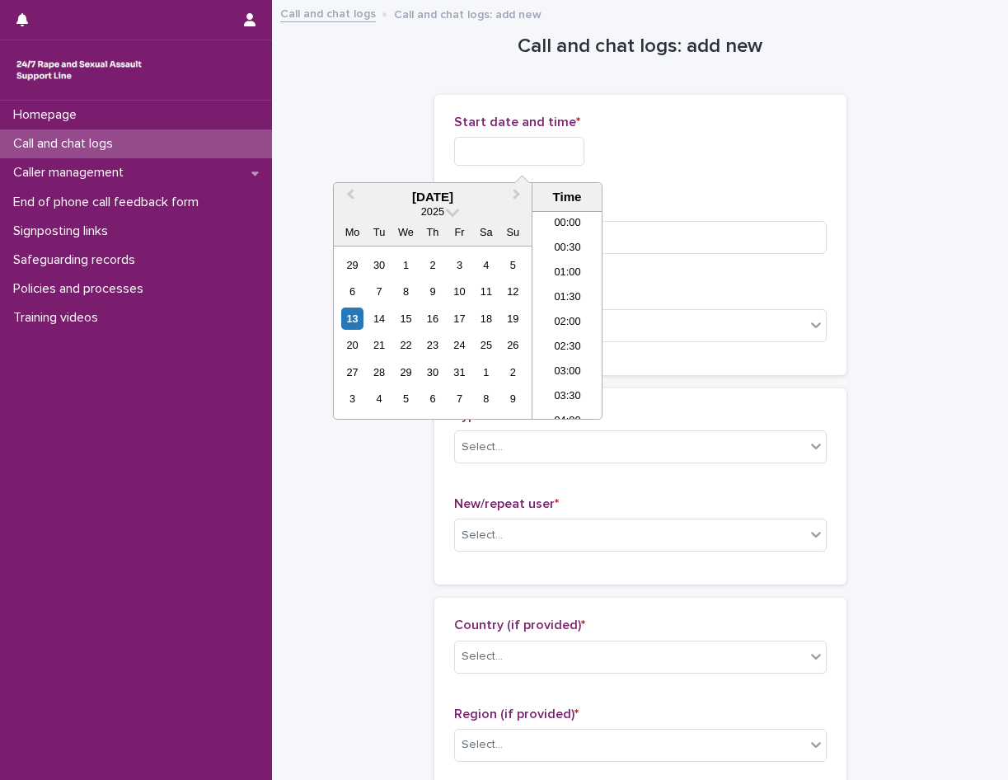
scroll to position [898, 0]
click at [565, 302] on li "19:30" at bounding box center [567, 290] width 70 height 25
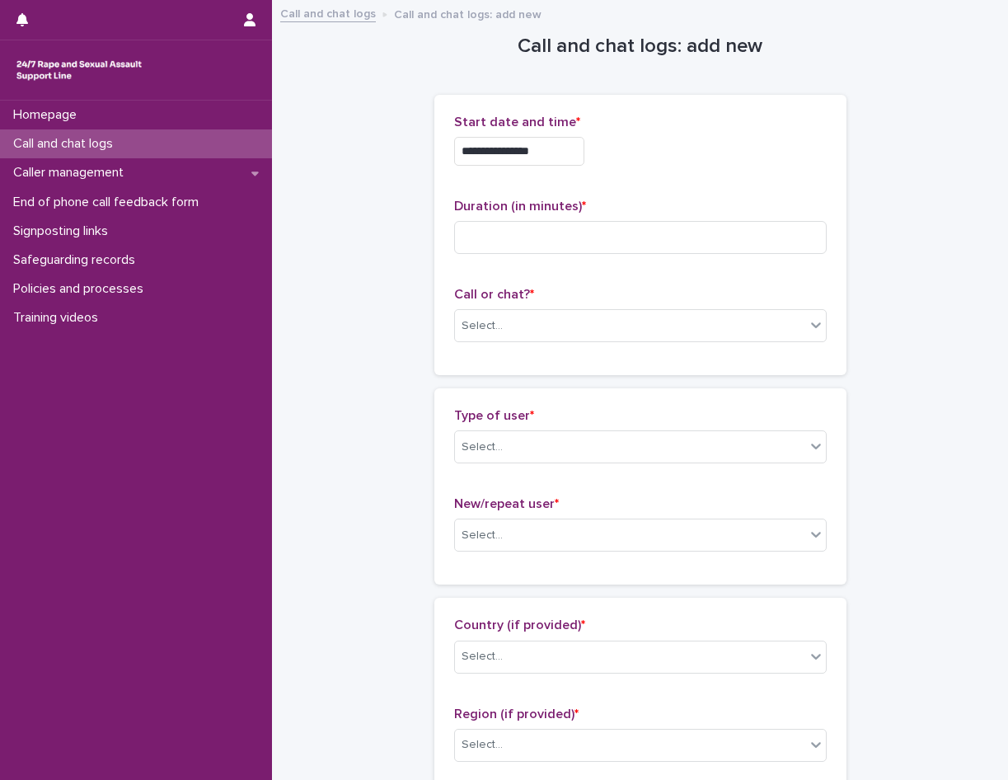
click at [558, 153] on input "**********" at bounding box center [519, 151] width 130 height 29
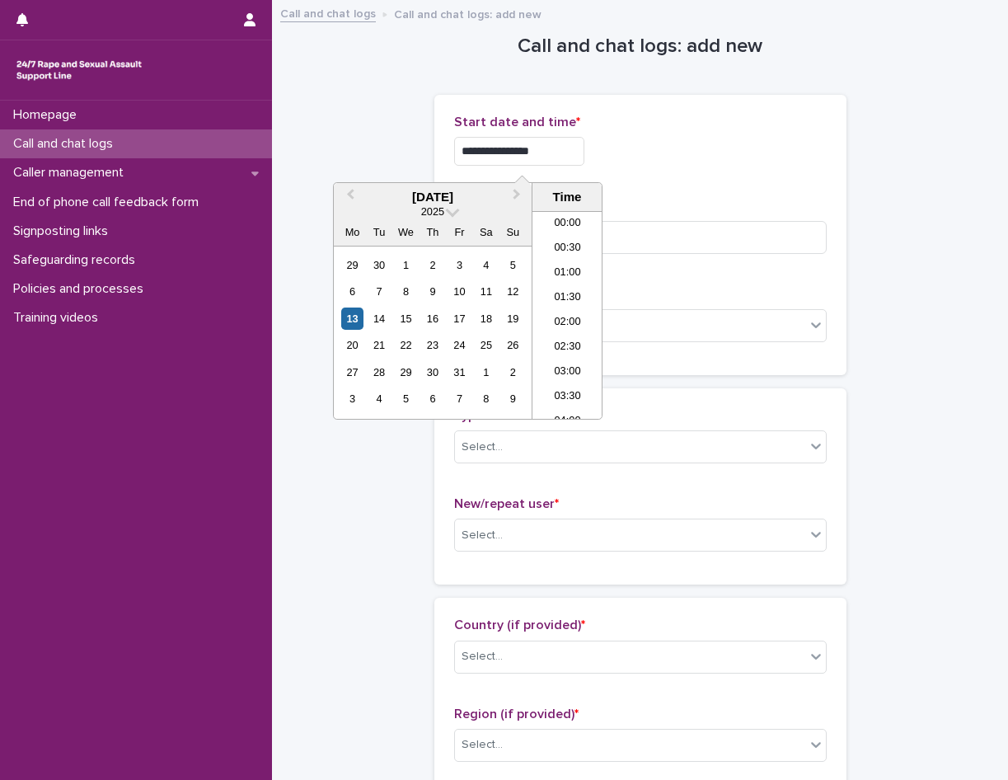
scroll to position [874, 0]
click at [570, 331] on li "20:00" at bounding box center [567, 339] width 70 height 25
click at [557, 147] on input "**********" at bounding box center [519, 151] width 130 height 29
type input "**********"
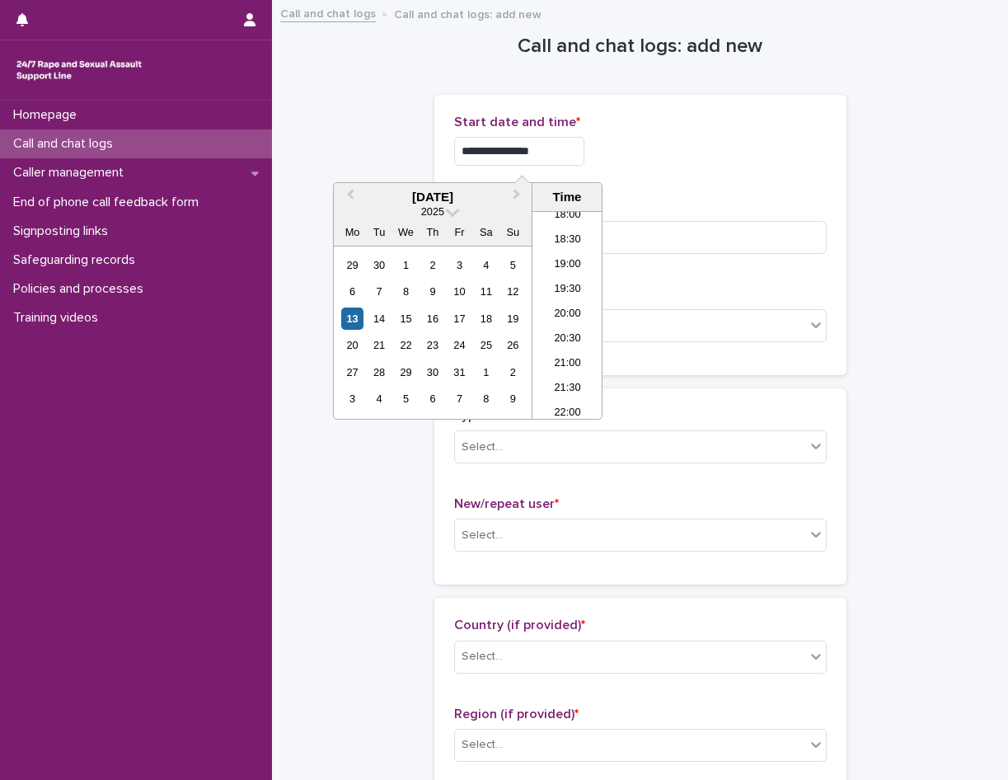
click at [655, 97] on div "**********" at bounding box center [640, 235] width 412 height 280
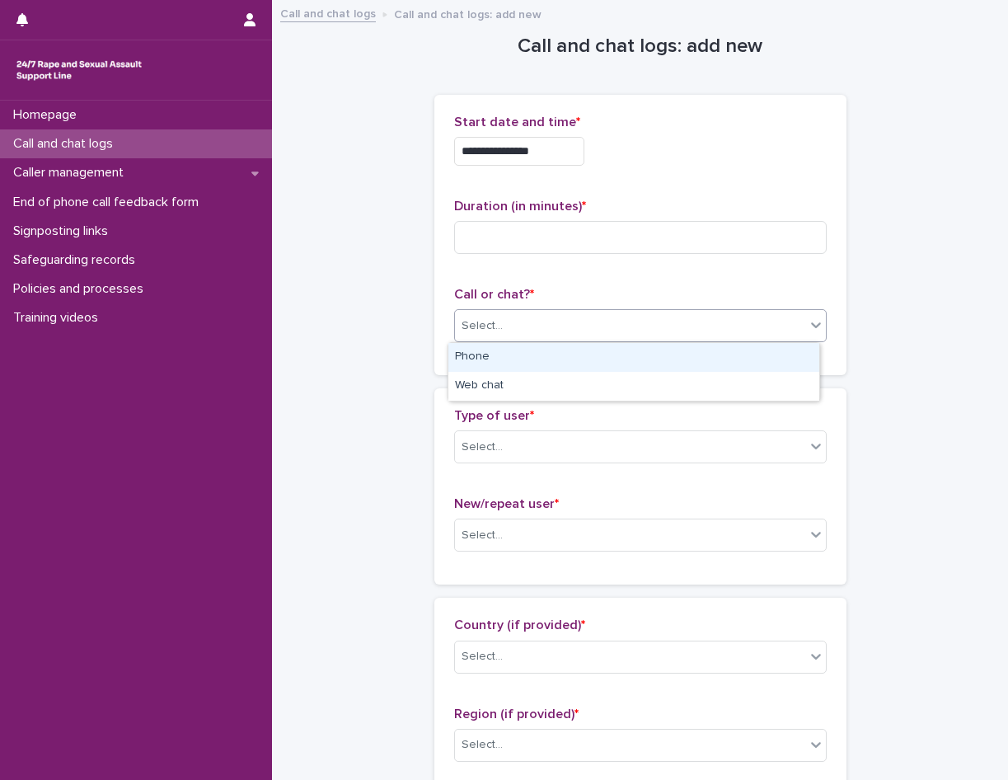
click at [598, 324] on div "Select..." at bounding box center [630, 325] width 350 height 27
click at [513, 354] on div "Phone" at bounding box center [633, 357] width 371 height 29
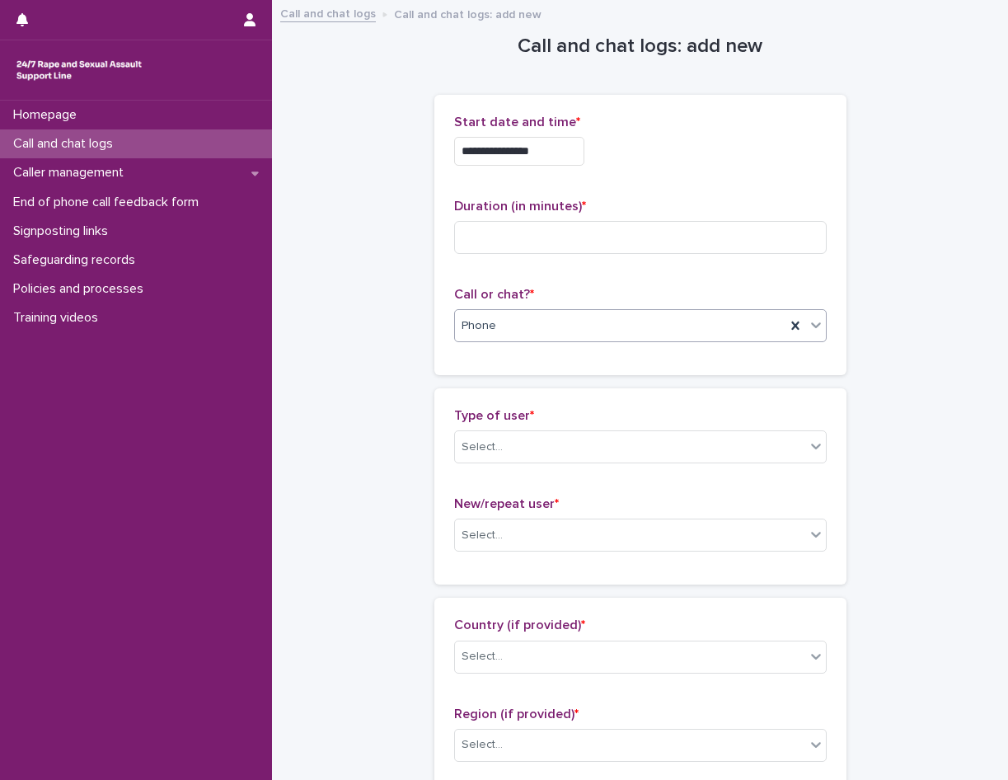
scroll to position [165, 0]
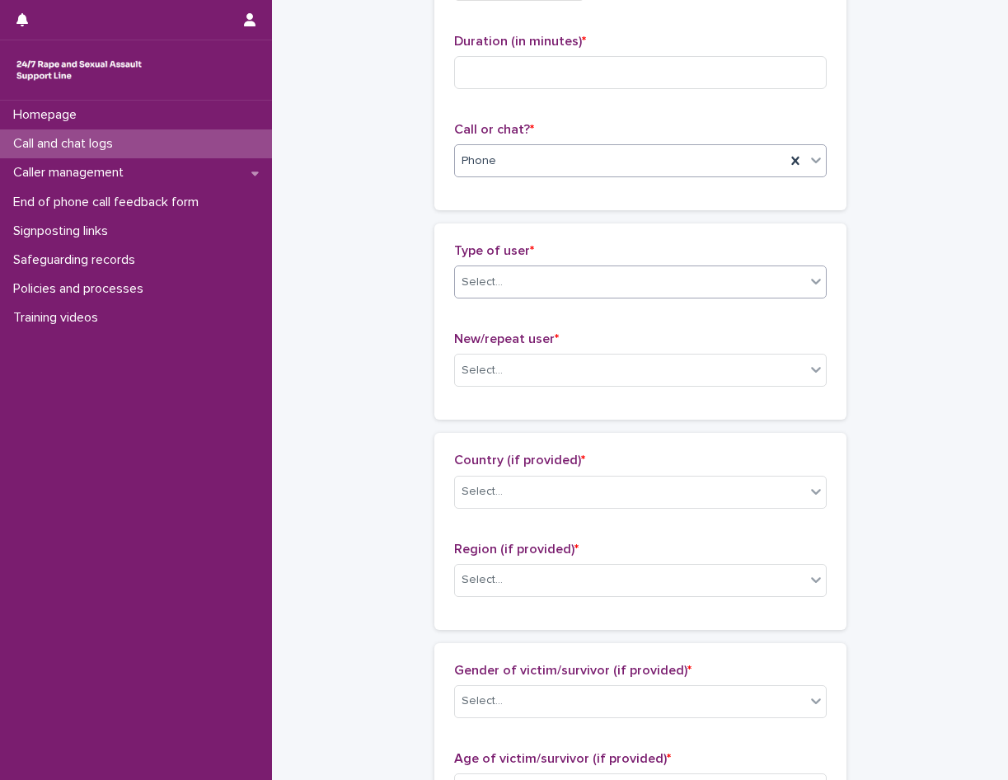
click at [594, 279] on div "Select..." at bounding box center [630, 282] width 350 height 27
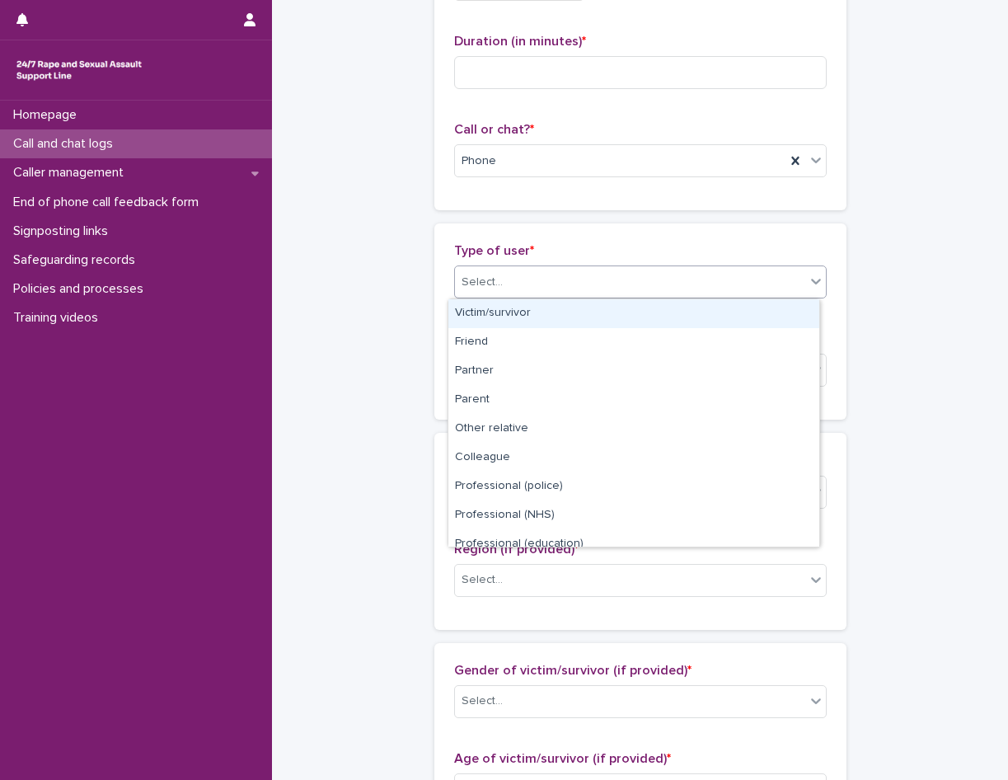
click at [553, 315] on div "Victim/survivor" at bounding box center [633, 313] width 371 height 29
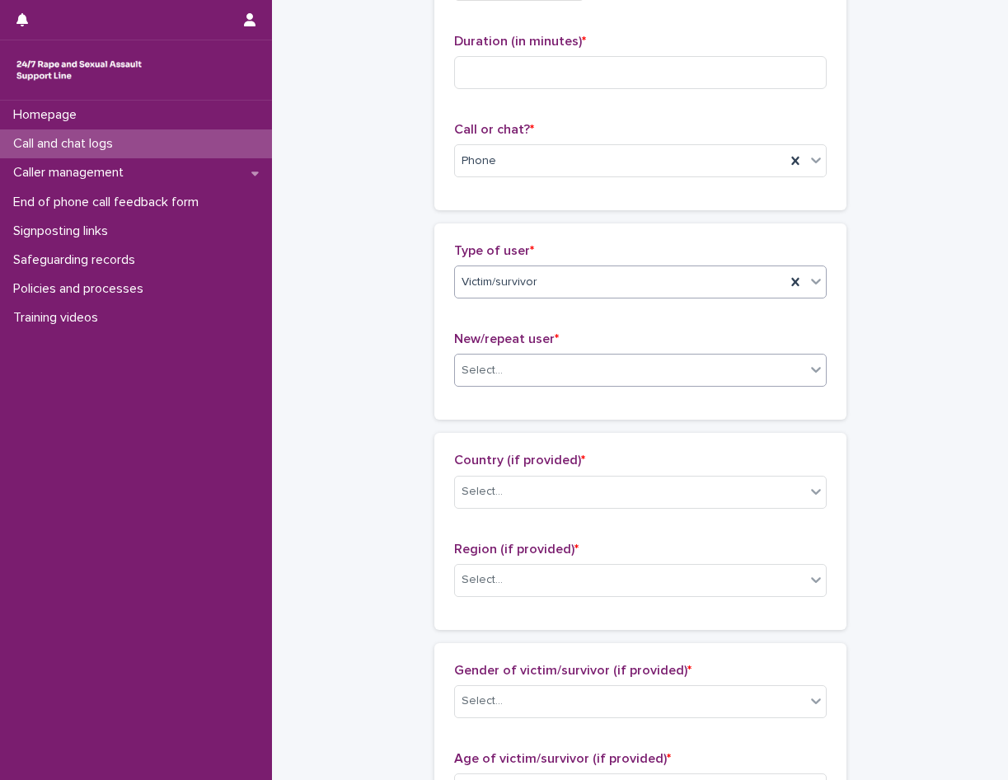
click at [522, 375] on div "Select..." at bounding box center [630, 370] width 350 height 27
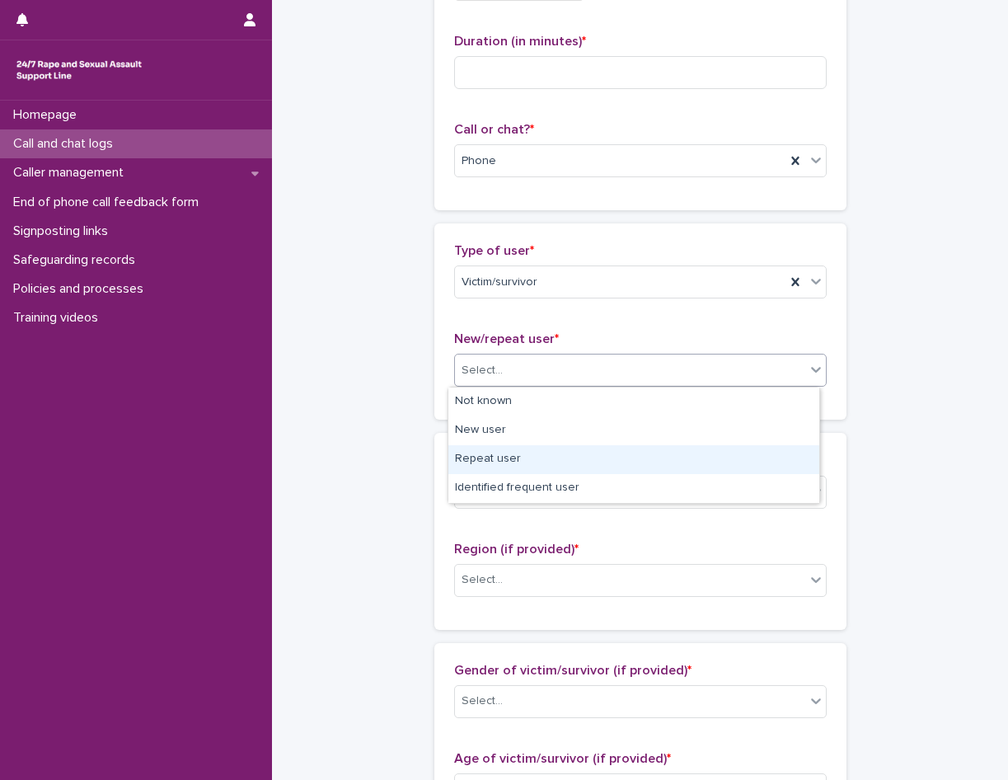
click at [501, 451] on div "Repeat user" at bounding box center [633, 459] width 371 height 29
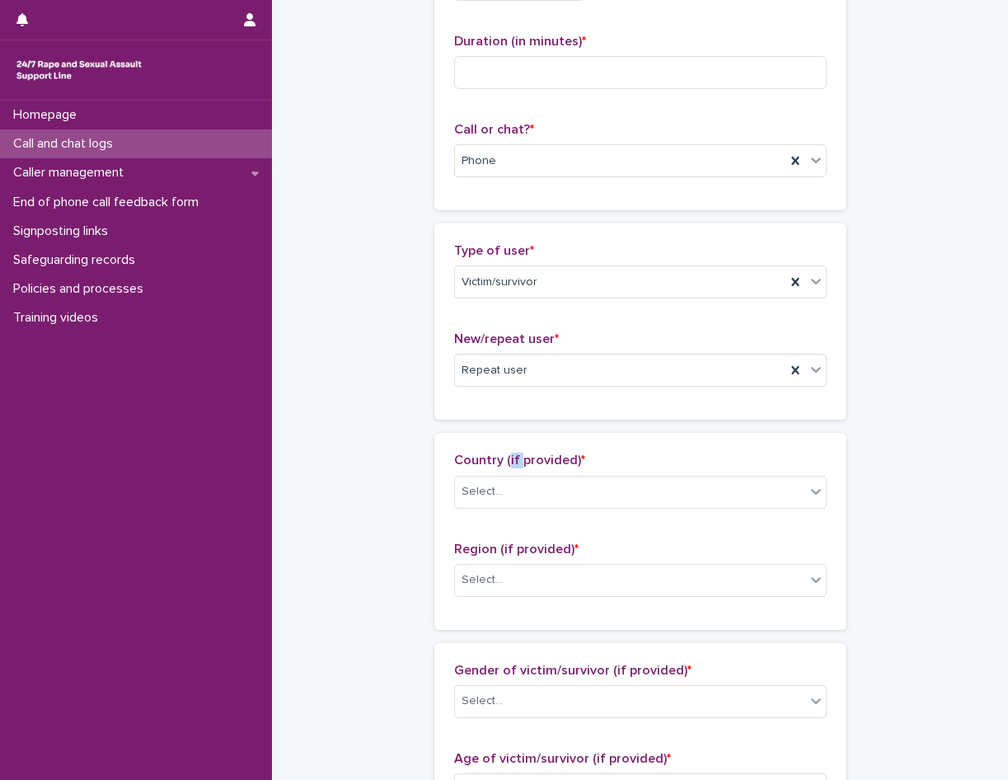
drag, startPoint x: 502, startPoint y: 452, endPoint x: 504, endPoint y: 468, distance: 15.7
click at [504, 466] on p "Country (if provided) *" at bounding box center [640, 460] width 373 height 16
click at [504, 469] on div "Country (if provided) * Select..." at bounding box center [640, 486] width 373 height 68
click at [498, 494] on div "Select..." at bounding box center [630, 491] width 350 height 27
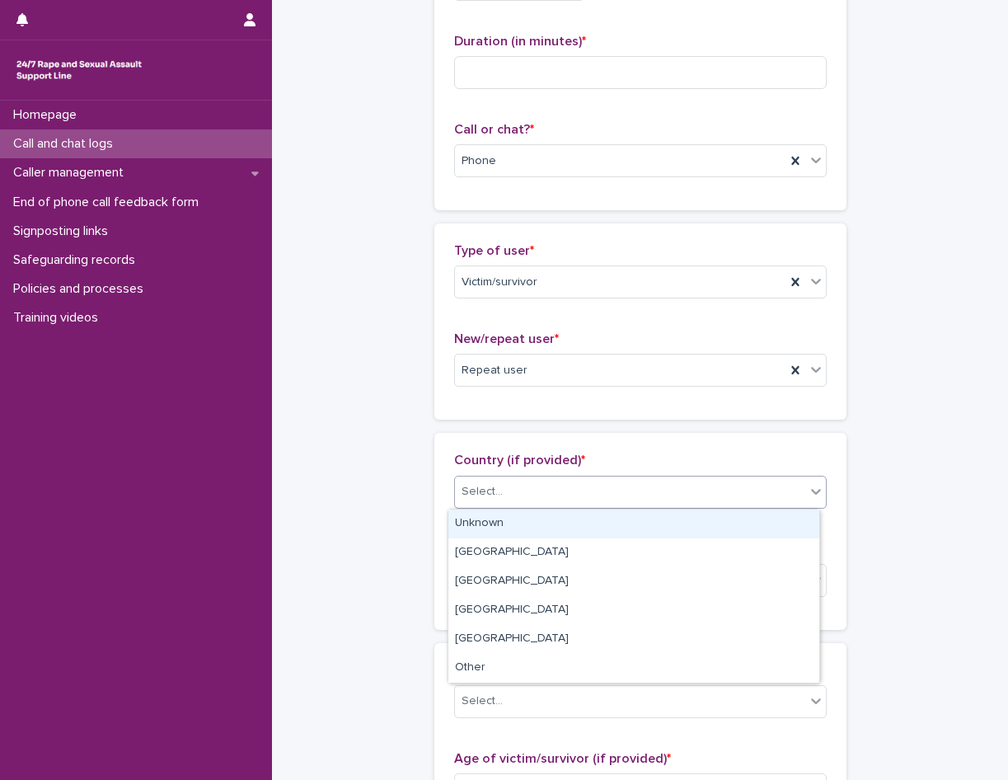
click at [496, 530] on div "Unknown" at bounding box center [633, 523] width 371 height 29
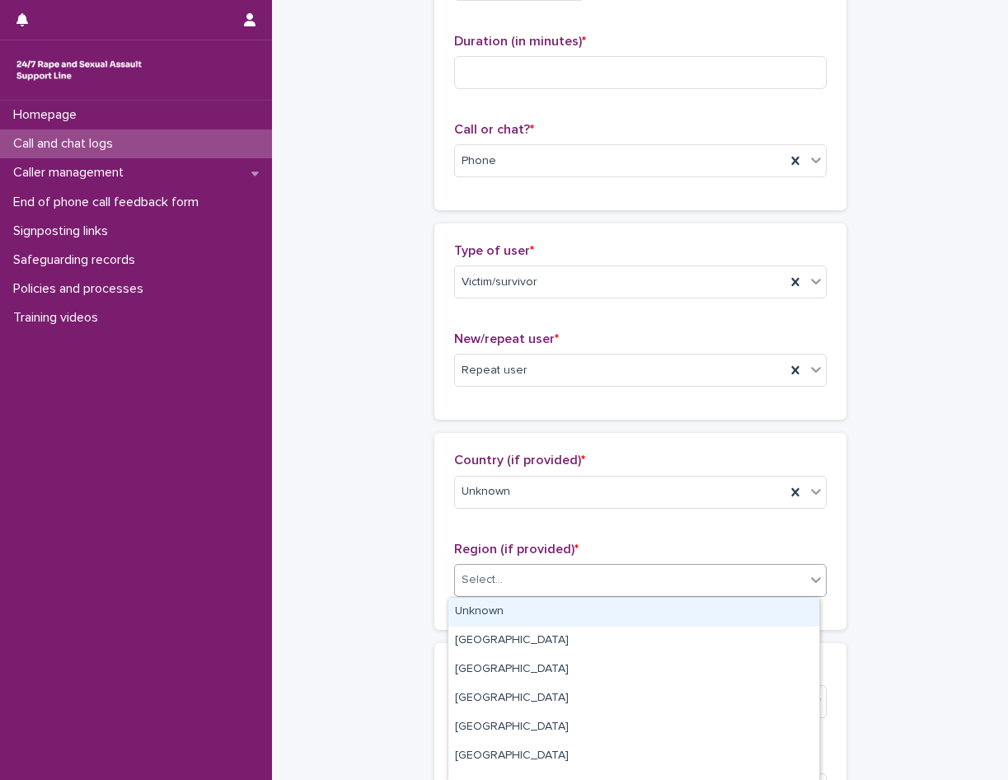
click at [506, 592] on div "Select..." at bounding box center [630, 579] width 350 height 27
click at [501, 615] on div "Unknown" at bounding box center [633, 611] width 371 height 29
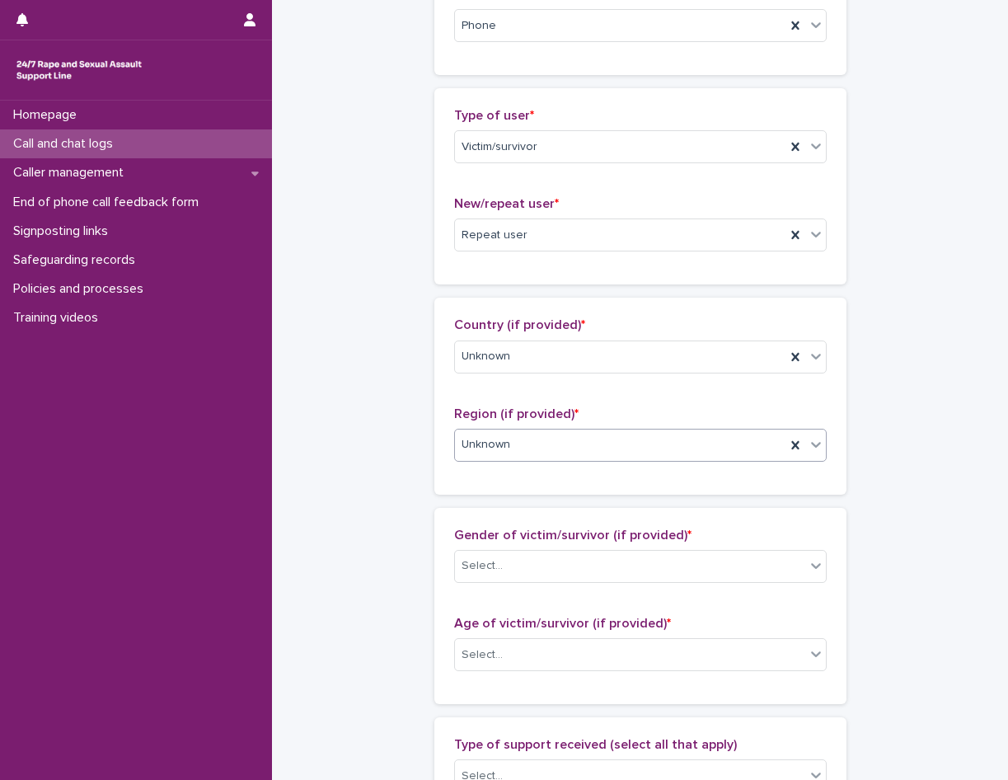
scroll to position [330, 0]
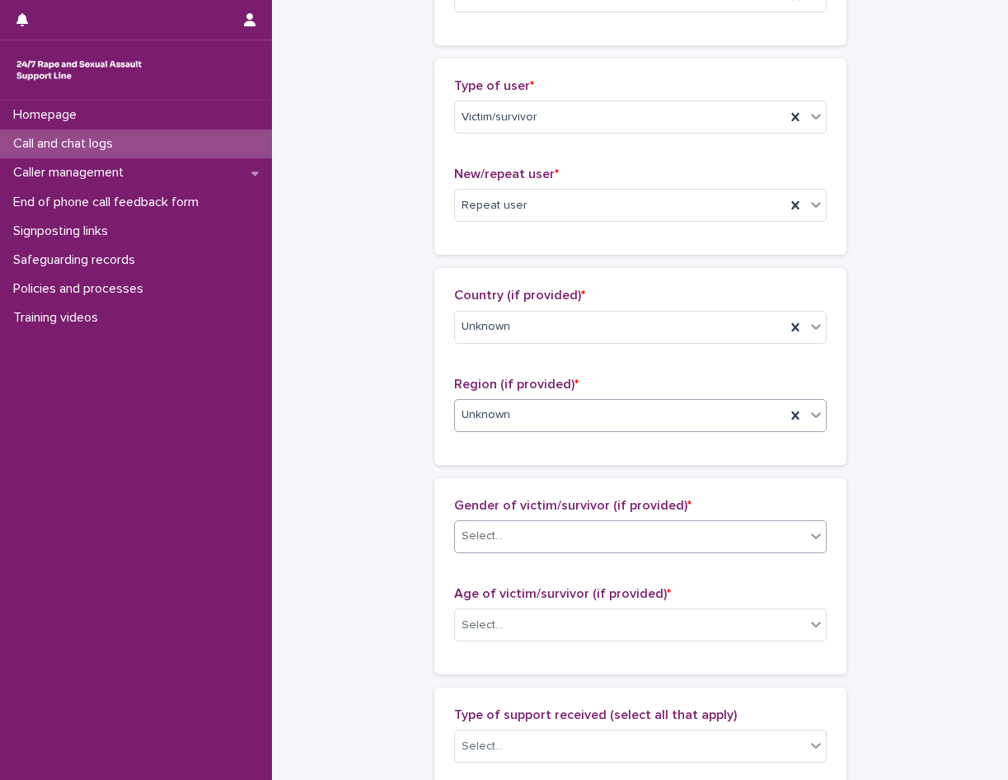
click at [519, 546] on div "Select..." at bounding box center [630, 535] width 350 height 27
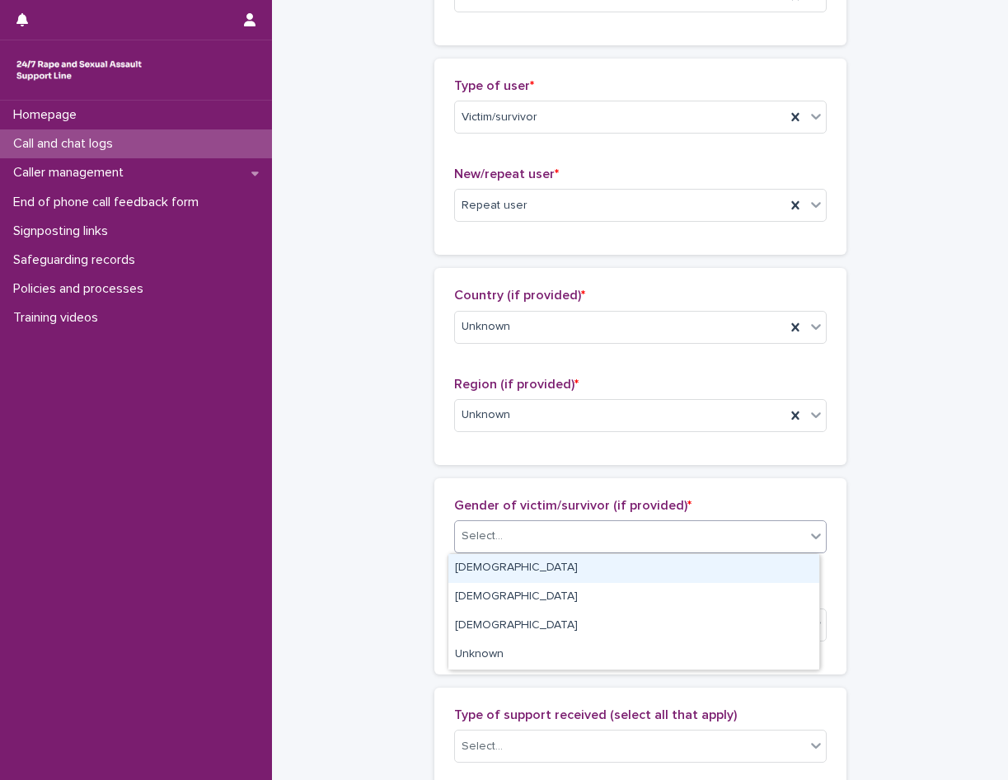
click at [508, 566] on div "Female" at bounding box center [633, 568] width 371 height 29
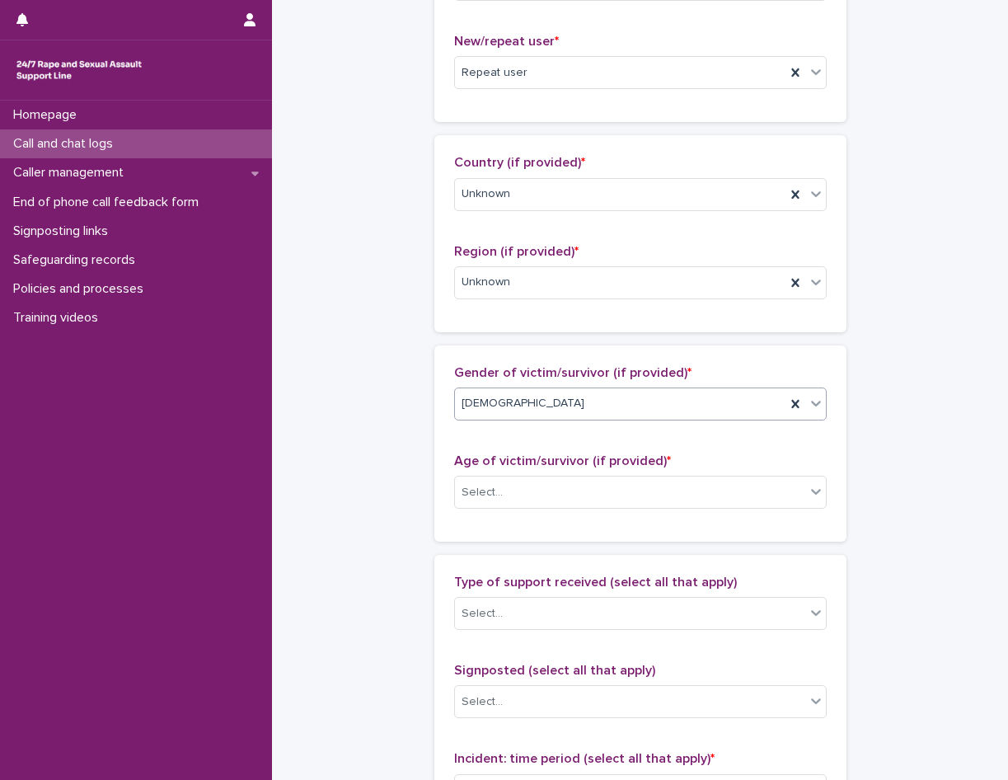
scroll to position [494, 0]
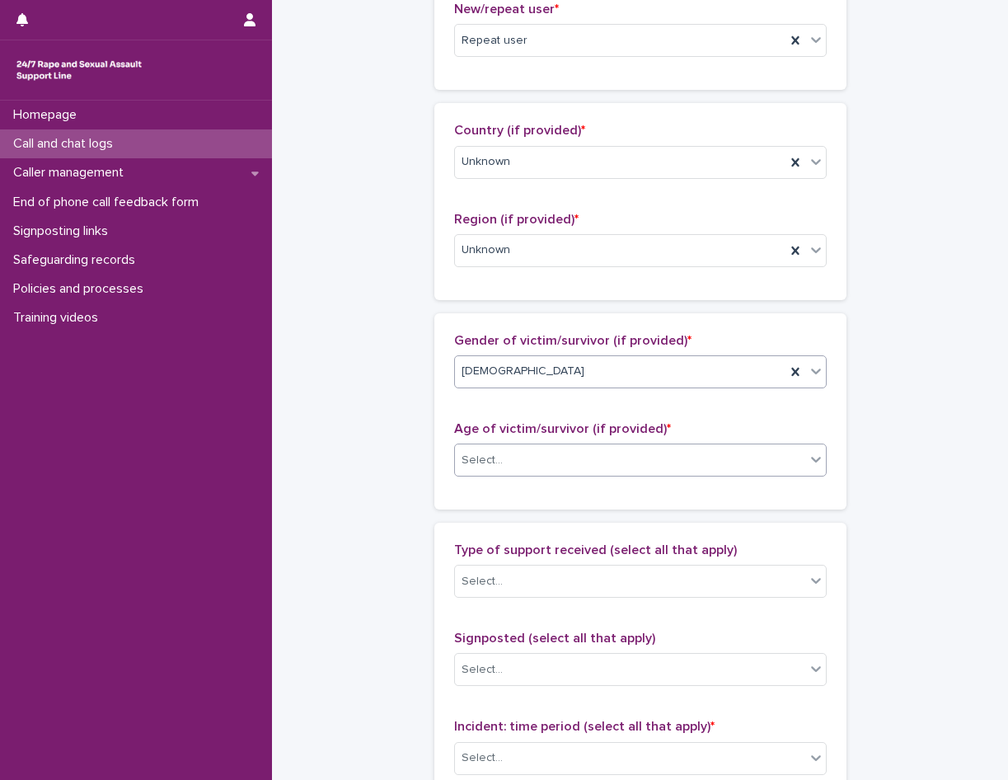
click at [593, 462] on div "Select..." at bounding box center [630, 460] width 350 height 27
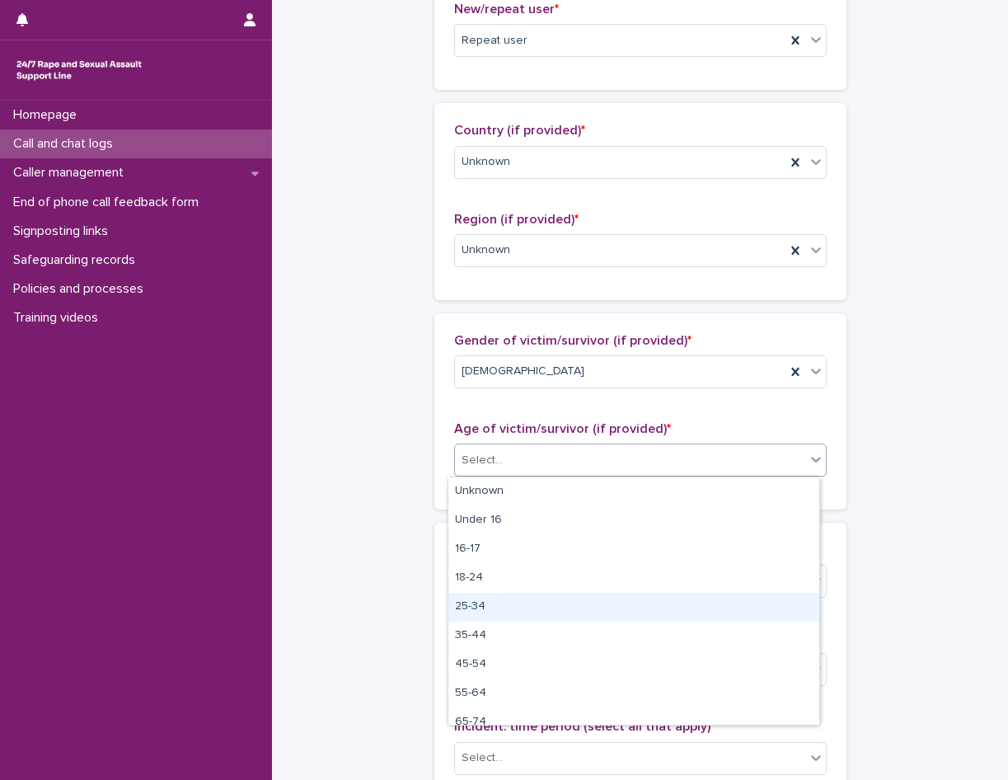
click at [520, 603] on div "25-34" at bounding box center [633, 607] width 371 height 29
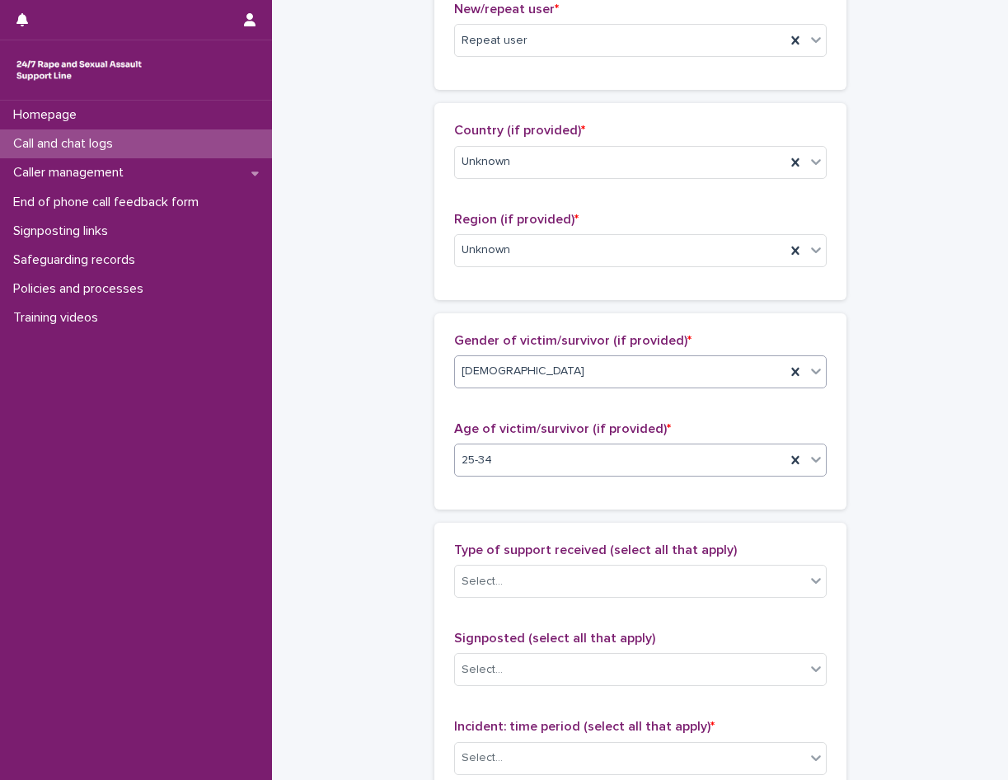
click at [529, 368] on div "Female" at bounding box center [620, 371] width 330 height 27
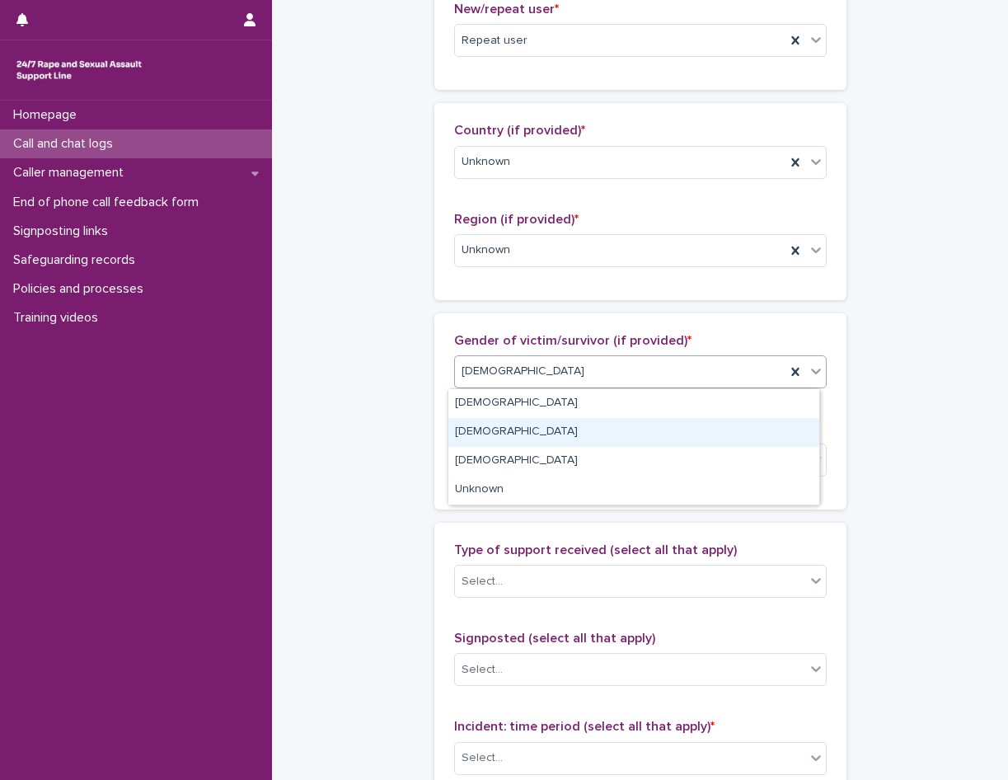
click at [525, 436] on div "Male" at bounding box center [633, 432] width 371 height 29
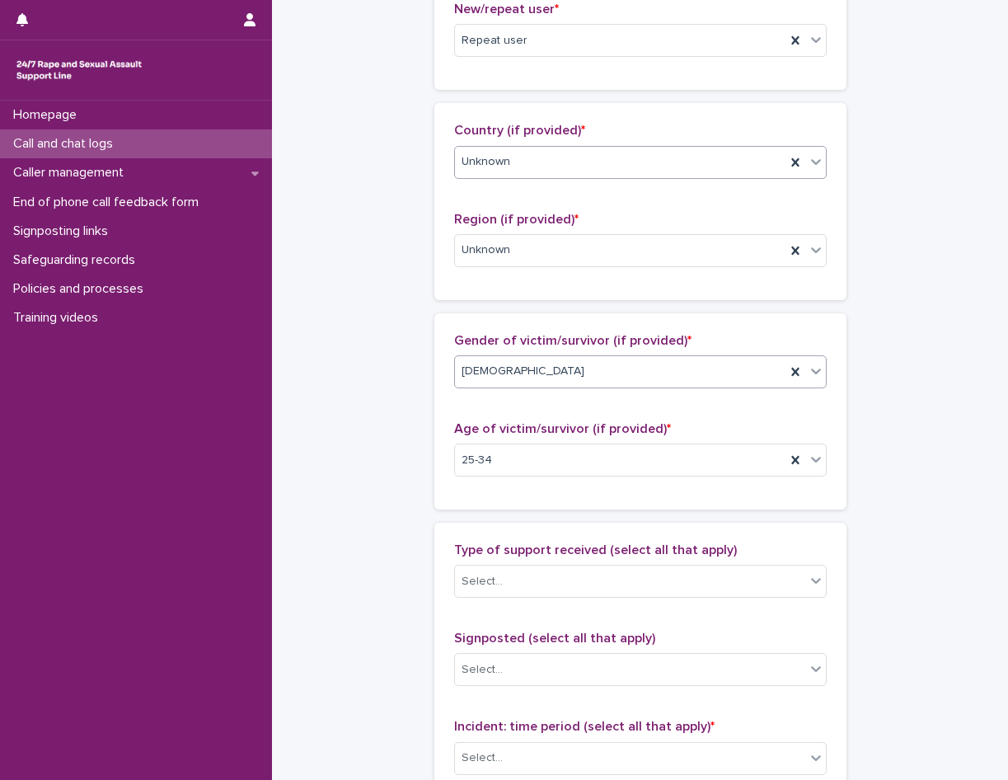
click at [569, 173] on div "Unknown" at bounding box center [620, 161] width 330 height 27
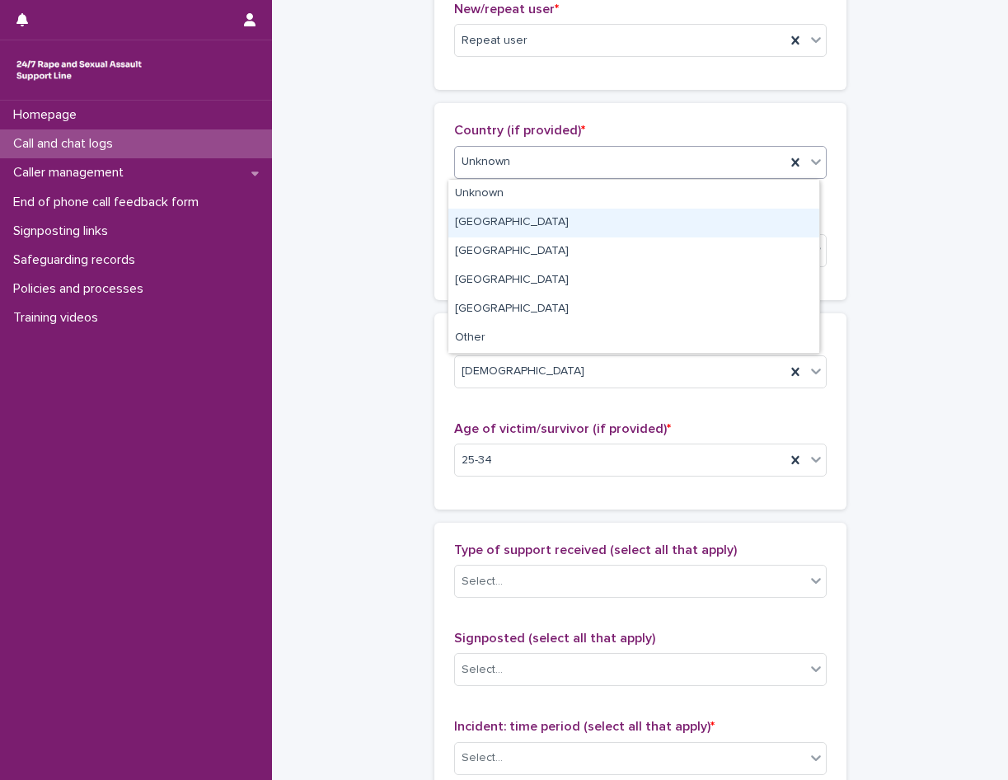
click at [534, 227] on div "England" at bounding box center [633, 223] width 371 height 29
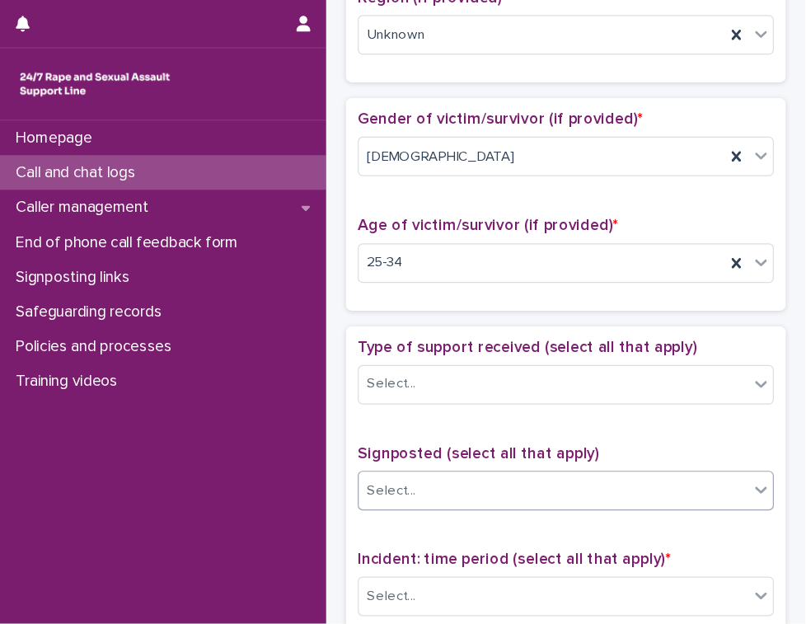
scroll to position [659, 0]
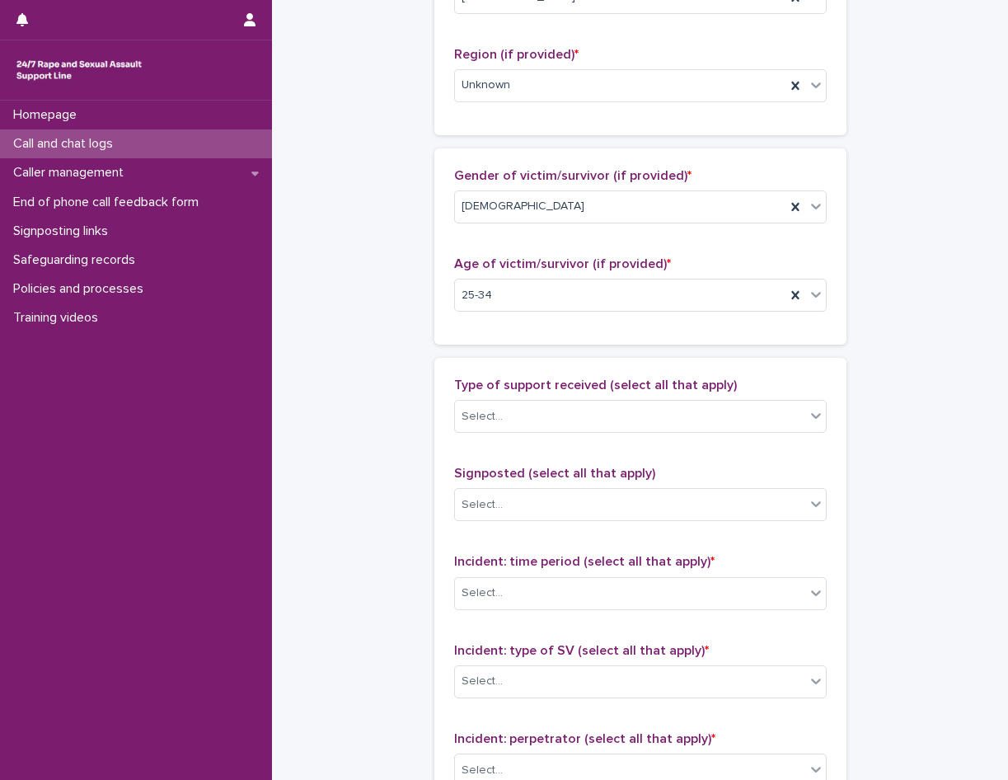
click at [878, 293] on div "**********" at bounding box center [639, 234] width 703 height 1784
click at [391, 153] on div "**********" at bounding box center [639, 234] width 703 height 1784
drag, startPoint x: 391, startPoint y: 153, endPoint x: 436, endPoint y: 110, distance: 62.9
click at [436, 110] on div "Country (if provided) * England Region (if provided) * Unknown" at bounding box center [640, 36] width 412 height 196
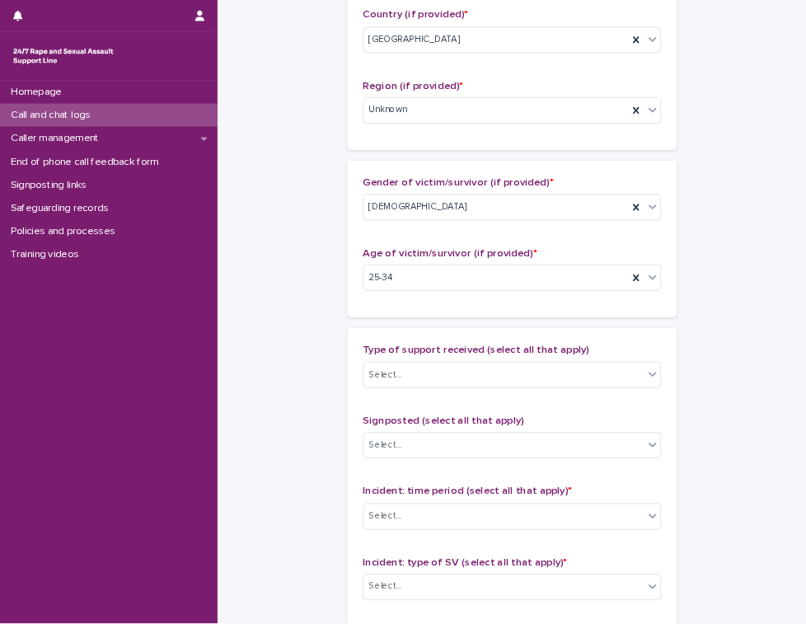
scroll to position [607, 0]
click at [869, 80] on div "**********" at bounding box center [639, 287] width 703 height 1784
click at [854, 138] on div "**********" at bounding box center [639, 287] width 703 height 1784
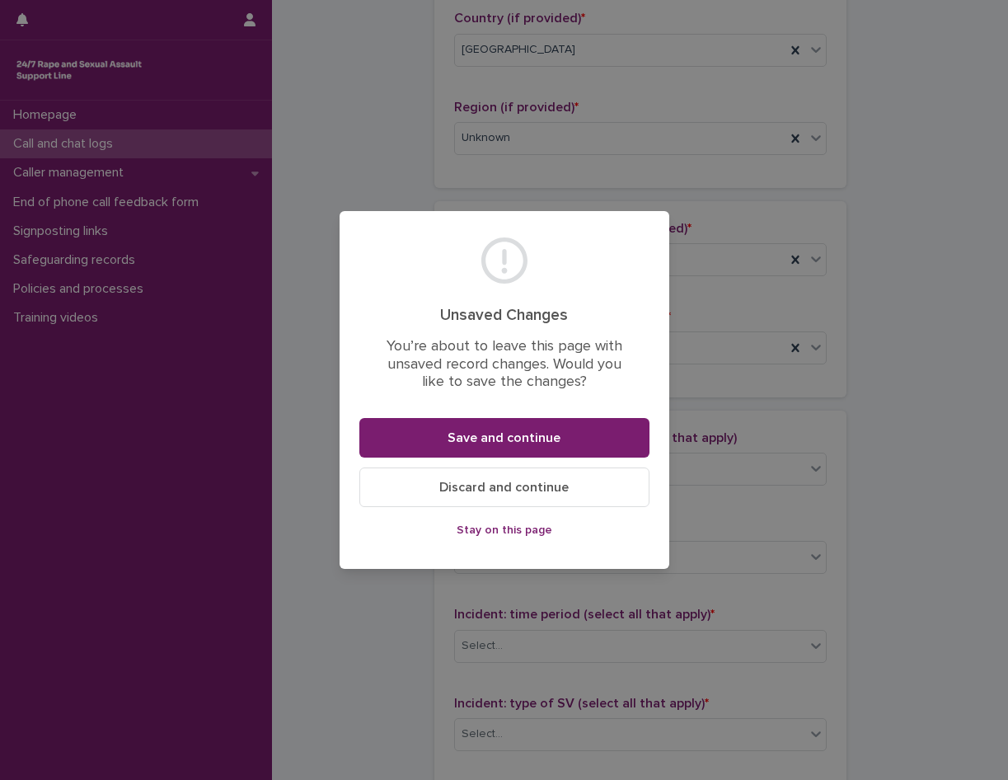
click at [530, 536] on button "Stay on this page" at bounding box center [504, 530] width 290 height 26
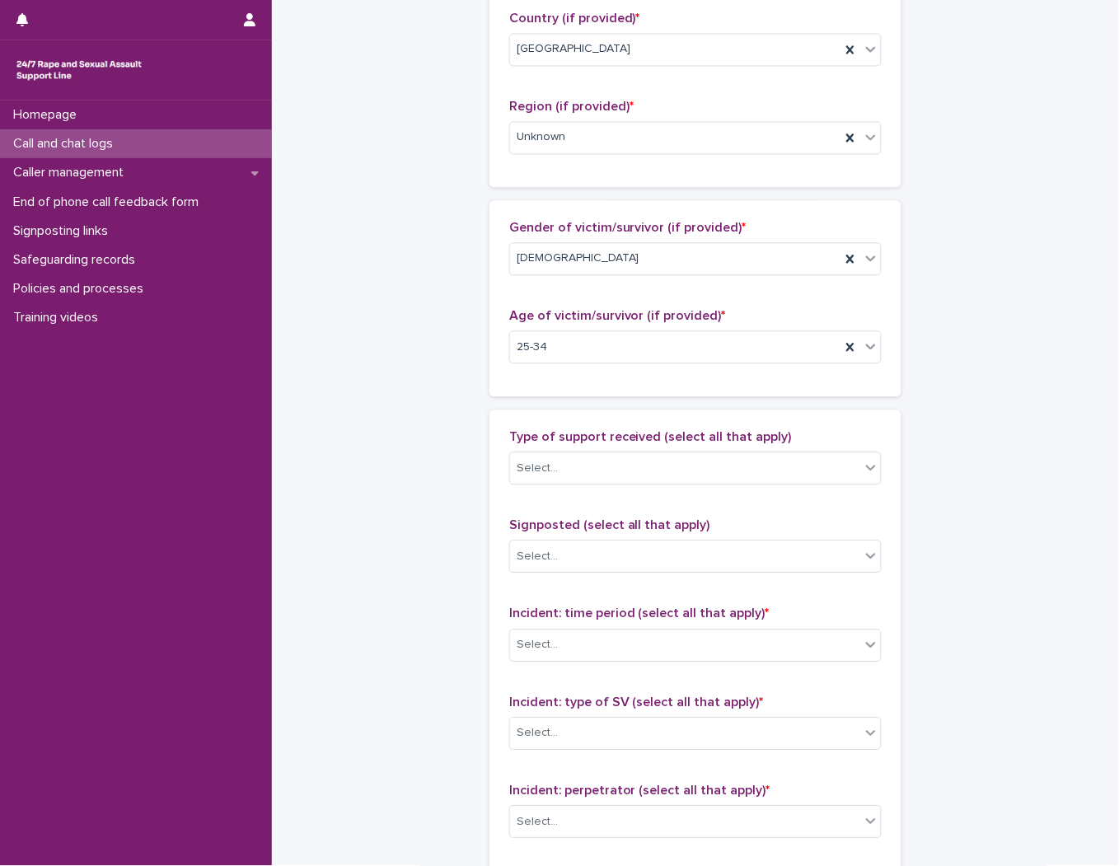
scroll to position [606, 0]
click at [1007, 321] on div "**********" at bounding box center [696, 288] width 808 height 1784
drag, startPoint x: 1105, startPoint y: 377, endPoint x: 1105, endPoint y: 343, distance: 34.6
click at [1007, 343] on div "**********" at bounding box center [695, 329] width 847 height 1867
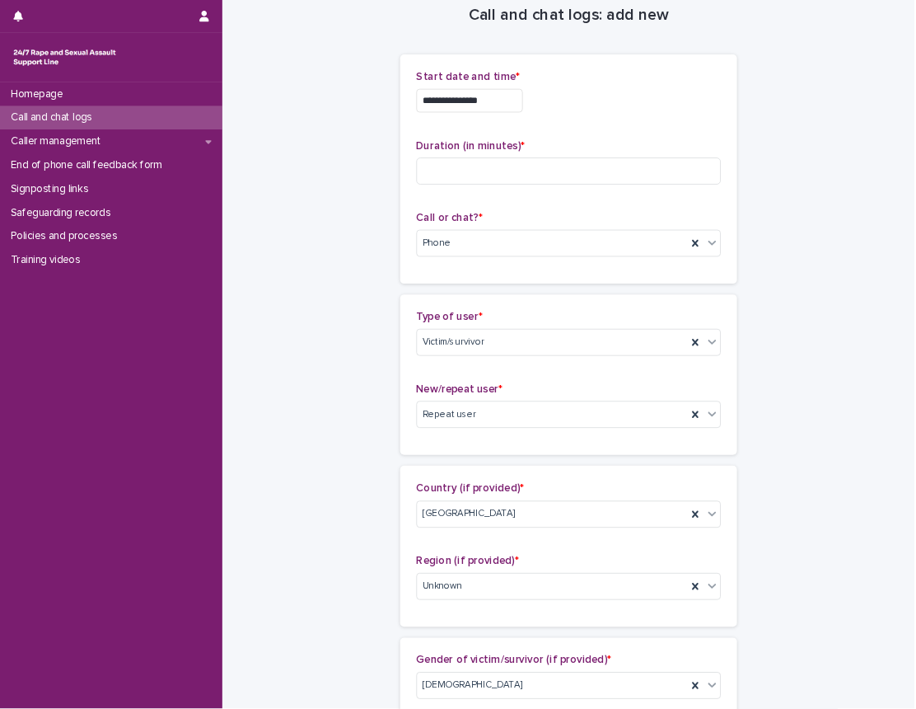
scroll to position [0, 0]
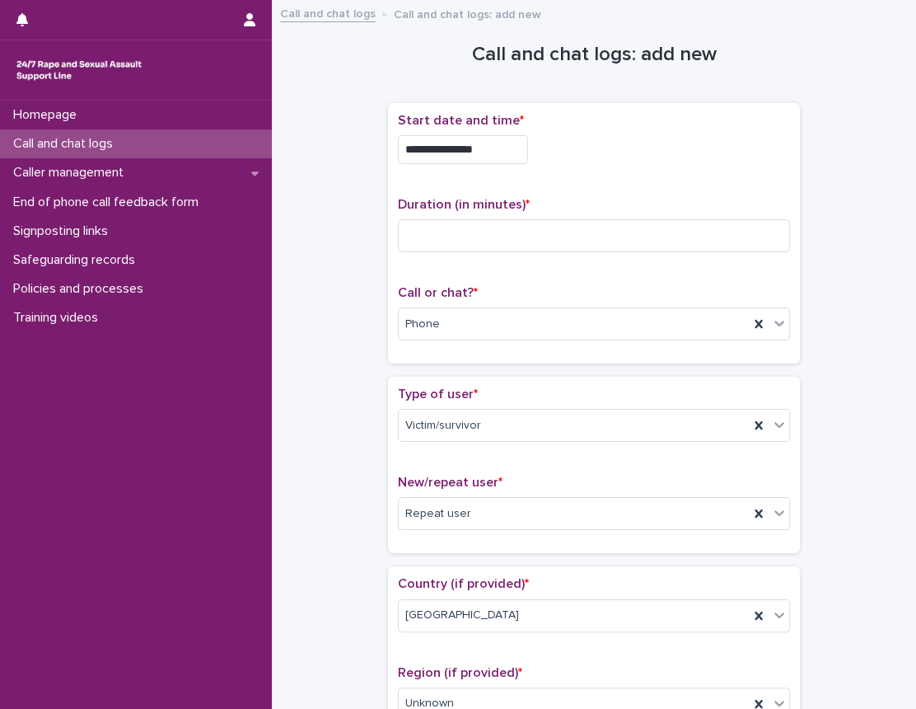
drag, startPoint x: 852, startPoint y: 180, endPoint x: 852, endPoint y: 190, distance: 10.7
drag, startPoint x: 852, startPoint y: 190, endPoint x: 863, endPoint y: 139, distance: 52.2
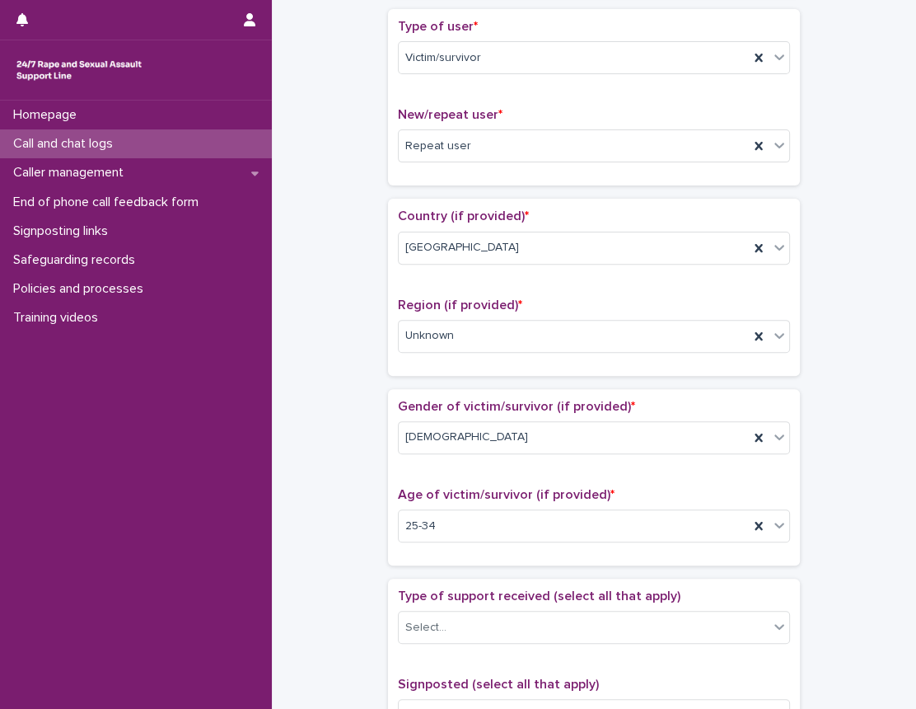
scroll to position [598, 0]
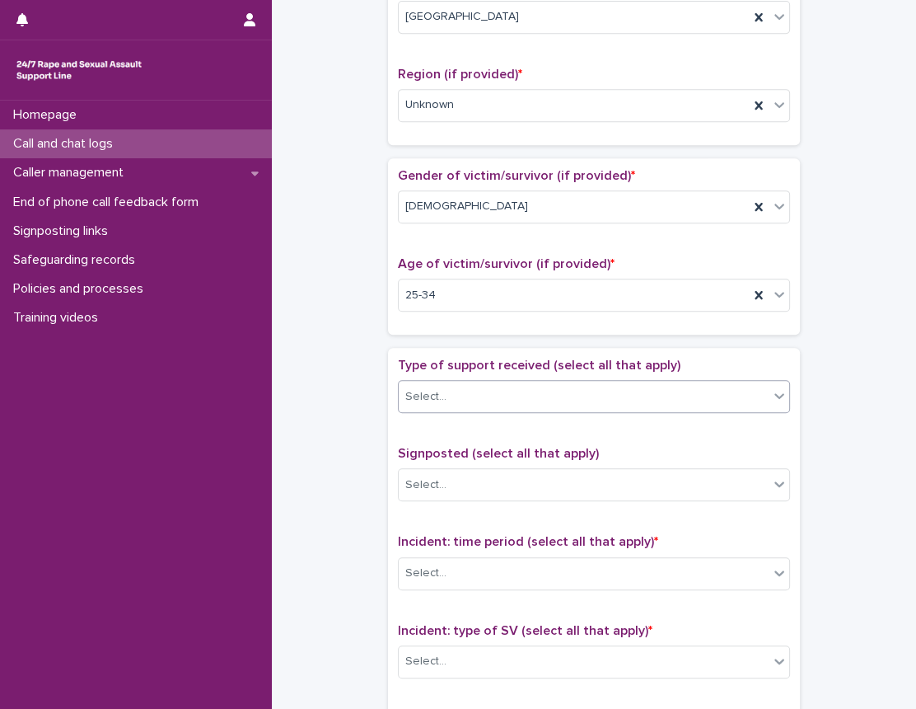
click at [485, 392] on div "Select..." at bounding box center [584, 396] width 370 height 27
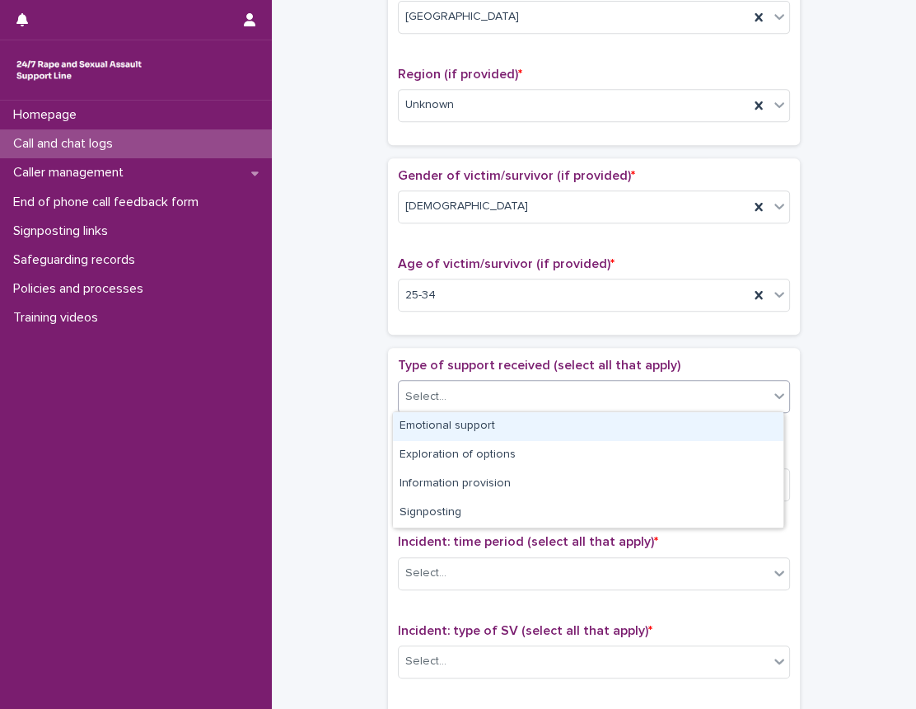
click at [472, 419] on div "Emotional support" at bounding box center [588, 426] width 391 height 29
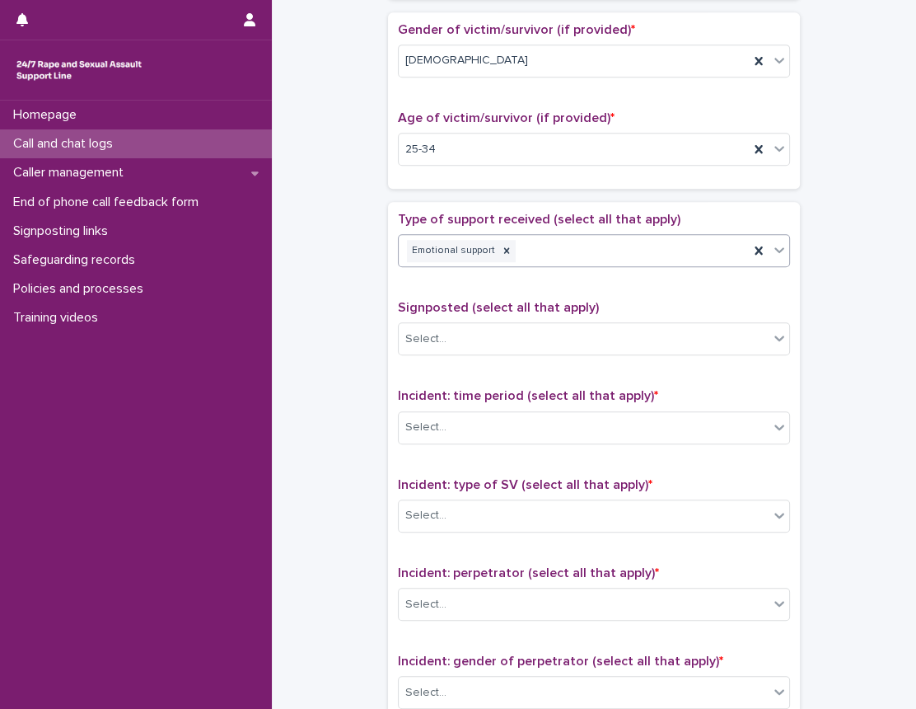
scroll to position [832, 0]
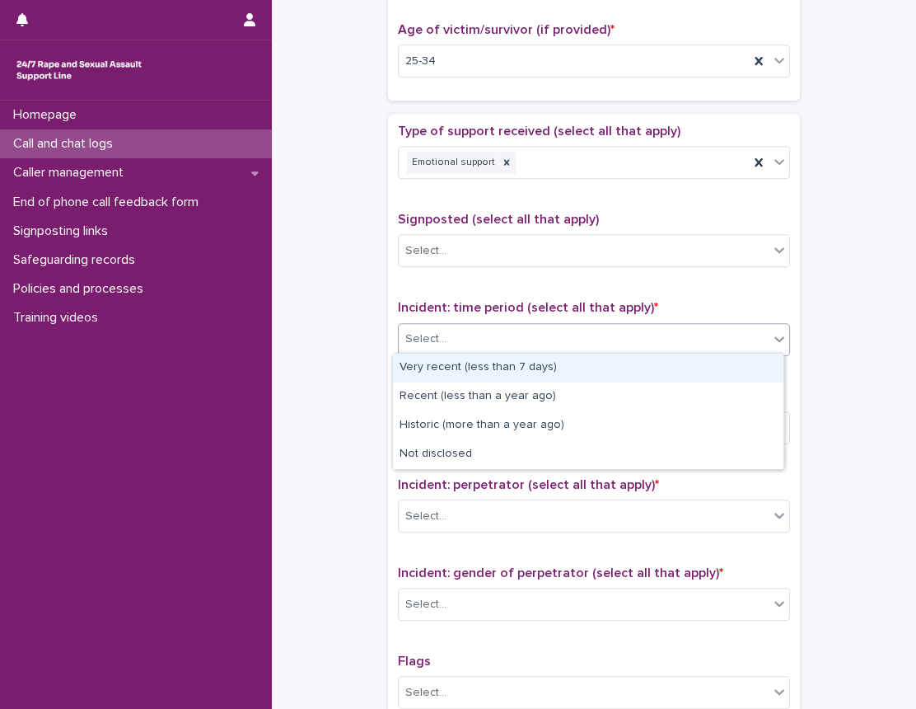
click at [557, 333] on div "Select..." at bounding box center [584, 339] width 370 height 27
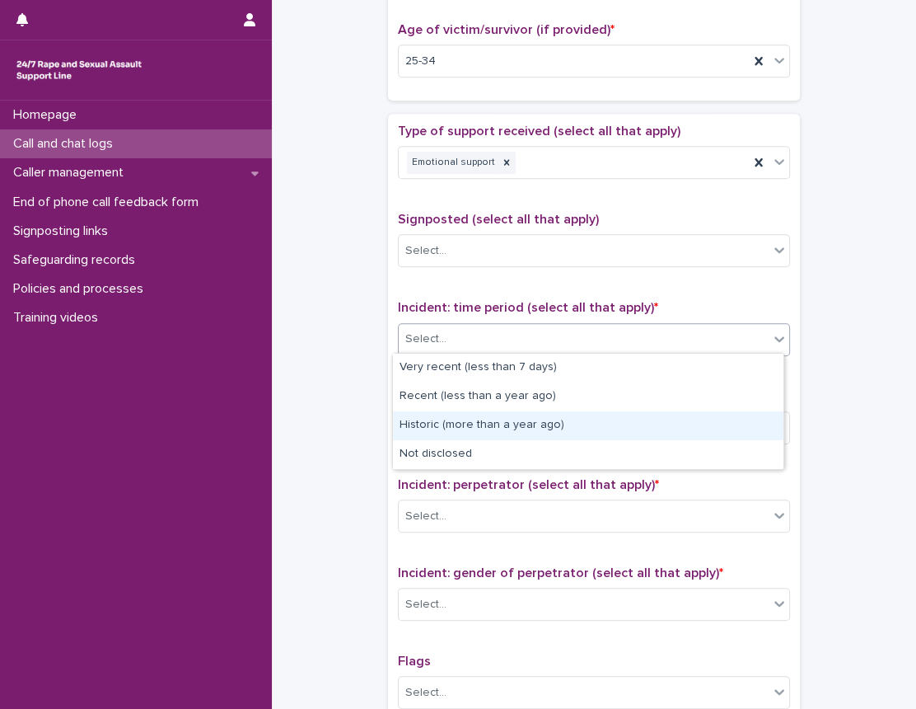
click at [511, 429] on div "Historic (more than a year ago)" at bounding box center [588, 425] width 391 height 29
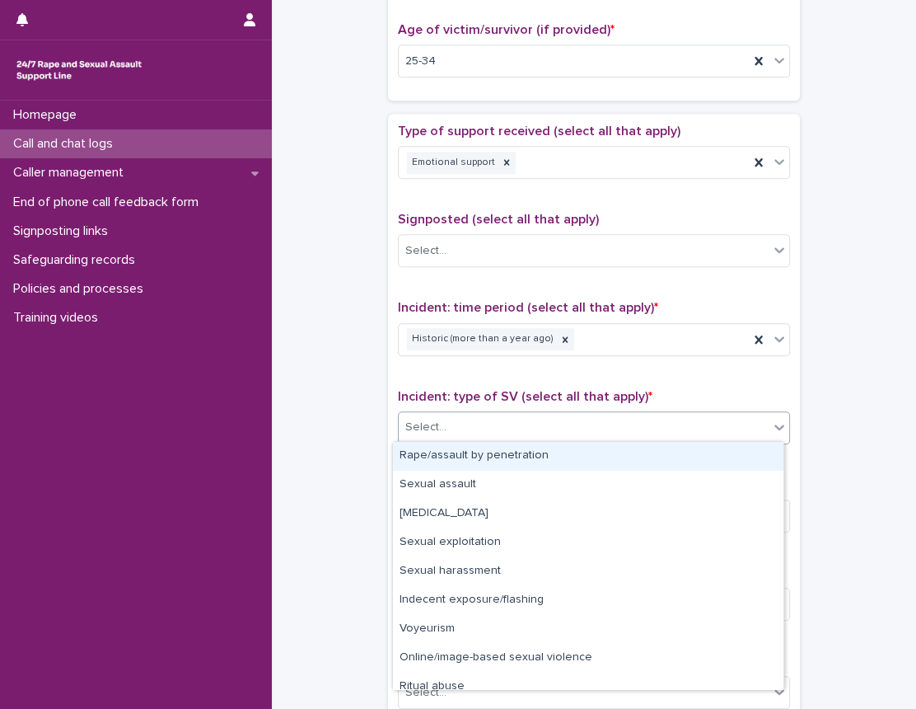
click at [511, 429] on div "Select..." at bounding box center [584, 427] width 370 height 27
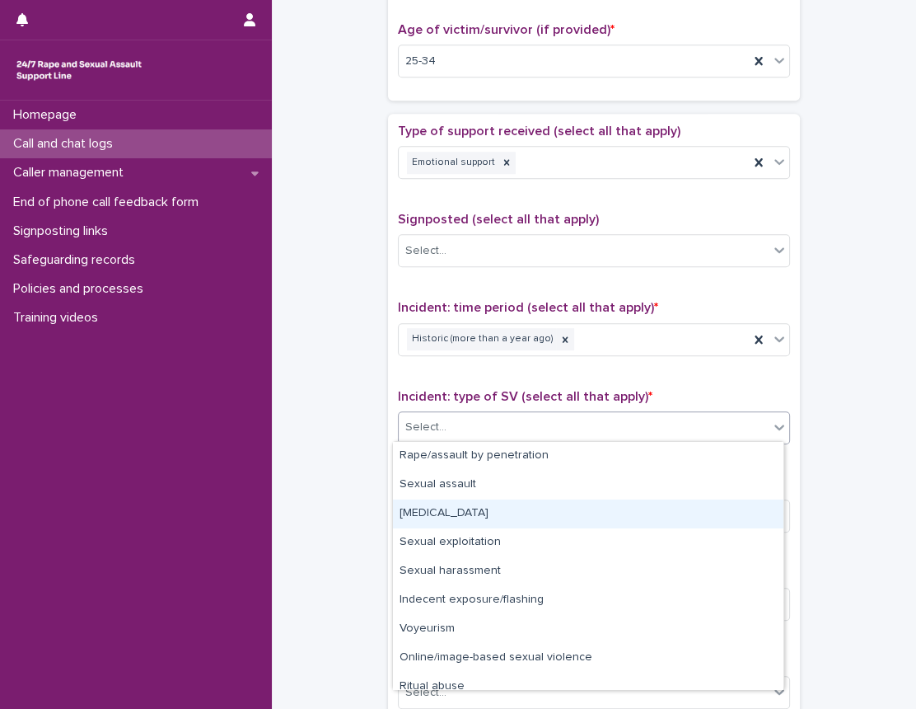
click at [490, 515] on div "Child sexual abuse" at bounding box center [588, 513] width 391 height 29
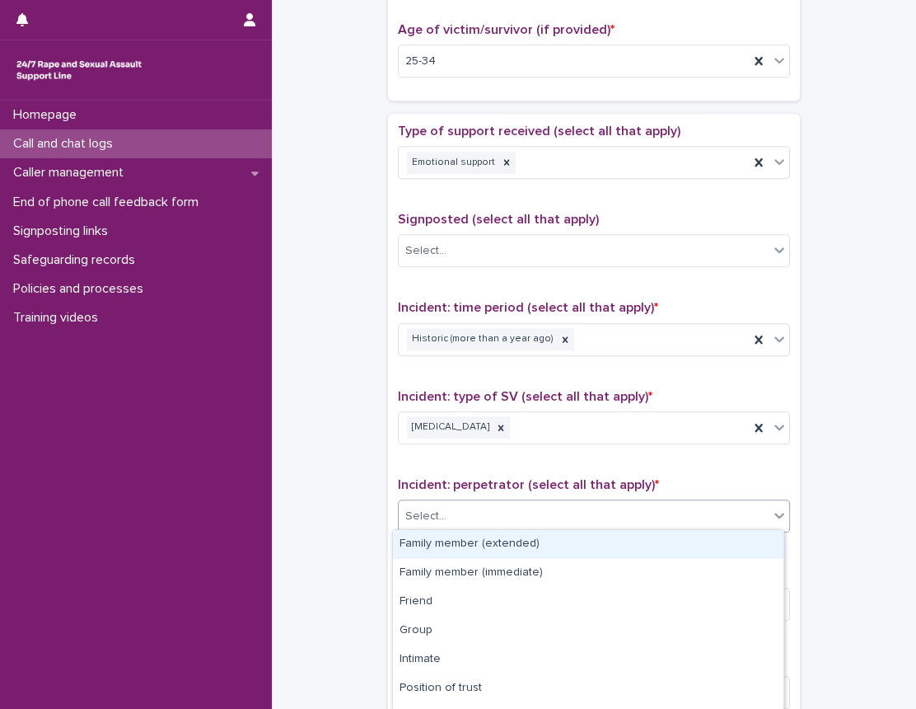
click at [489, 521] on div "Select..." at bounding box center [584, 516] width 370 height 27
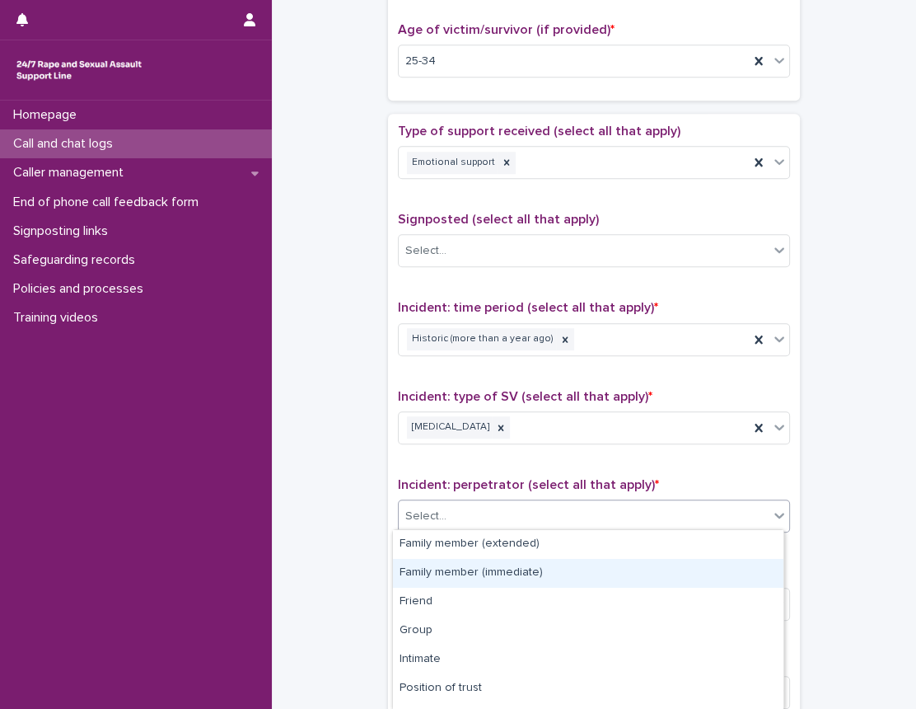
click at [477, 569] on div "Family member (immediate)" at bounding box center [588, 573] width 391 height 29
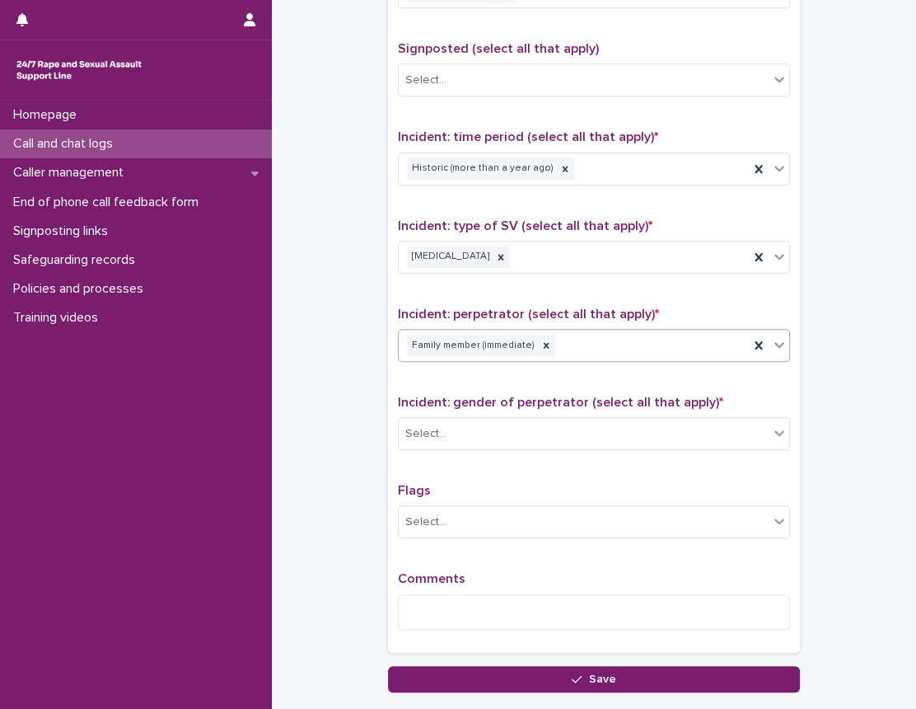
scroll to position [1038, 0]
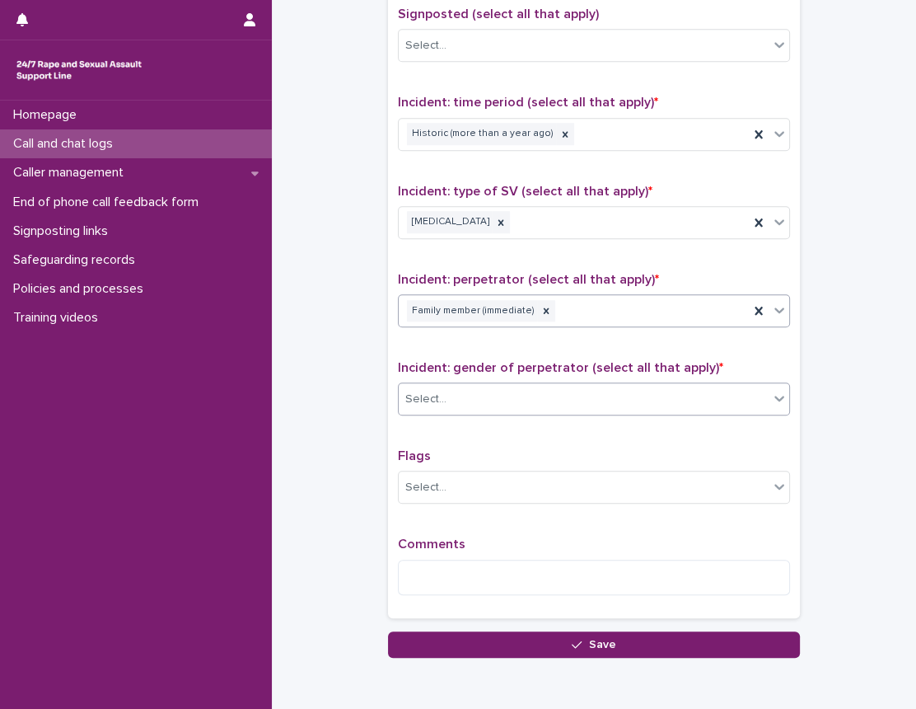
click at [508, 405] on div "Select..." at bounding box center [584, 399] width 370 height 27
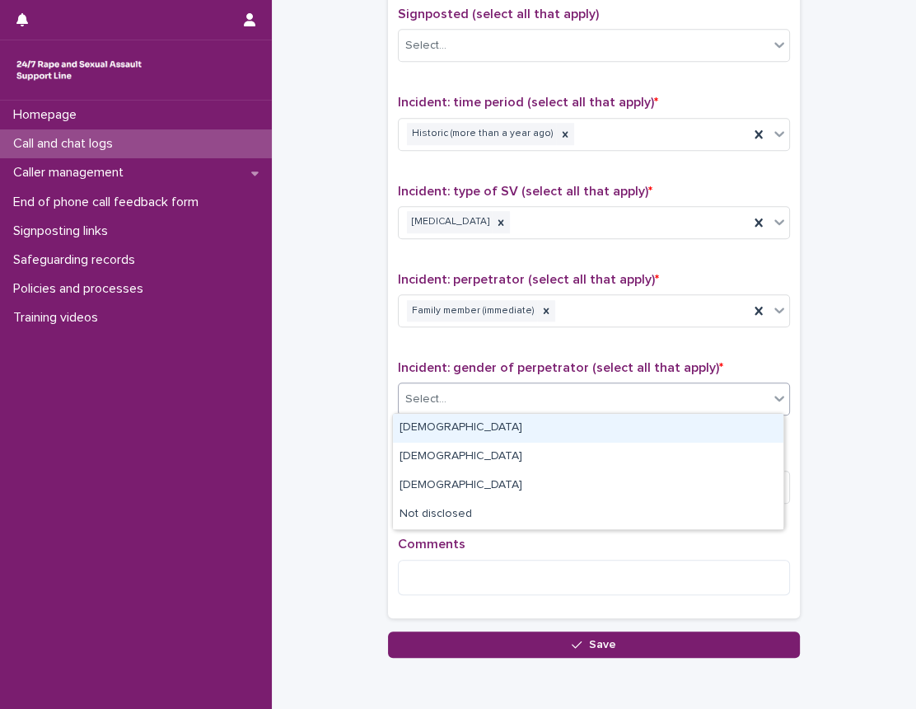
click at [440, 438] on div "Male" at bounding box center [588, 428] width 391 height 29
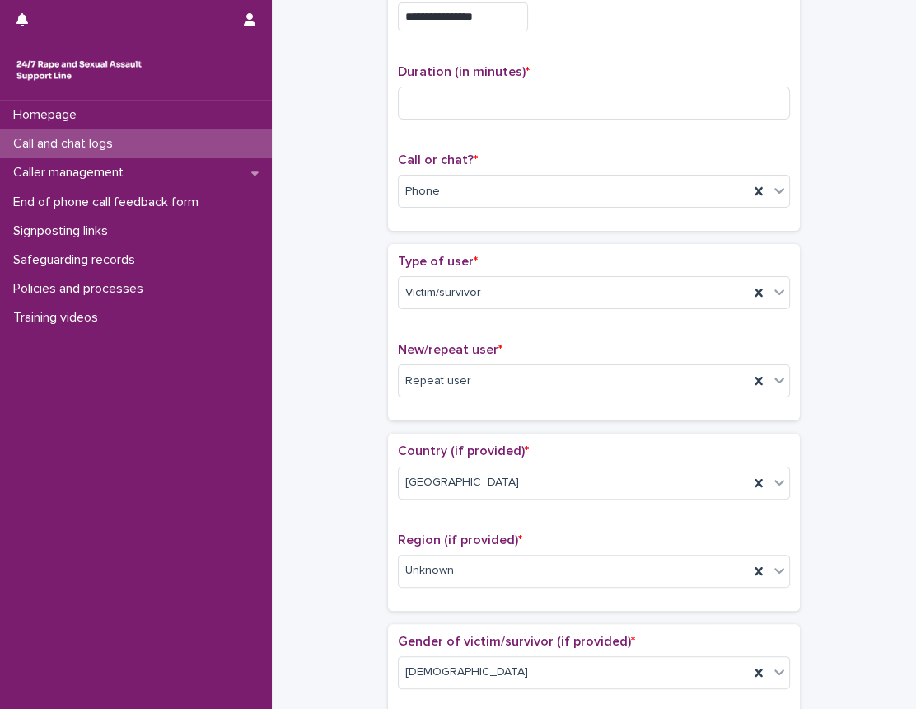
scroll to position [0, 0]
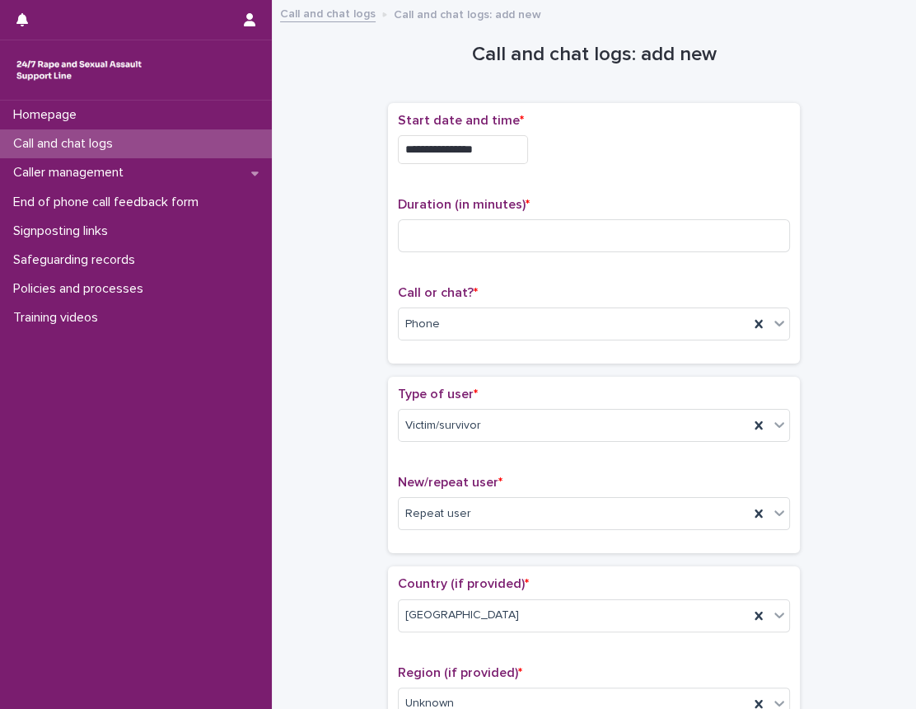
click at [566, 245] on input at bounding box center [594, 235] width 392 height 33
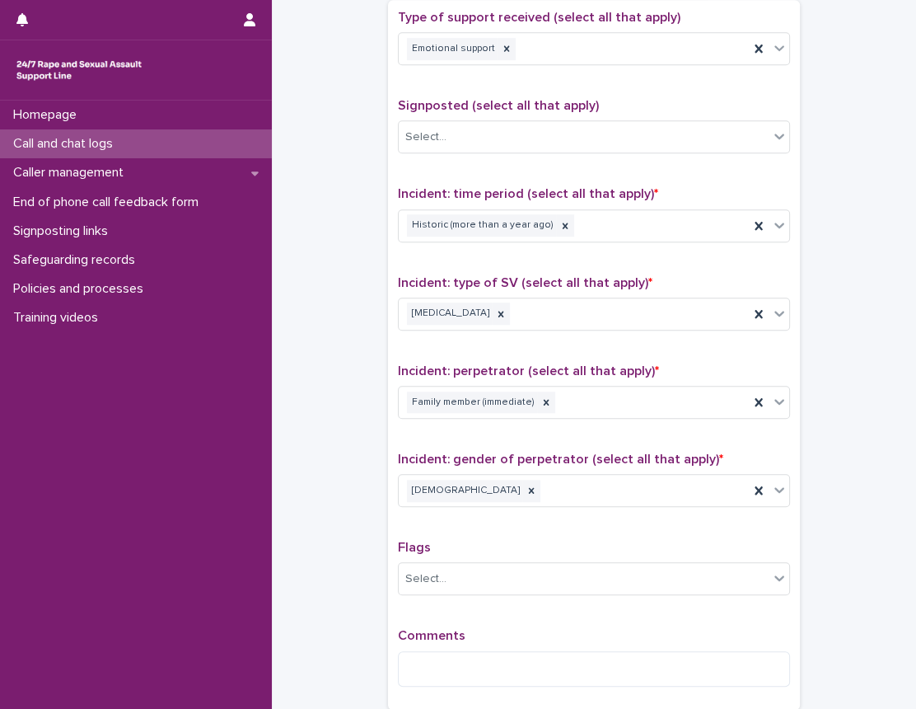
scroll to position [1113, 0]
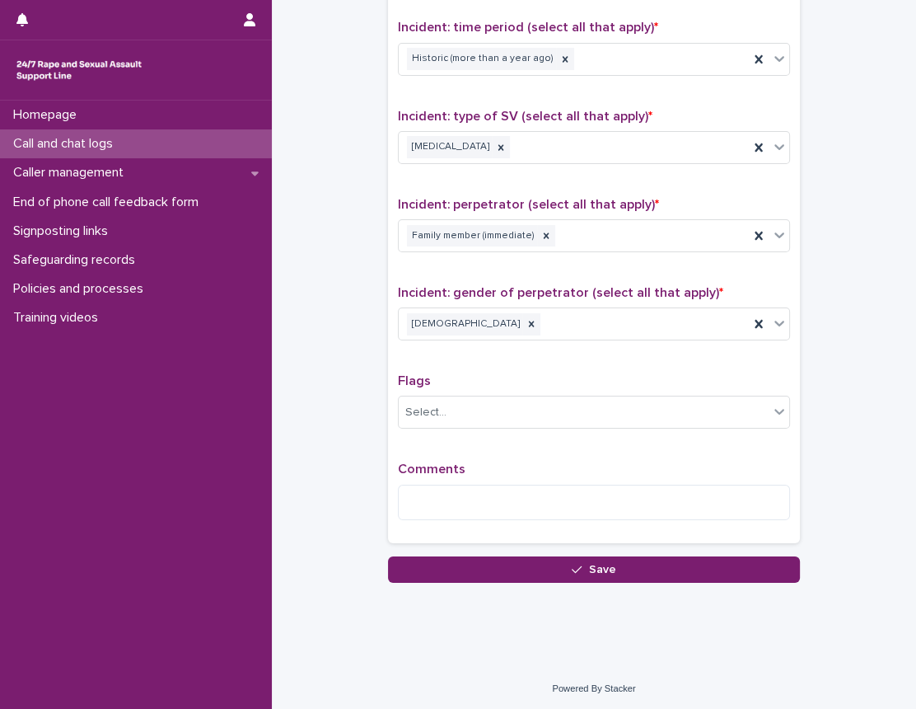
type input "**"
click at [522, 477] on div "Comments" at bounding box center [594, 497] width 392 height 71
click at [518, 492] on textarea at bounding box center [594, 502] width 392 height 35
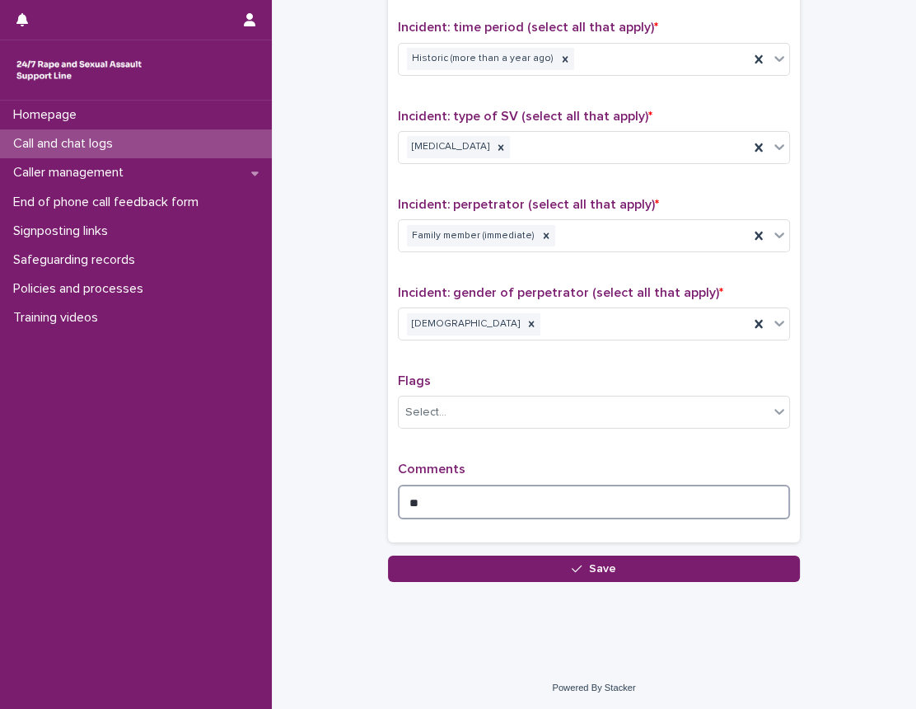
click at [676, 490] on textarea "**" at bounding box center [594, 502] width 392 height 35
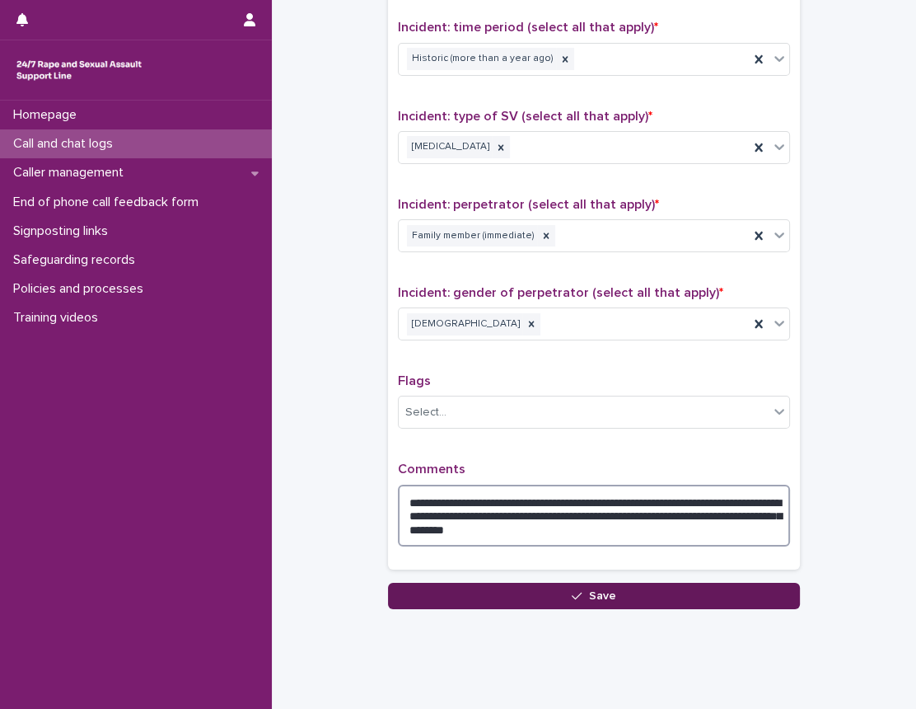
type textarea "**********"
click at [725, 593] on button "Save" at bounding box center [594, 596] width 412 height 26
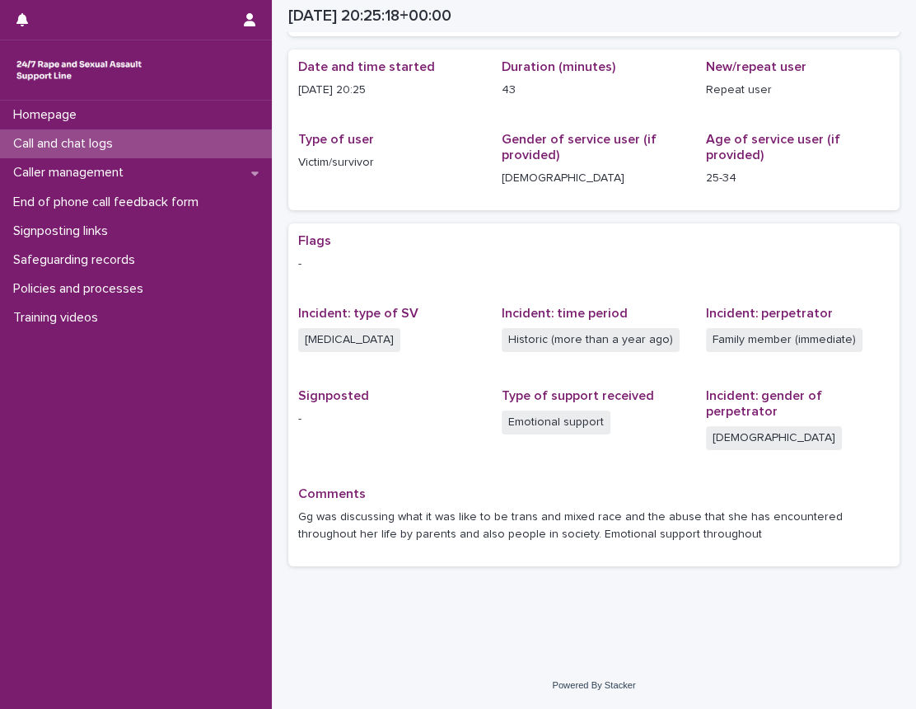
scroll to position [134, 0]
click at [157, 141] on div "Call and chat logs" at bounding box center [136, 143] width 272 height 29
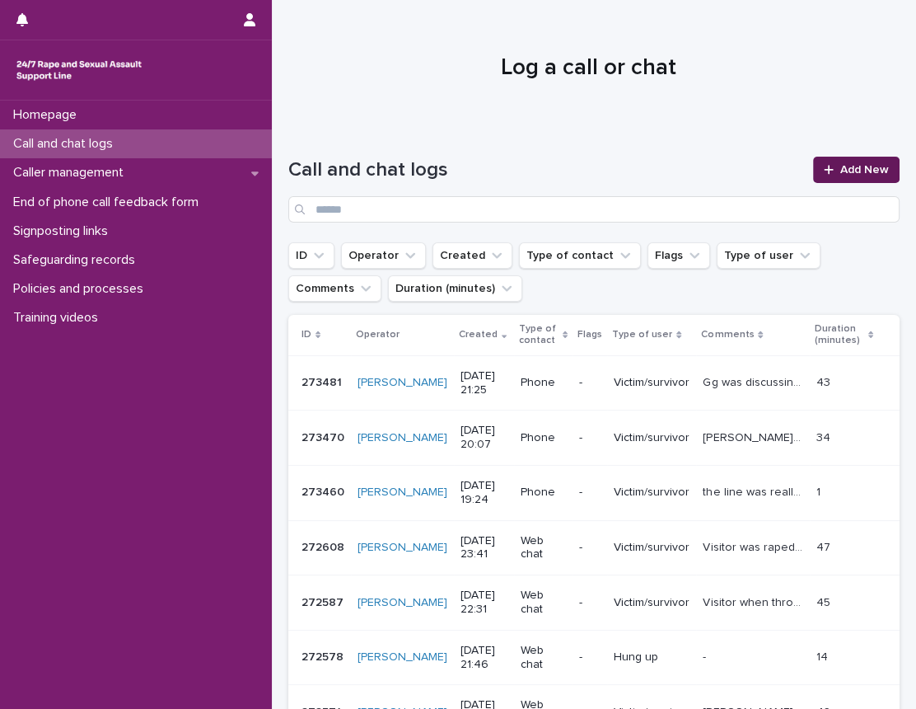
click at [856, 170] on span "Add New" at bounding box center [865, 170] width 49 height 12
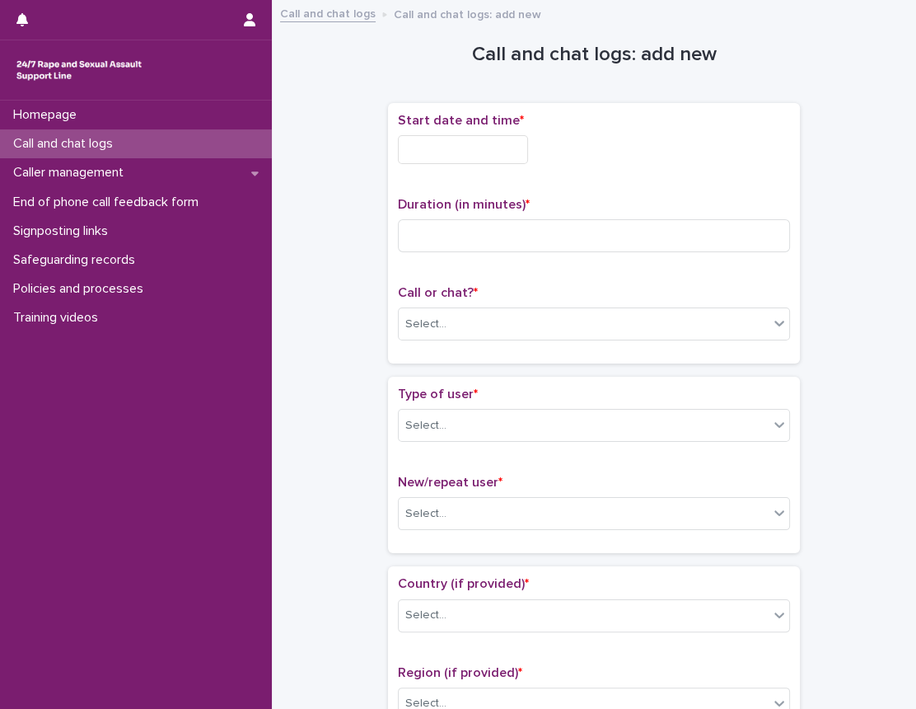
click at [450, 130] on div "Start date and time *" at bounding box center [594, 145] width 392 height 64
click at [451, 163] on input "text" at bounding box center [463, 149] width 130 height 29
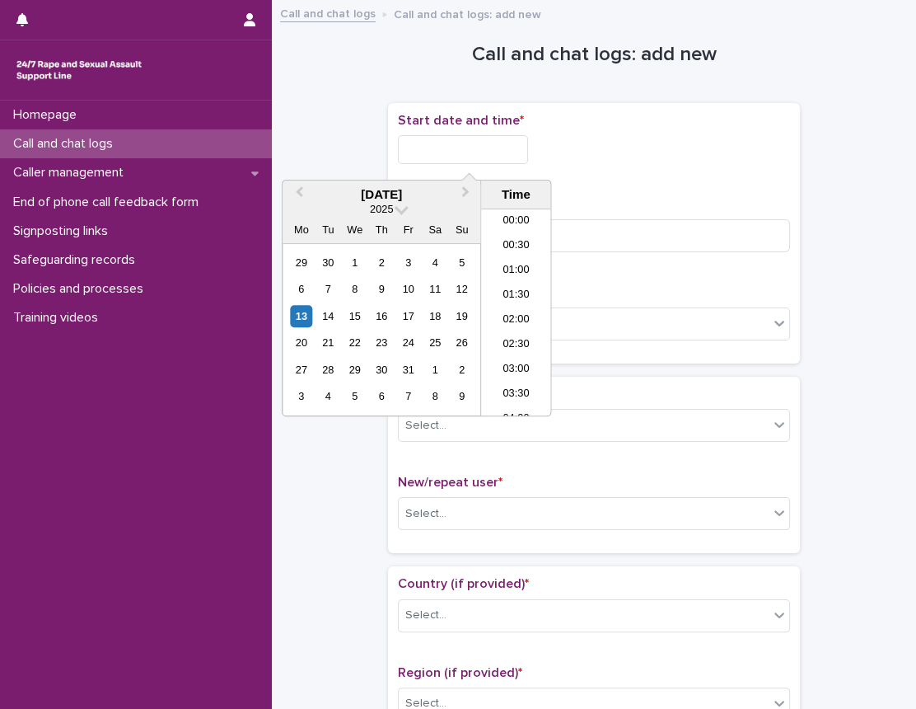
scroll to position [972, 0]
click at [512, 313] on li "21:30" at bounding box center [516, 312] width 70 height 25
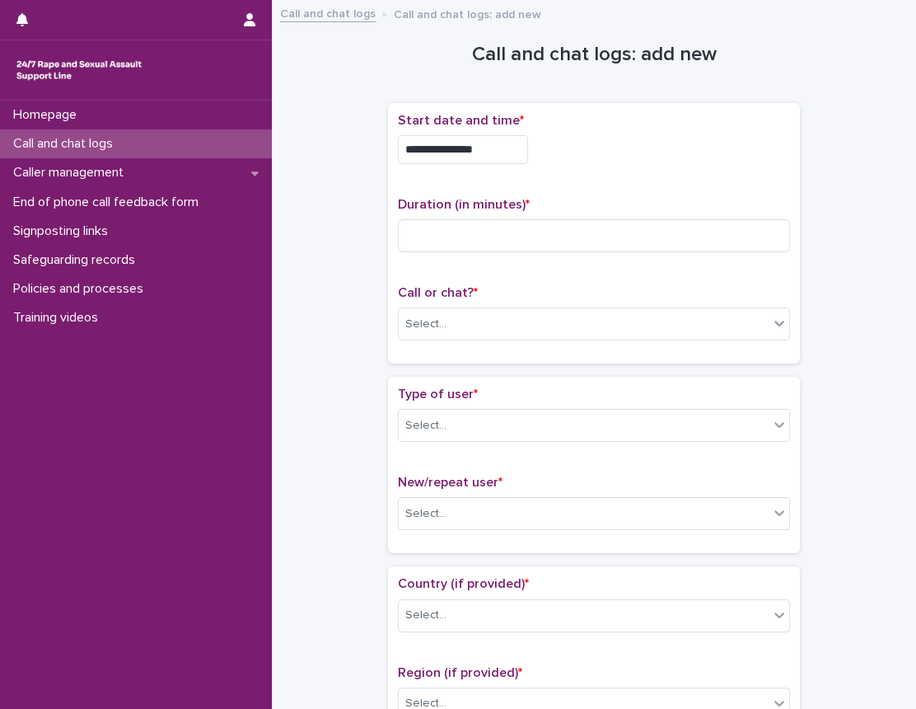
click at [513, 148] on input "**********" at bounding box center [463, 149] width 130 height 29
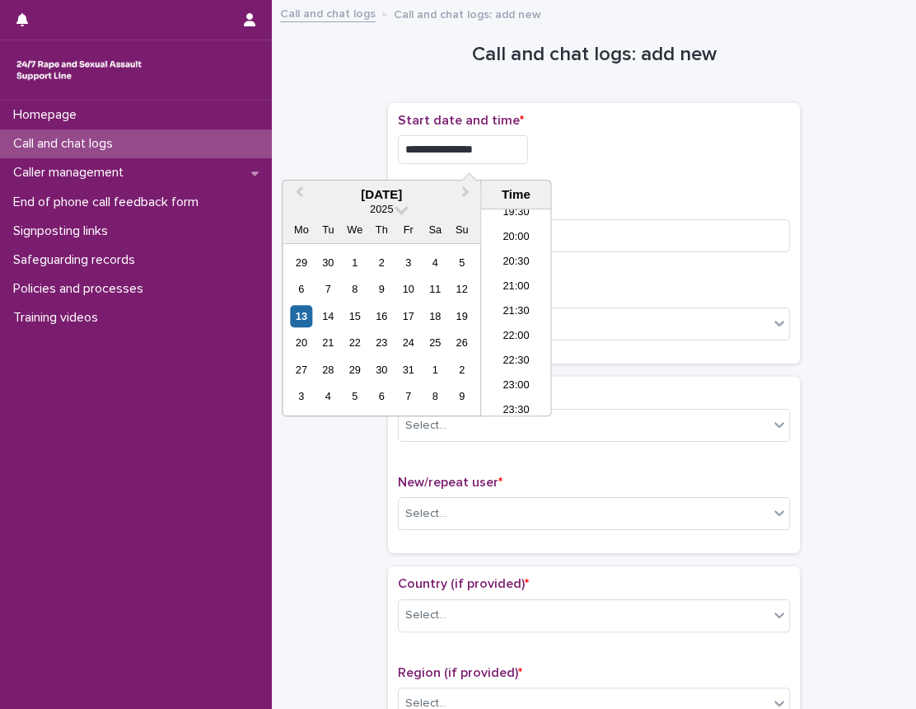
type input "**********"
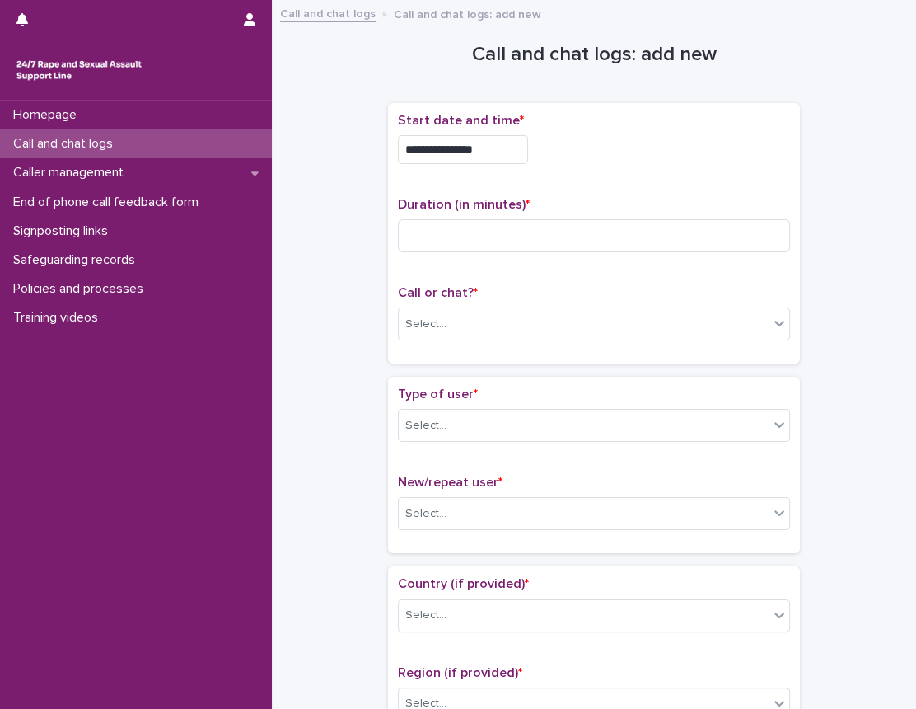
click at [705, 199] on p "Duration (in minutes) *" at bounding box center [594, 205] width 392 height 16
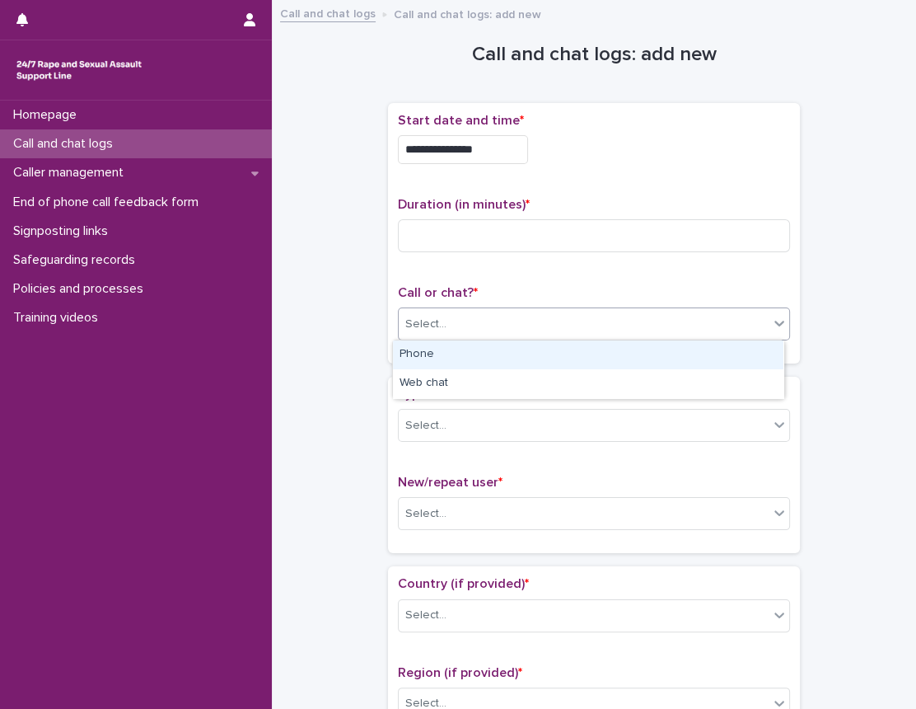
click at [530, 332] on div "Select..." at bounding box center [584, 324] width 370 height 27
click at [465, 351] on div "Phone" at bounding box center [588, 354] width 391 height 29
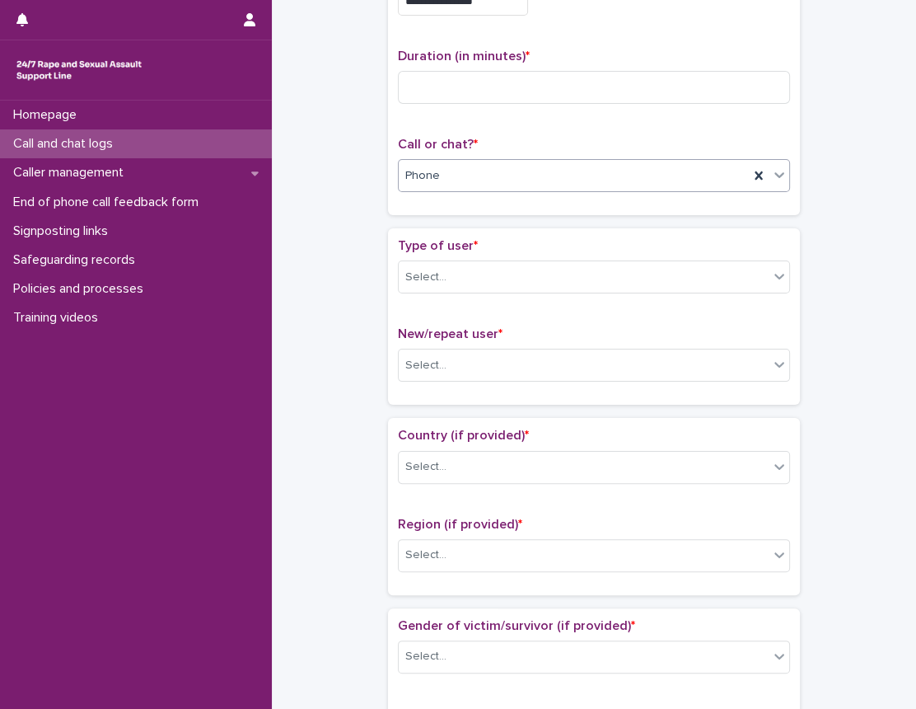
scroll to position [149, 0]
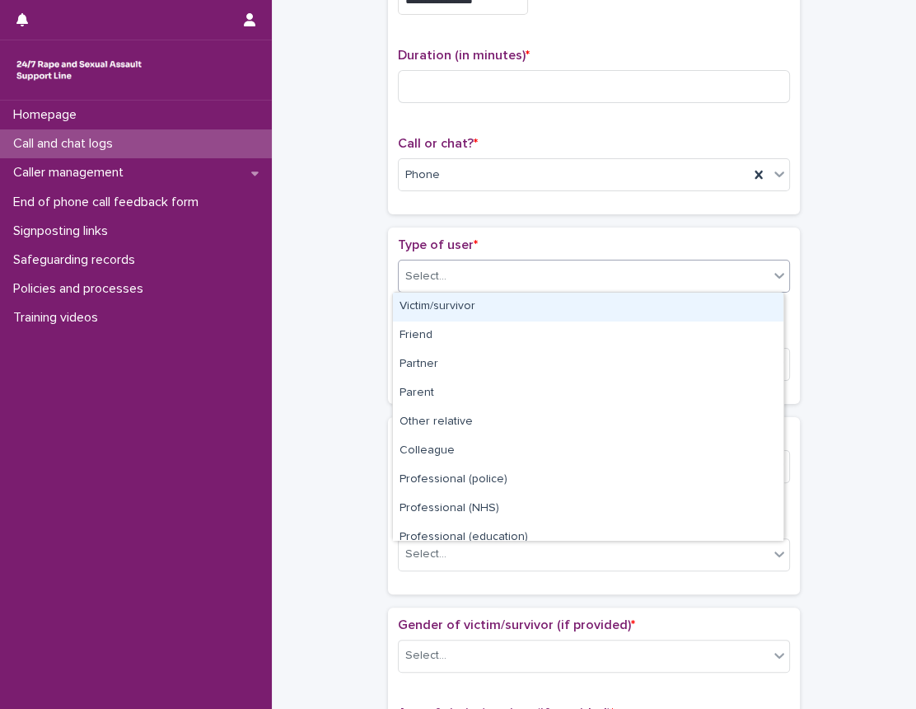
click at [508, 276] on div "Select..." at bounding box center [584, 276] width 370 height 27
click at [480, 310] on div "Victim/survivor" at bounding box center [588, 307] width 391 height 29
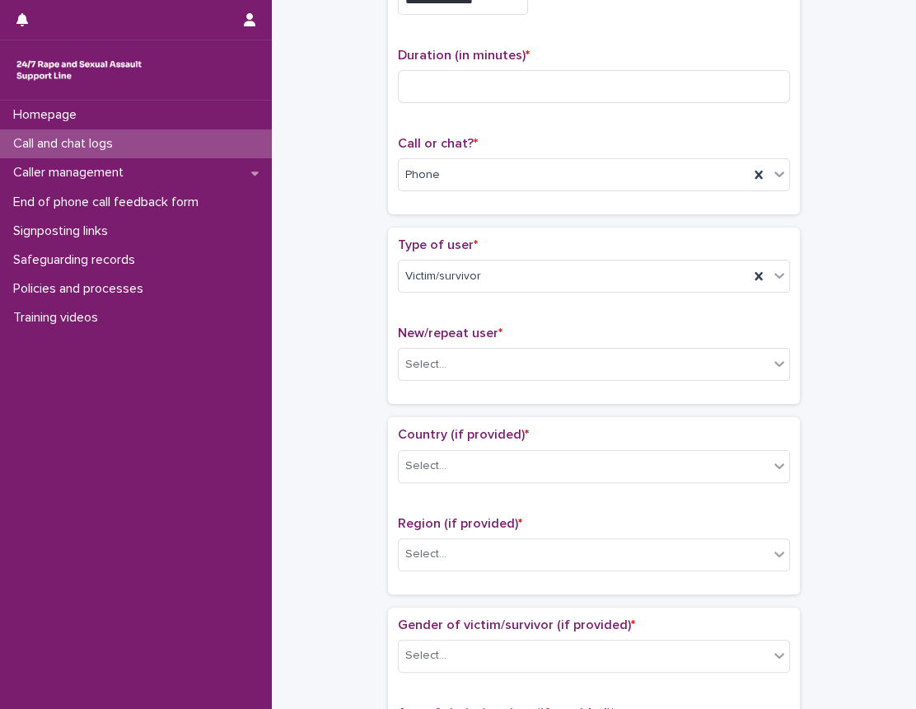
click at [853, 227] on div "**********" at bounding box center [593, 703] width 611 height 1685
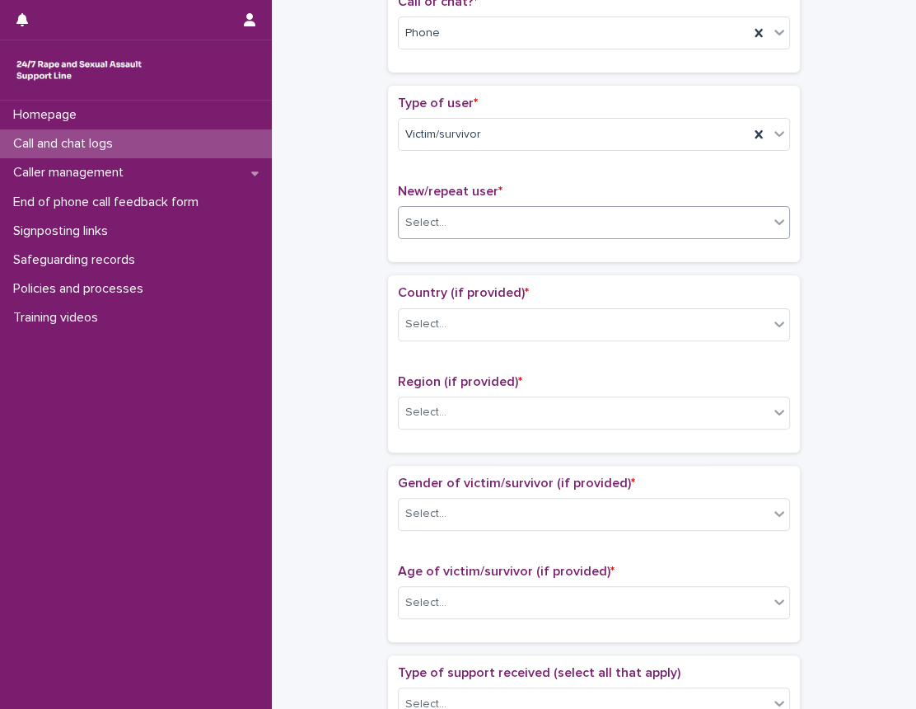
scroll to position [299, 0]
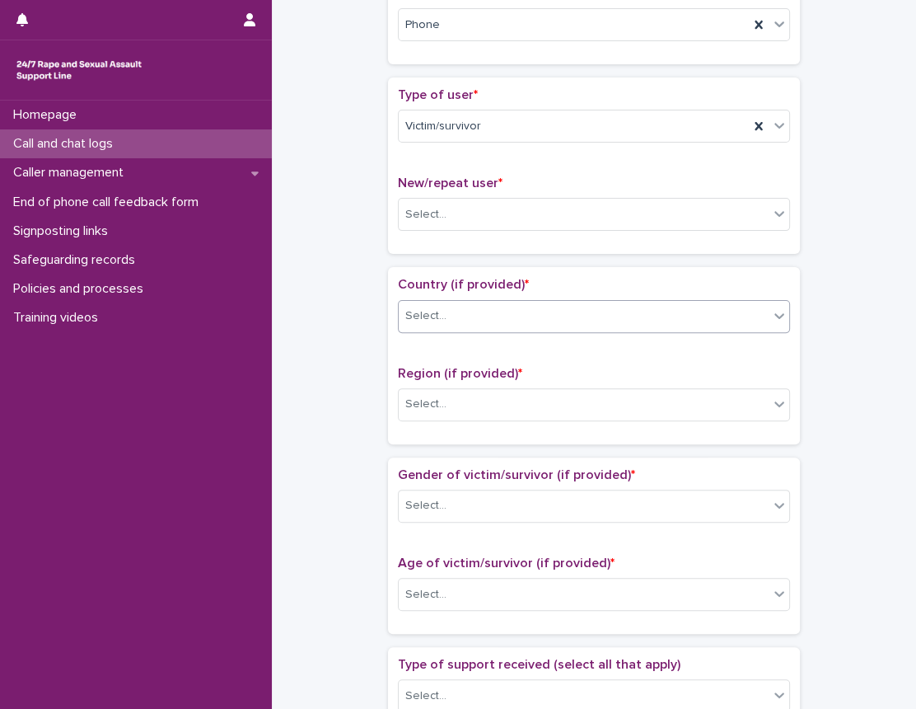
click at [511, 313] on div "Select..." at bounding box center [584, 315] width 370 height 27
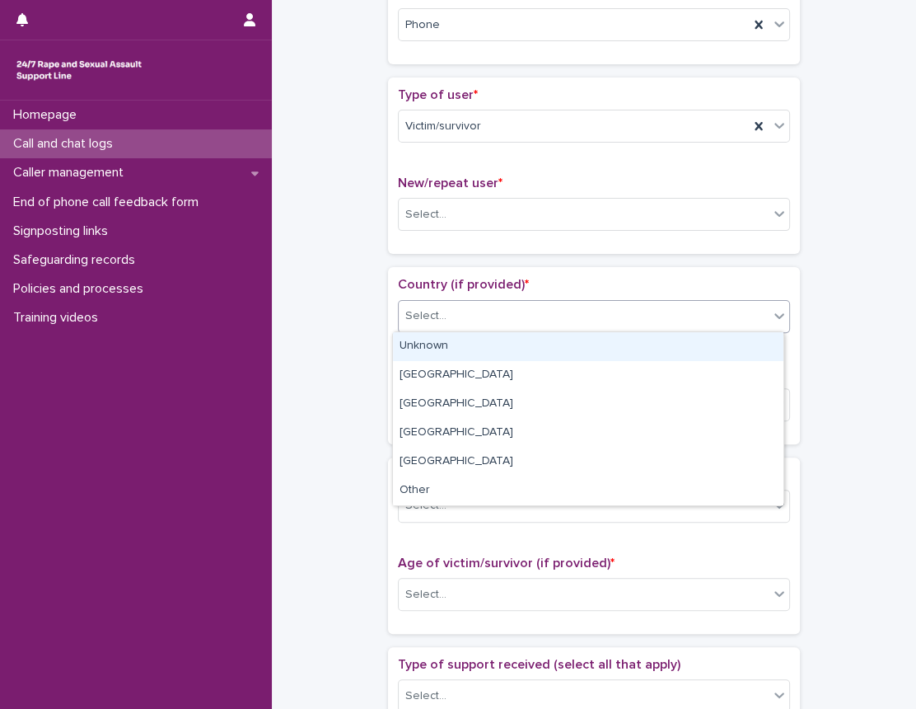
click at [470, 344] on div "Unknown" at bounding box center [588, 346] width 391 height 29
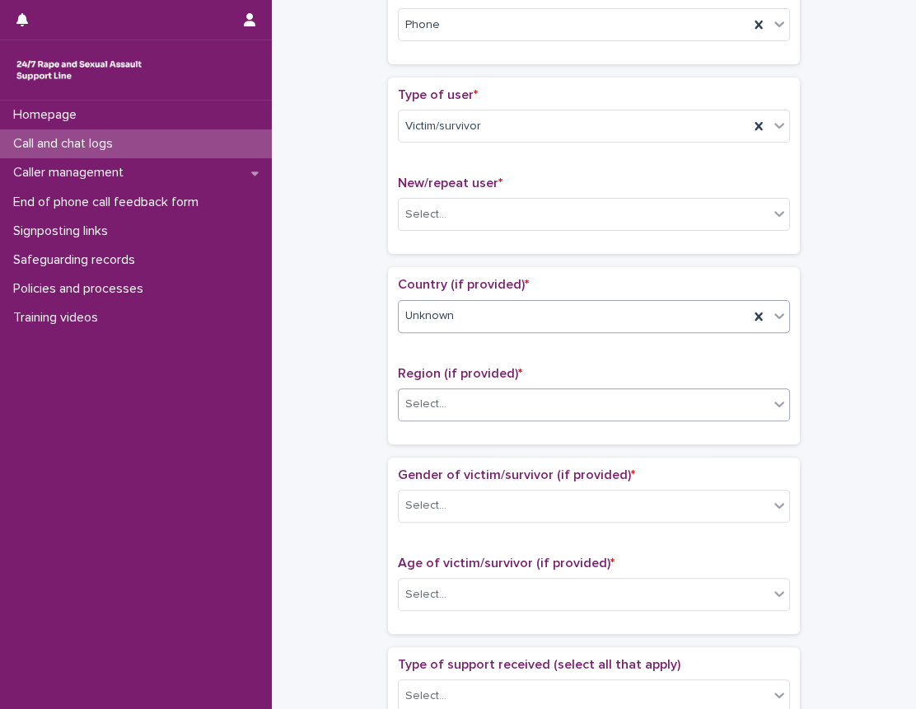
click at [452, 398] on div "Select..." at bounding box center [584, 404] width 370 height 27
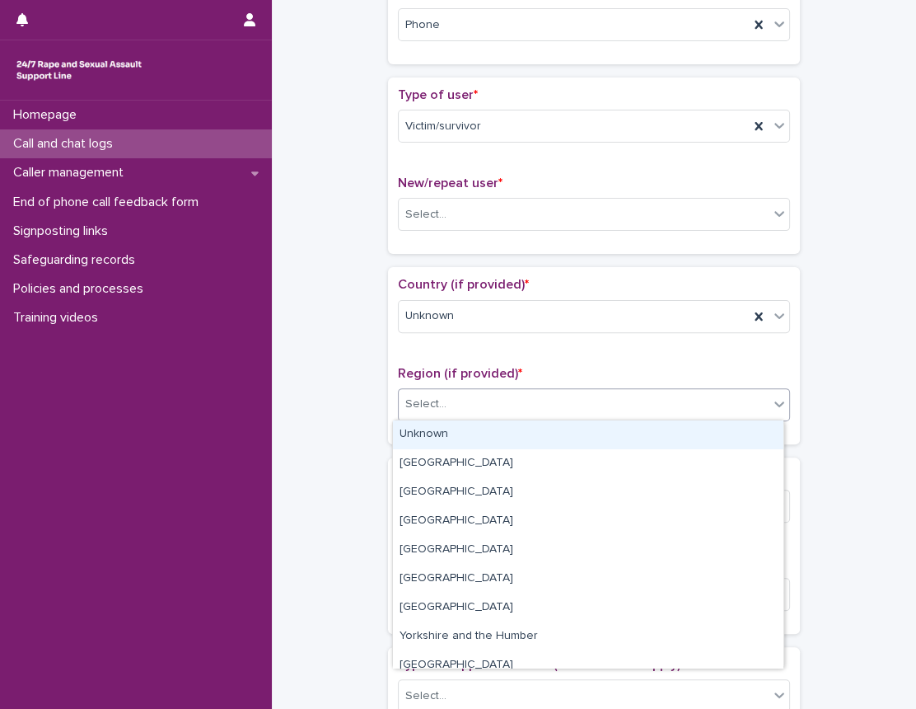
click at [452, 429] on div "Unknown" at bounding box center [588, 434] width 391 height 29
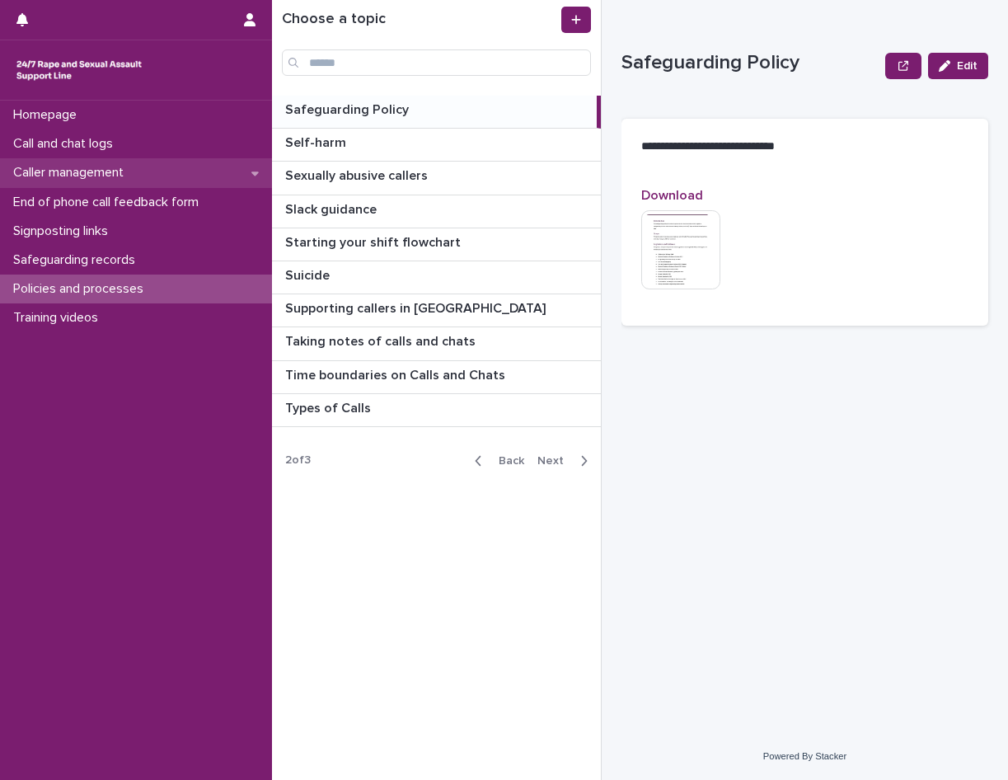
click at [157, 174] on div "Caller management" at bounding box center [136, 172] width 272 height 29
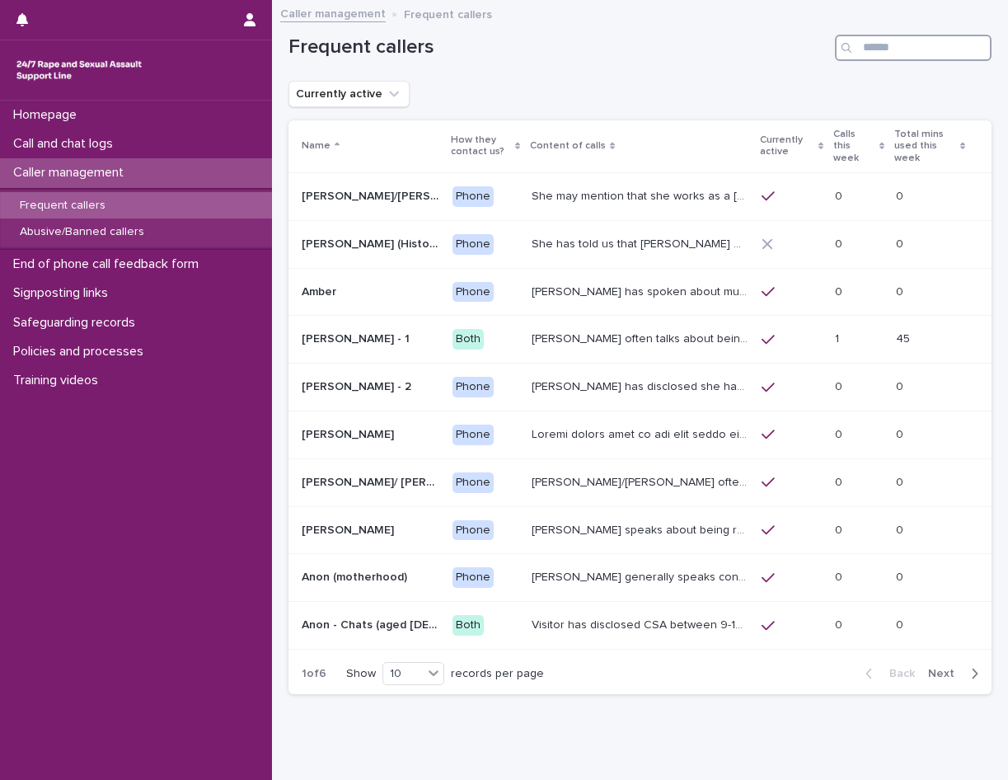
click at [912, 46] on input "Search" at bounding box center [913, 48] width 157 height 26
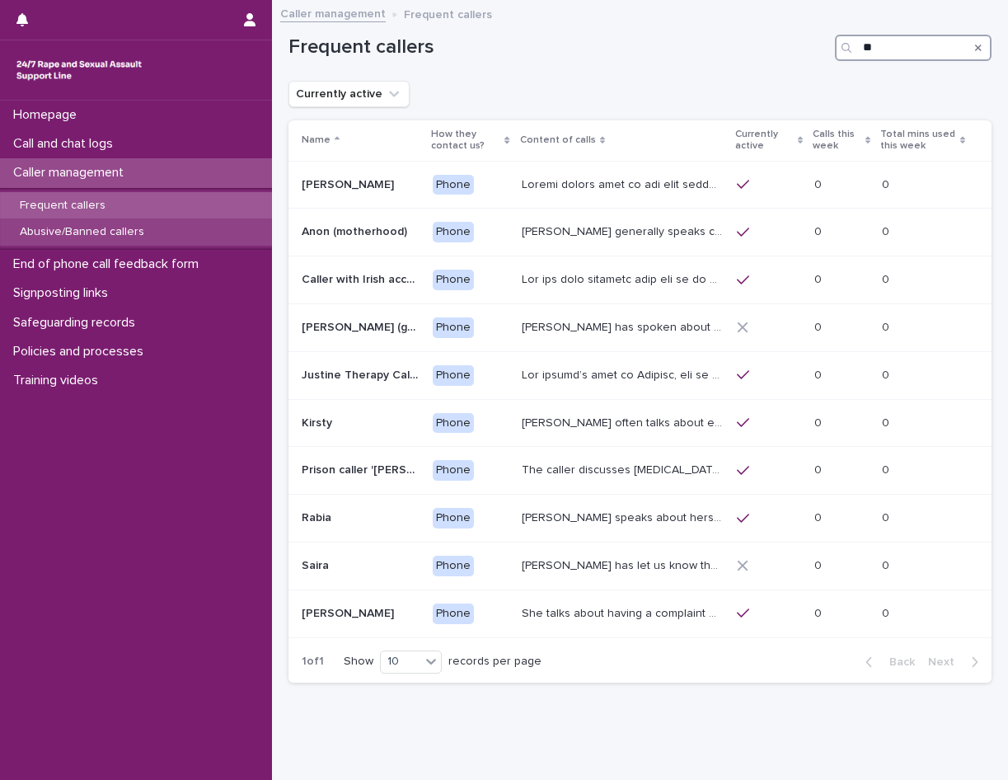
type input "**"
click at [184, 233] on div "Abusive/Banned callers" at bounding box center [136, 231] width 272 height 27
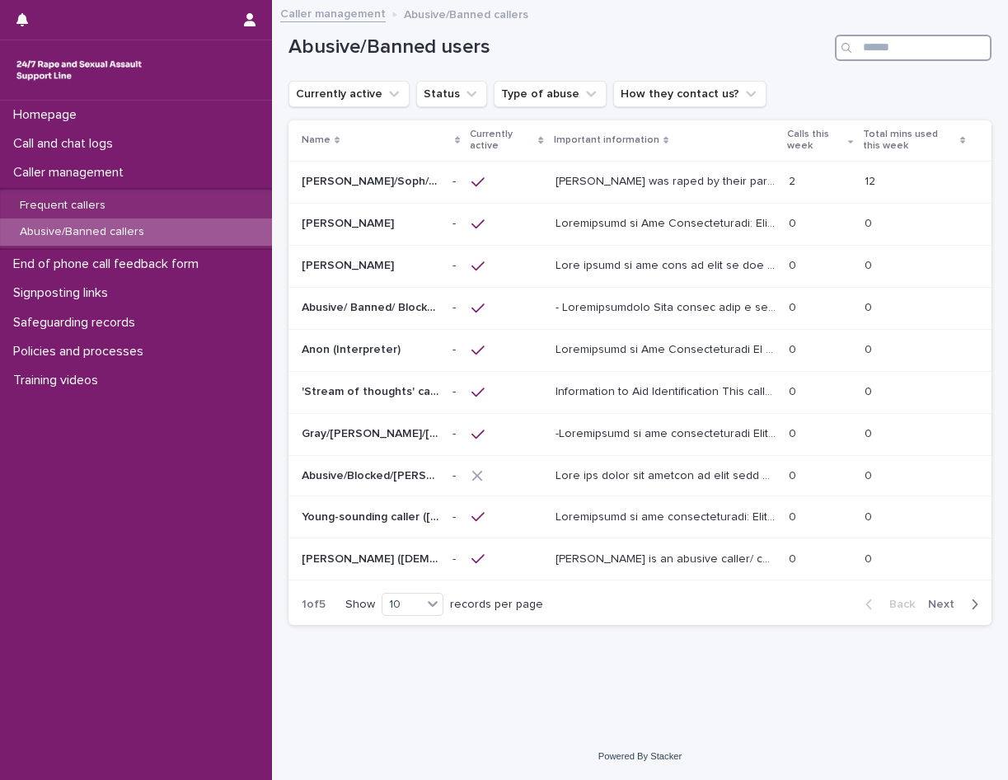
click at [963, 48] on input "Search" at bounding box center [913, 48] width 157 height 26
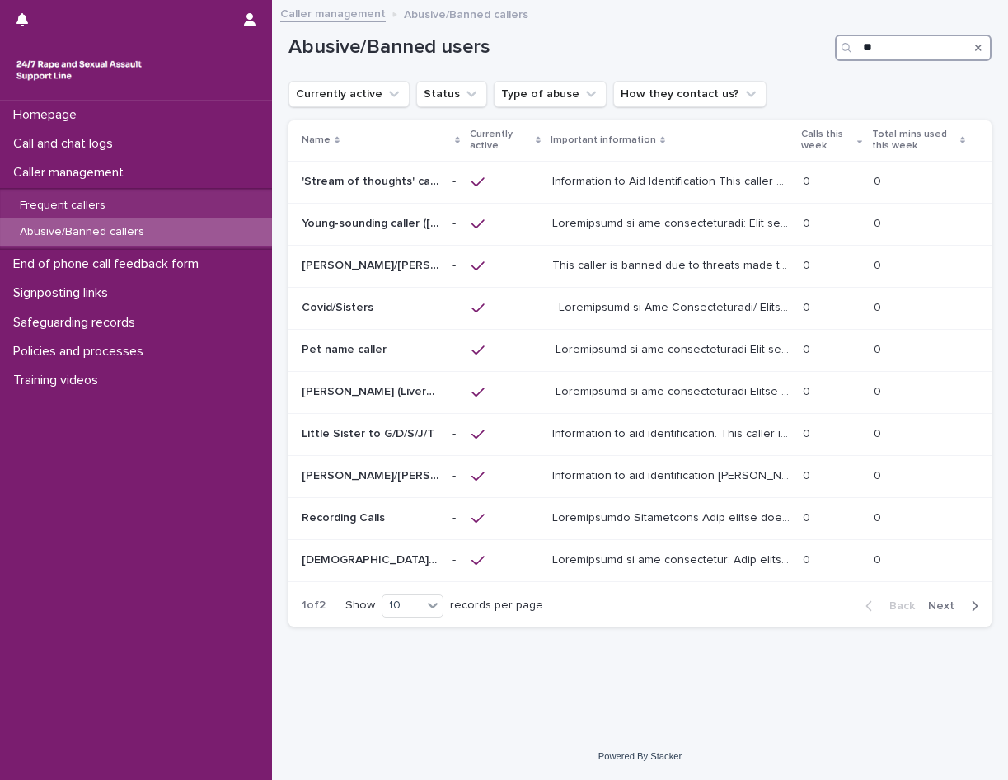
type input "**"
click at [948, 604] on span "Next" at bounding box center [946, 606] width 36 height 12
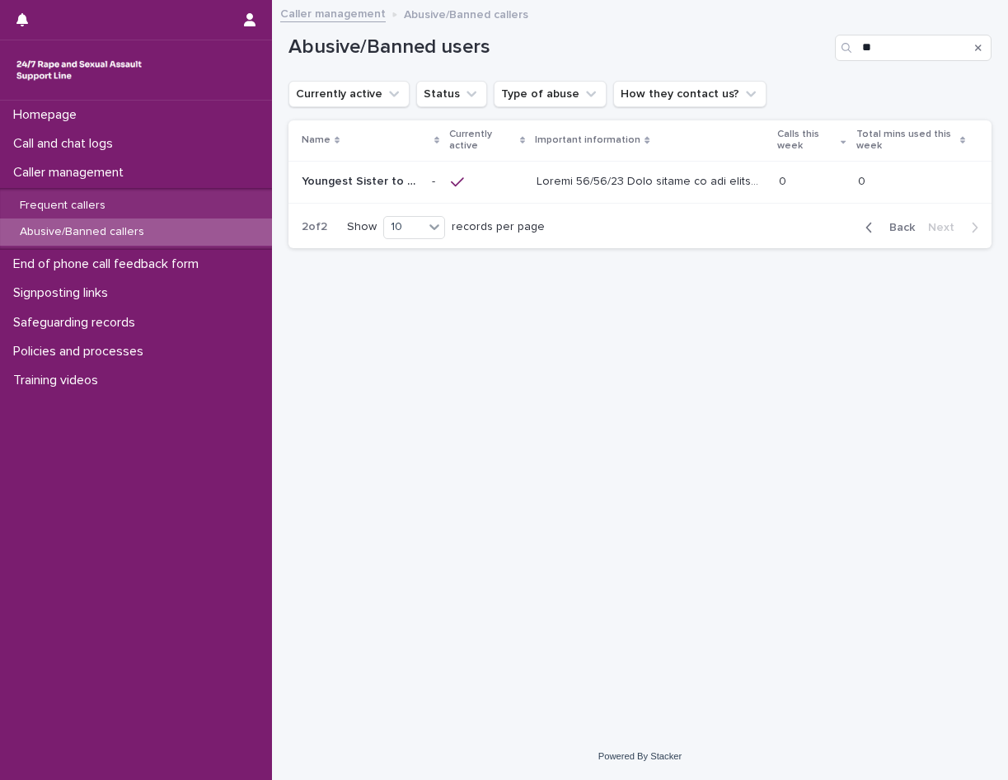
click at [862, 221] on button "Back" at bounding box center [886, 227] width 69 height 15
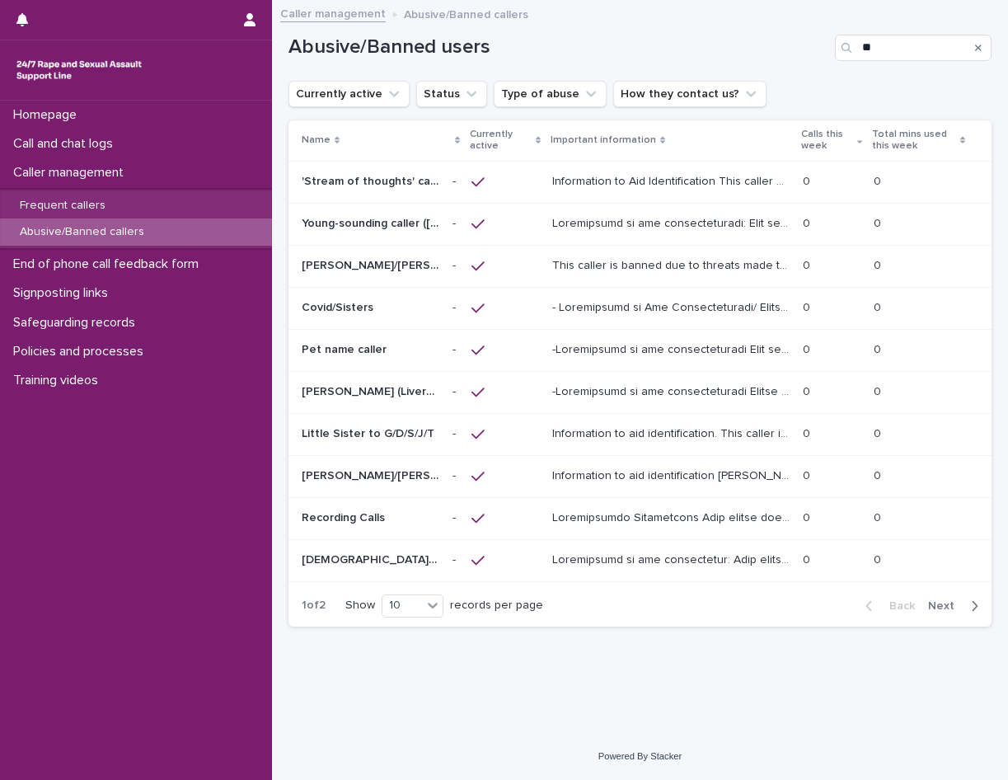
click at [395, 264] on p "[PERSON_NAME]/[PERSON_NAME]/[PERSON_NAME]/[PERSON_NAME]/[PERSON_NAME]/[PERSON_N…" at bounding box center [372, 263] width 141 height 17
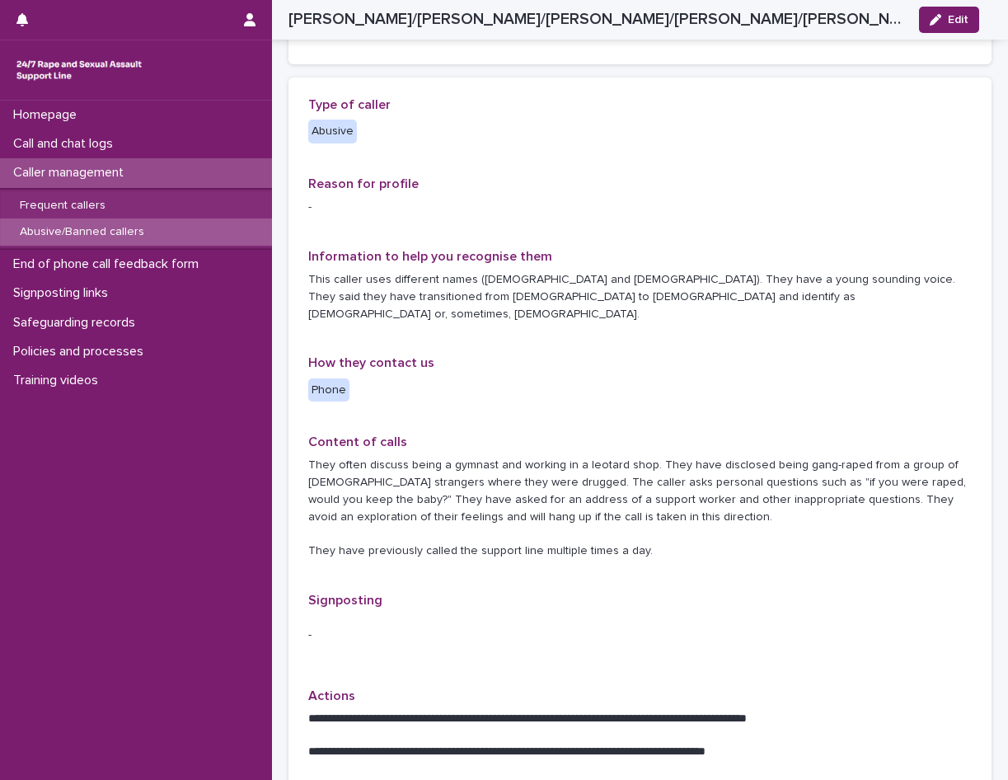
scroll to position [330, 0]
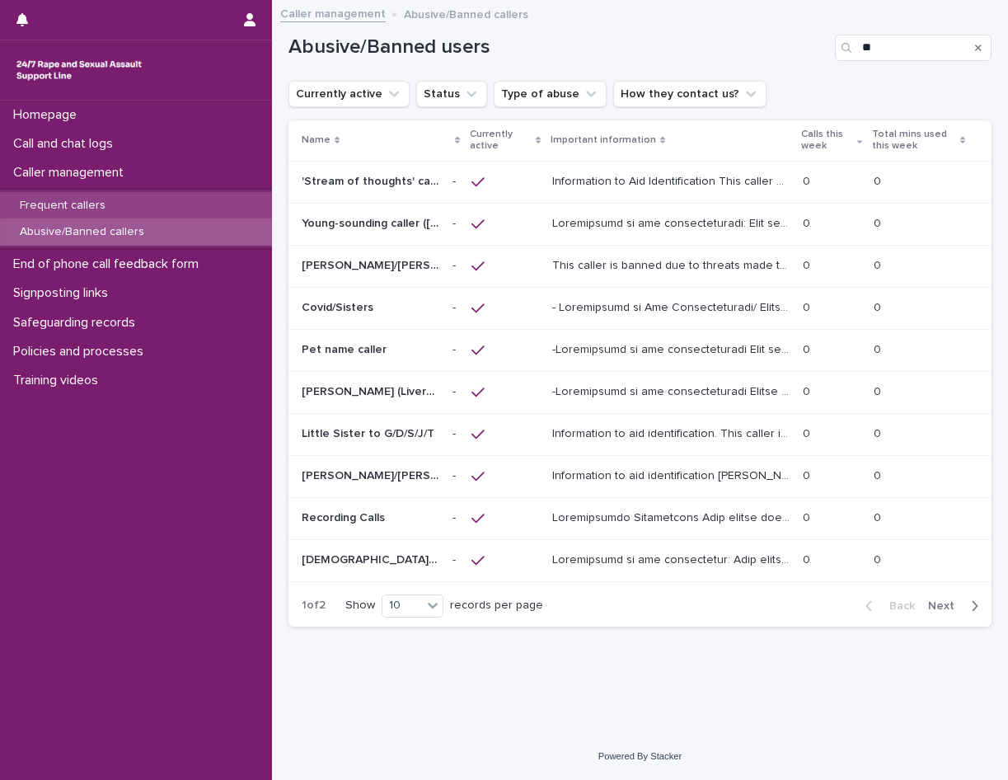
click at [146, 208] on div "Frequent callers" at bounding box center [136, 205] width 272 height 27
